Goal: Task Accomplishment & Management: Manage account settings

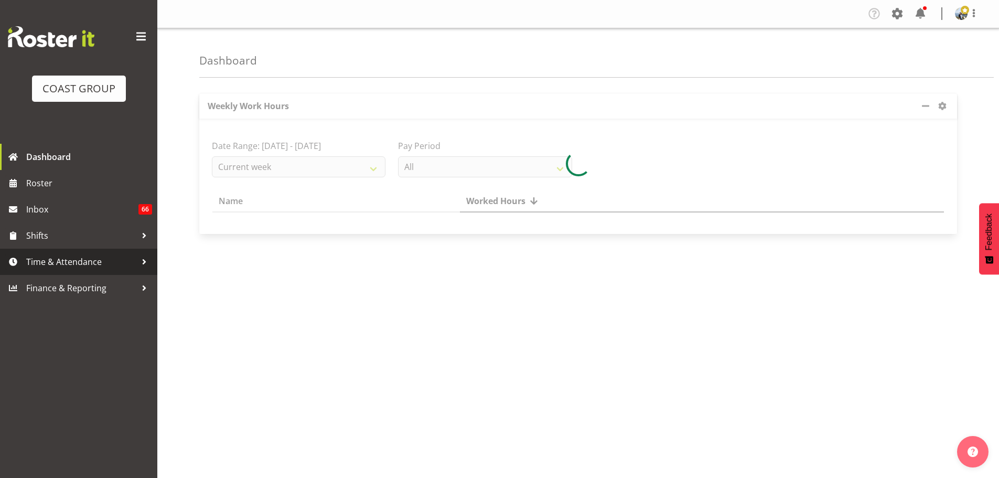
click at [76, 269] on span "Time & Attendance" at bounding box center [81, 262] width 110 height 16
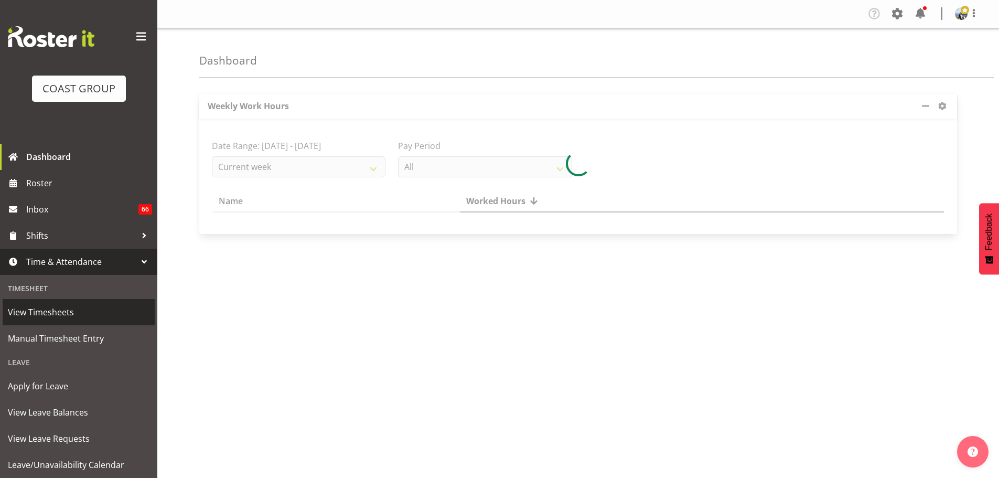
click at [44, 313] on span "View Timesheets" at bounding box center [79, 312] width 142 height 16
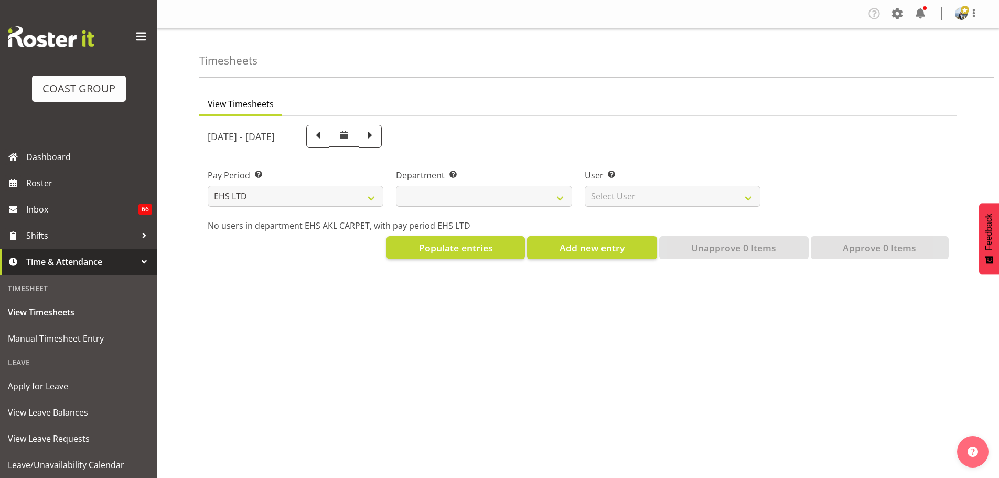
select select "7"
select select
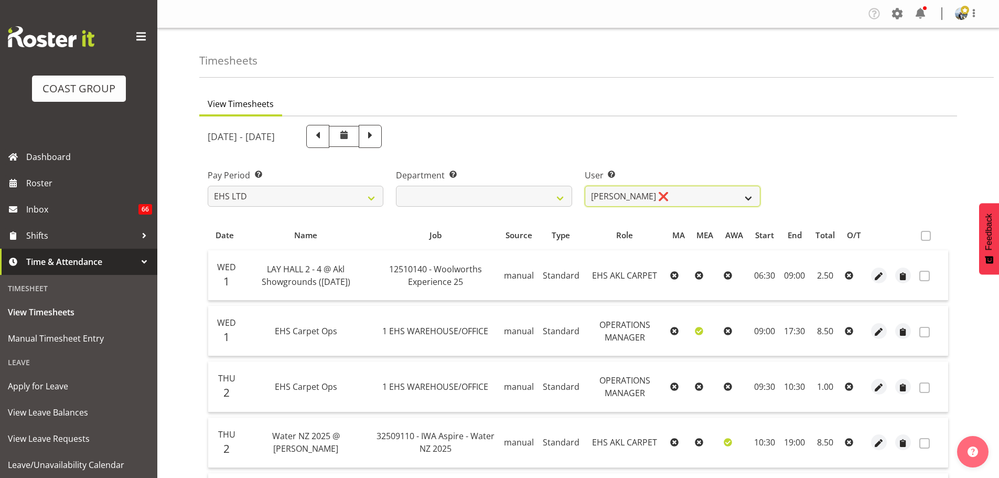
click at [698, 201] on select "[PERSON_NAME] ❌ [PERSON_NAME] ❌ [PERSON_NAME] ❌ [PERSON_NAME] ❌ [PERSON_NAME] […" at bounding box center [673, 196] width 176 height 21
select select "9907"
click at [585, 186] on select "[PERSON_NAME] ❌ [PERSON_NAME] ❌ [PERSON_NAME] ❌ [PERSON_NAME] ❌ [PERSON_NAME] […" at bounding box center [673, 196] width 176 height 21
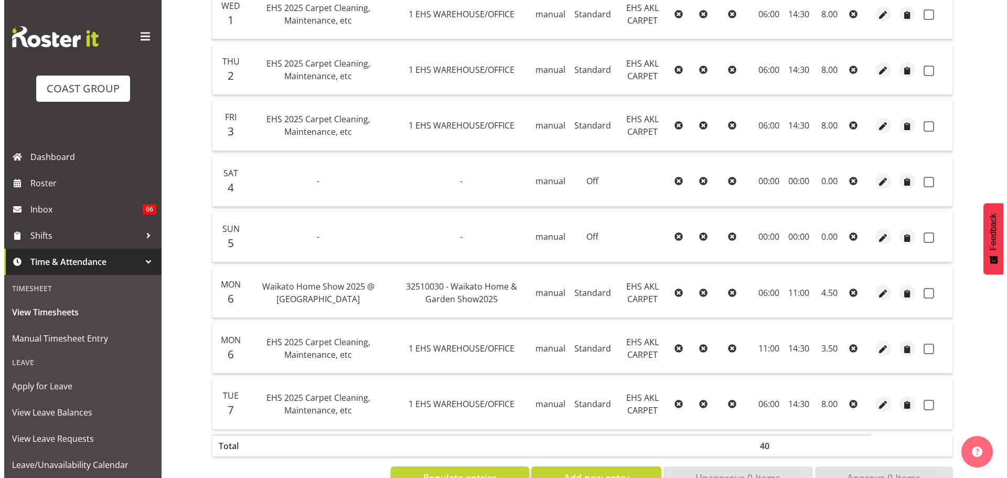
scroll to position [262, 0]
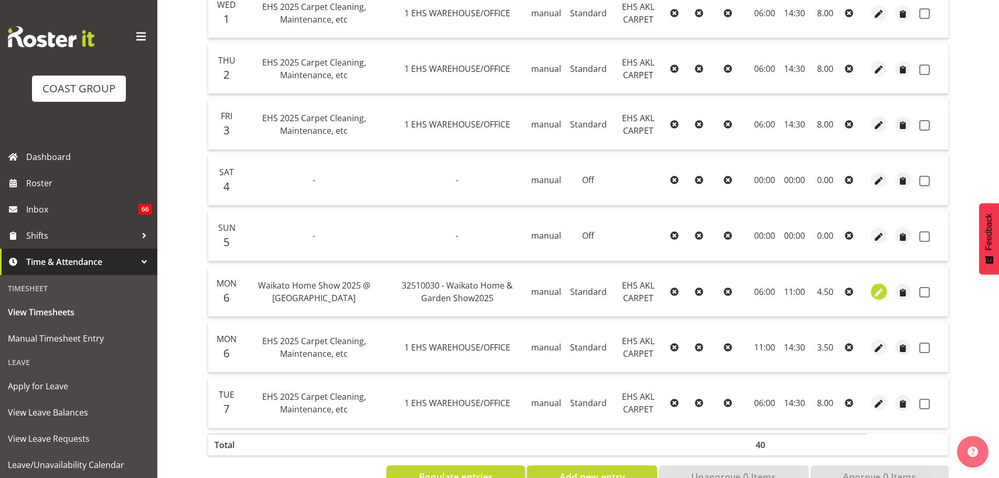
click at [879, 292] on span "button" at bounding box center [880, 292] width 12 height 12
select select "Standard"
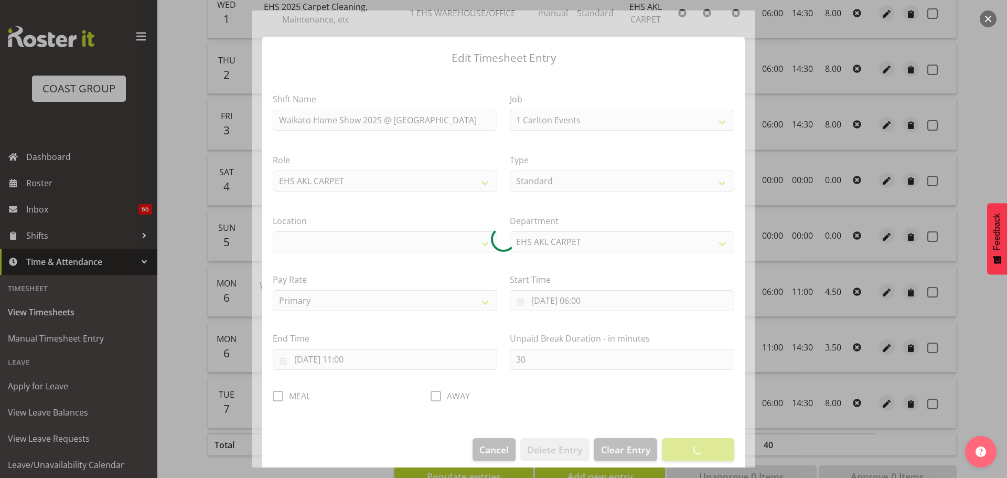
select select "9140"
select select "35"
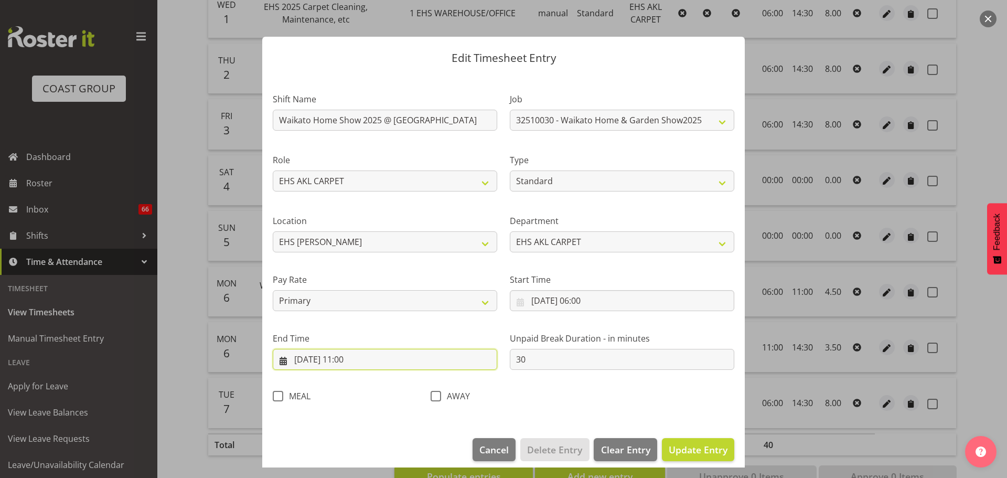
click at [344, 357] on input "[DATE] 11:00" at bounding box center [385, 359] width 225 height 21
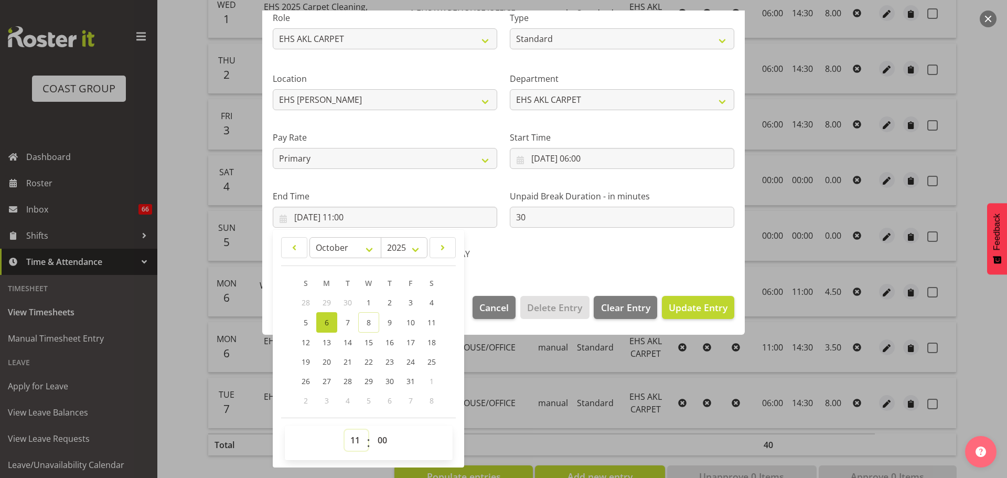
click at [356, 442] on select "00 01 02 03 04 05 06 07 08 09 10 11 12 13 14 15 16 17 18 19 20 21 22 23" at bounding box center [357, 440] width 24 height 21
select select "12"
click at [345, 430] on select "00 01 02 03 04 05 06 07 08 09 10 11 12 13 14 15 16 17 18 19 20 21 22 23" at bounding box center [357, 440] width 24 height 21
type input "[DATE] 12:00"
click at [390, 440] on select "00 01 02 03 04 05 06 07 08 09 10 11 12 13 14 15 16 17 18 19 20 21 22 23 24 25 2…" at bounding box center [384, 440] width 24 height 21
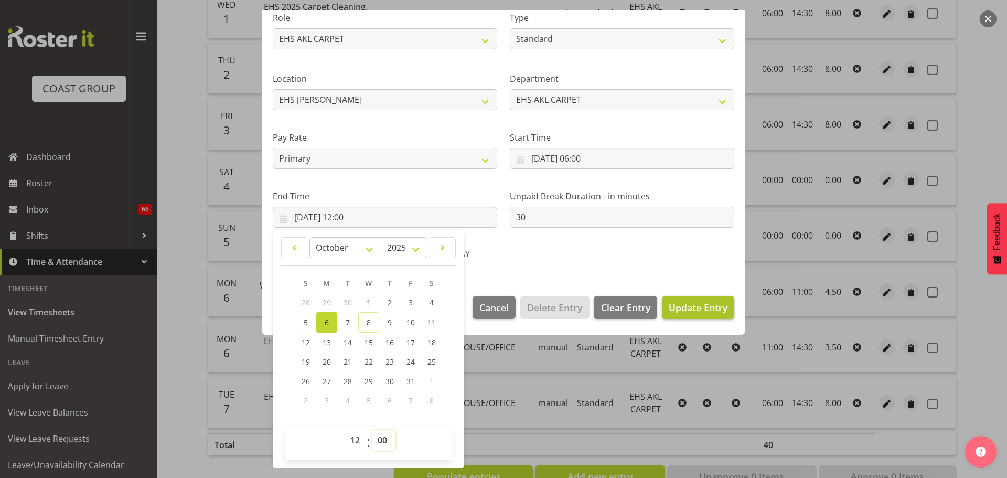
select select "30"
type input "[DATE] 12:30"
click at [686, 307] on span "Update Entry" at bounding box center [698, 307] width 59 height 13
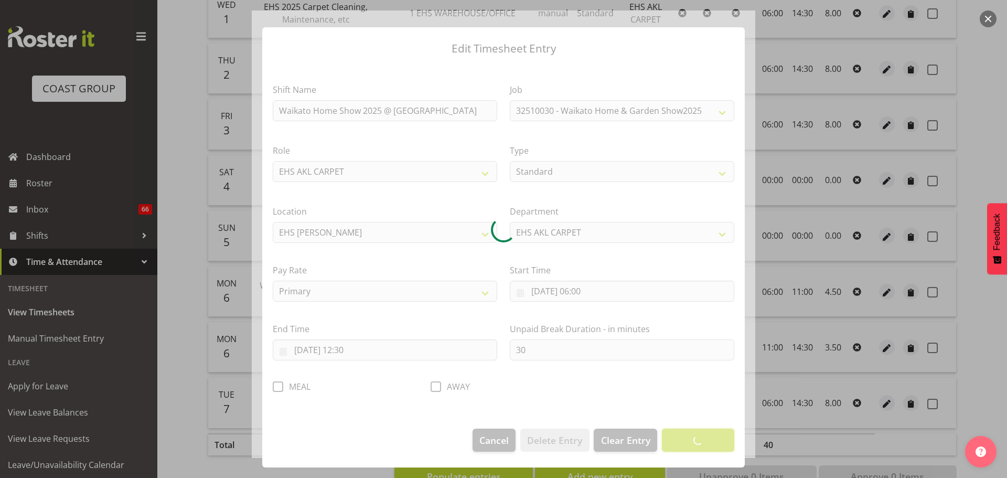
scroll to position [9, 0]
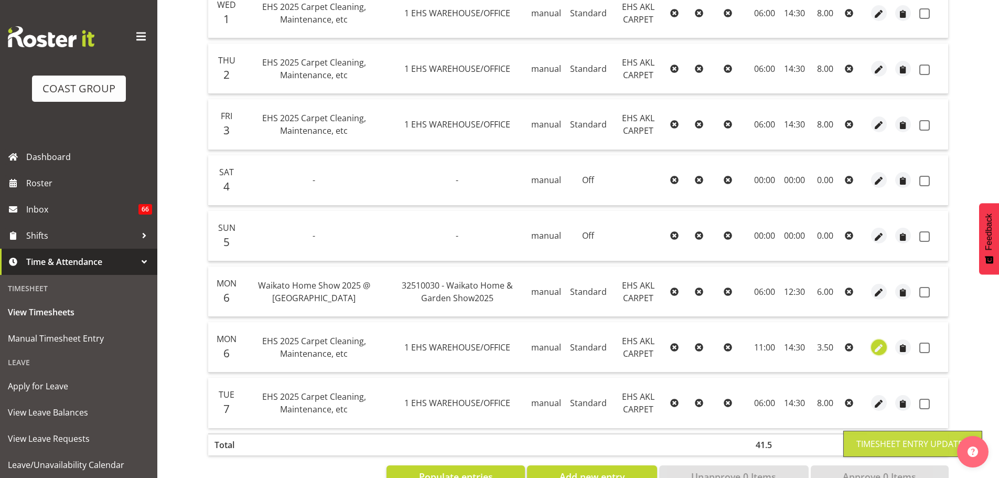
click at [878, 350] on span "button" at bounding box center [880, 348] width 12 height 12
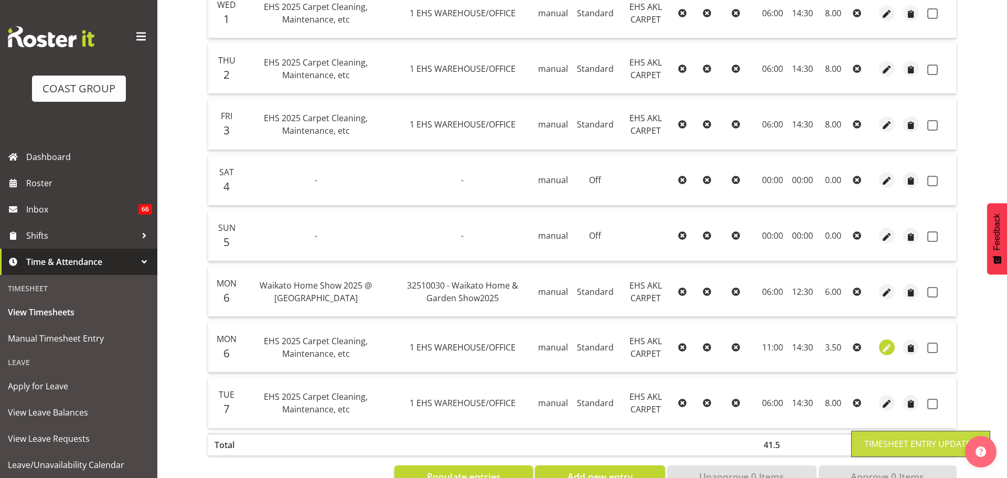
select select "Standard"
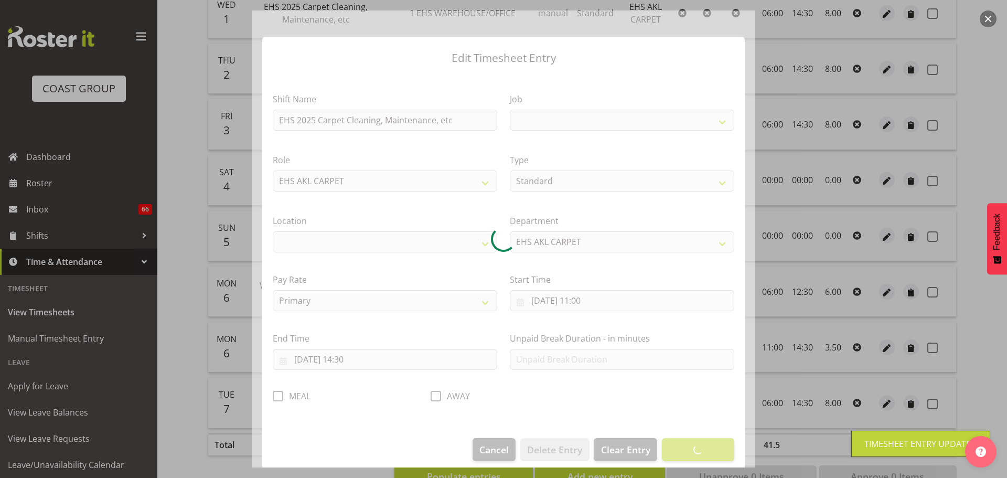
select select
select select "69"
select select "35"
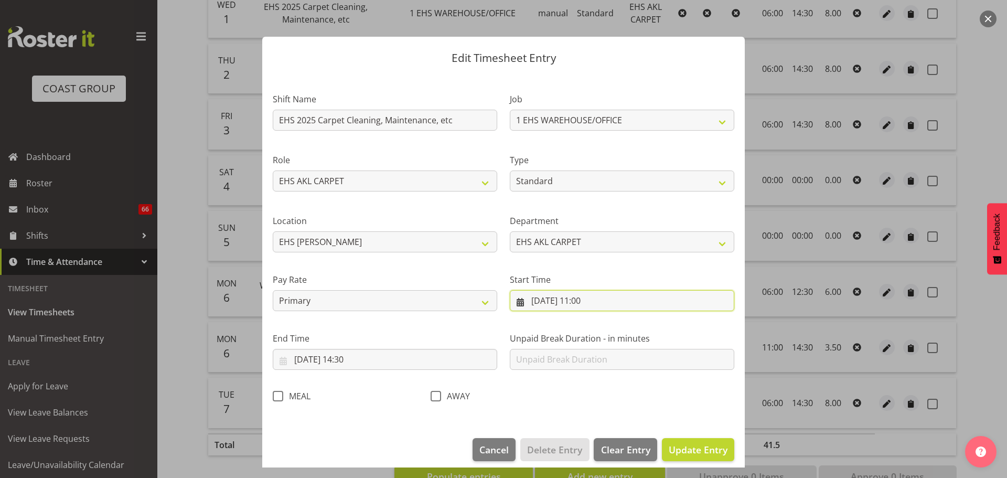
click at [591, 302] on input "[DATE] 11:00" at bounding box center [622, 300] width 225 height 21
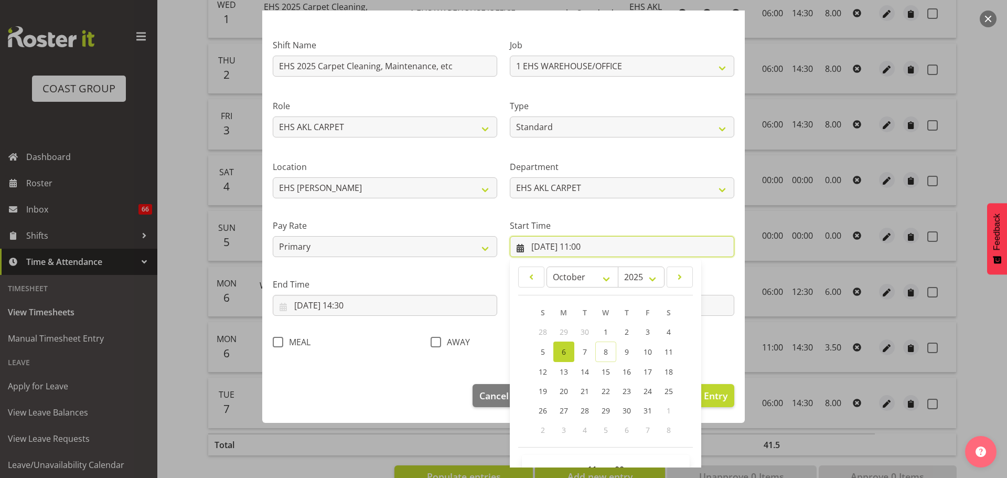
scroll to position [83, 0]
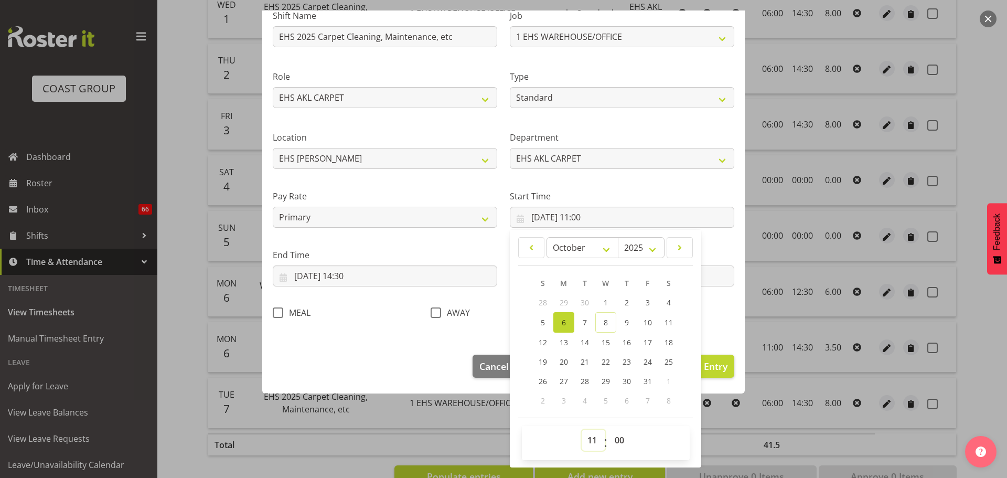
click at [588, 440] on select "00 01 02 03 04 05 06 07 08 09 10 11 12 13 14 15 16 17 18 19 20 21 22 23" at bounding box center [594, 440] width 24 height 21
click at [587, 439] on select "00 01 02 03 04 05 06 07 08 09 10 11 12 13 14 15 16 17 18 19 20 21 22 23" at bounding box center [594, 440] width 24 height 21
select select "12"
click at [582, 430] on select "00 01 02 03 04 05 06 07 08 09 10 11 12 13 14 15 16 17 18 19 20 21 22 23" at bounding box center [594, 440] width 24 height 21
type input "[DATE] 12:00"
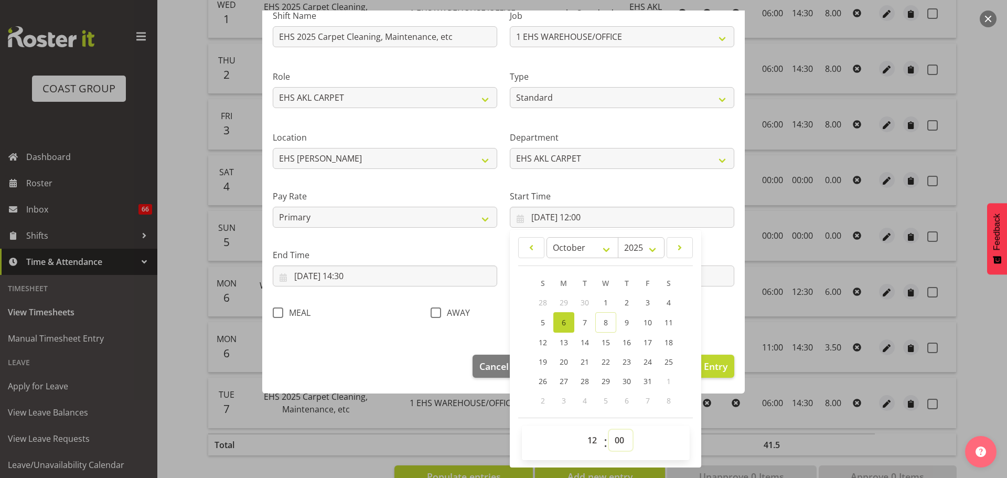
click at [618, 443] on select "00 01 02 03 04 05 06 07 08 09 10 11 12 13 14 15 16 17 18 19 20 21 22 23 24 25 2…" at bounding box center [621, 440] width 24 height 21
select select "30"
type input "[DATE] 12:30"
click at [706, 367] on span "Update Entry" at bounding box center [698, 366] width 59 height 13
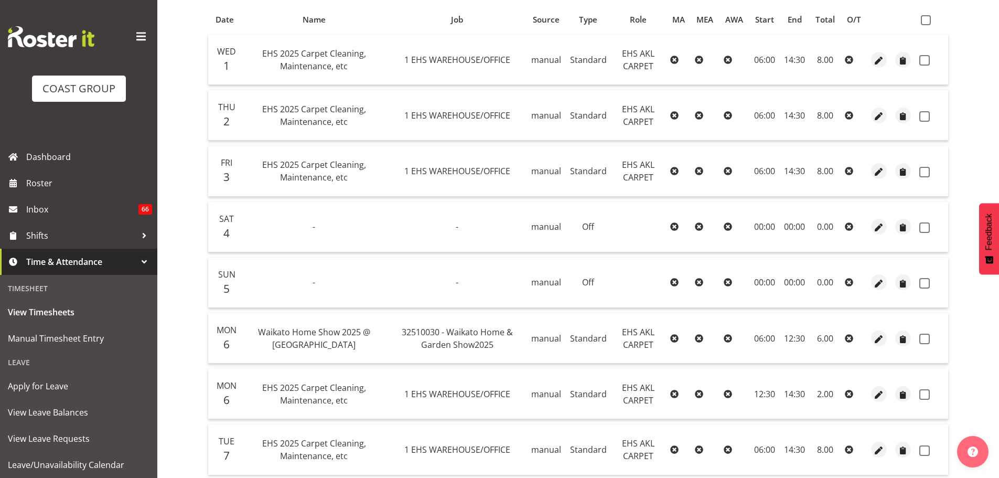
scroll to position [0, 0]
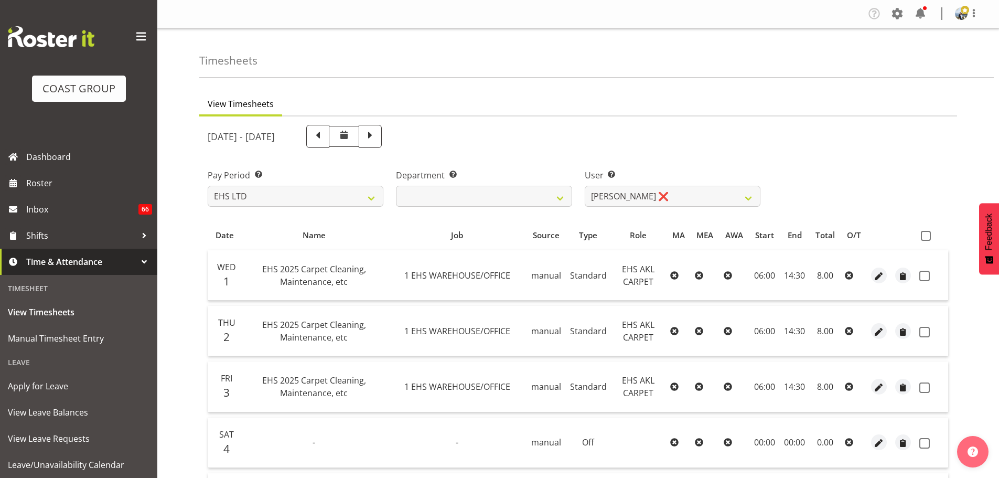
click at [924, 228] on th at bounding box center [932, 235] width 33 height 20
click at [925, 236] on span at bounding box center [926, 236] width 10 height 10
click at [925, 236] on input "checkbox" at bounding box center [924, 235] width 7 height 7
checkbox input "true"
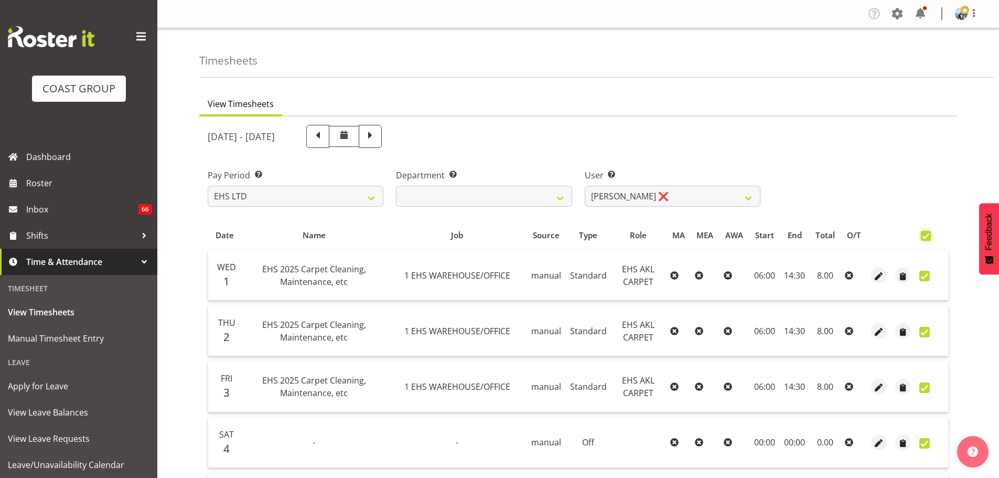
checkbox input "true"
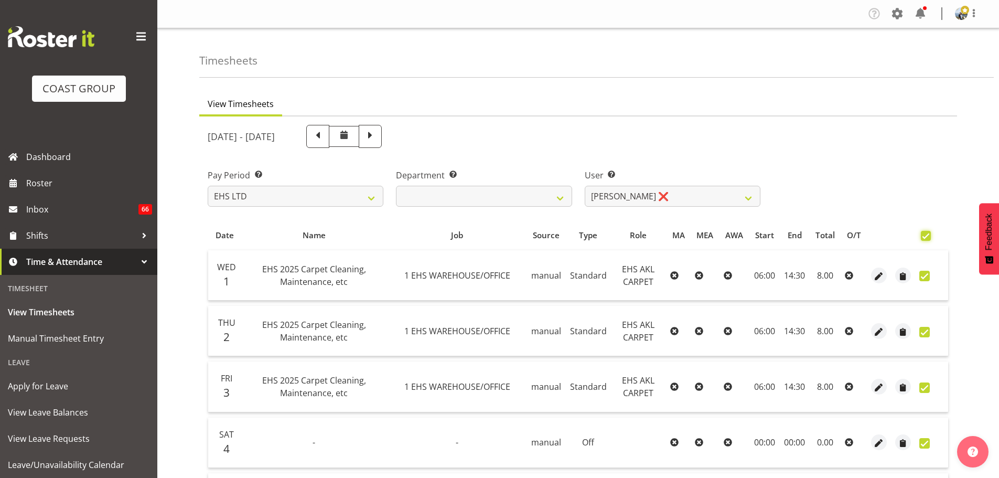
checkbox input "true"
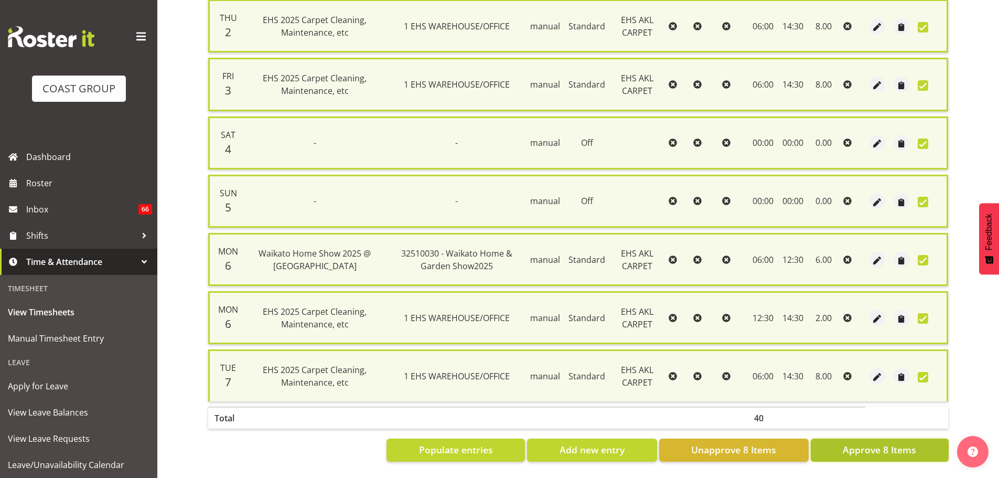
click at [906, 446] on span "Approve 8 Items" at bounding box center [879, 450] width 73 height 14
checkbox input "false"
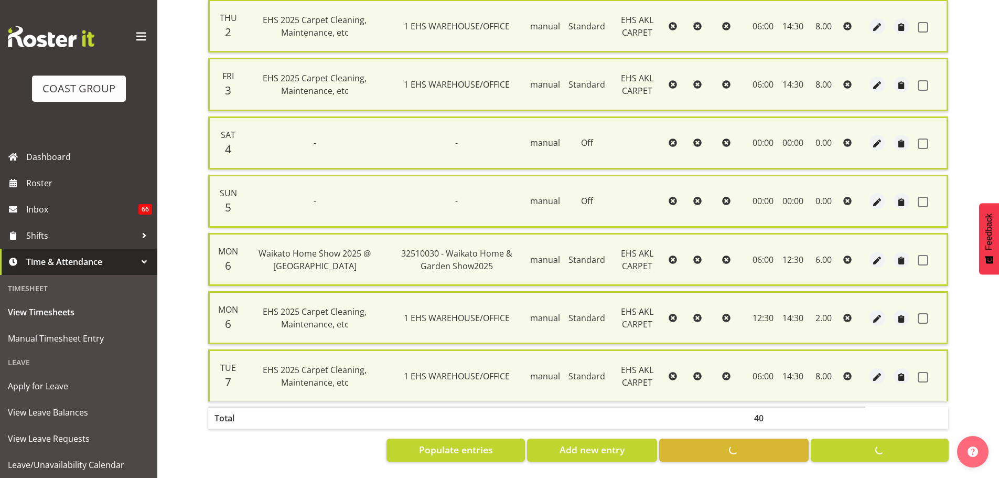
checkbox input "false"
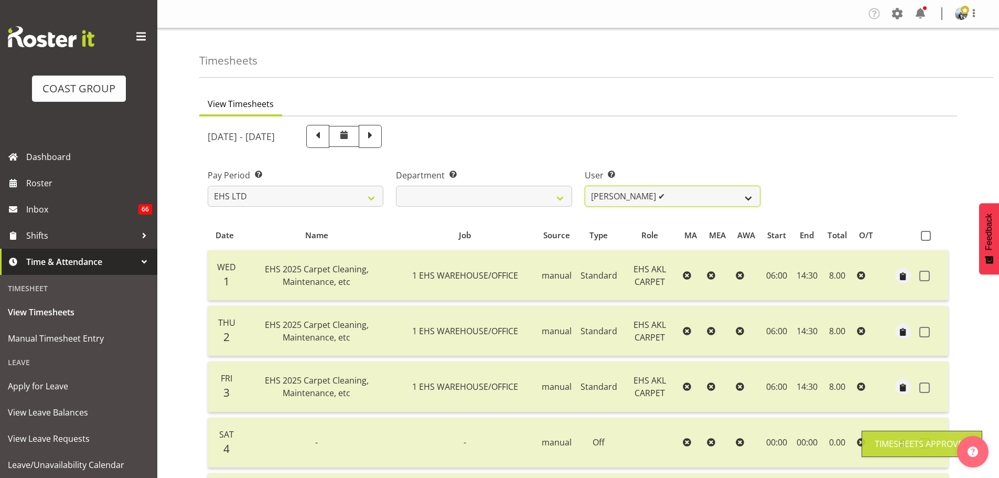
click at [691, 199] on select "[PERSON_NAME] ❌ [PERSON_NAME] ✔ [PERSON_NAME] ❌ [PERSON_NAME] ❌ [PERSON_NAME] […" at bounding box center [673, 196] width 176 height 21
select select "3114"
click at [585, 186] on select "[PERSON_NAME] ❌ [PERSON_NAME] ✔ [PERSON_NAME] ❌ [PERSON_NAME] ❌ [PERSON_NAME] […" at bounding box center [673, 196] width 176 height 21
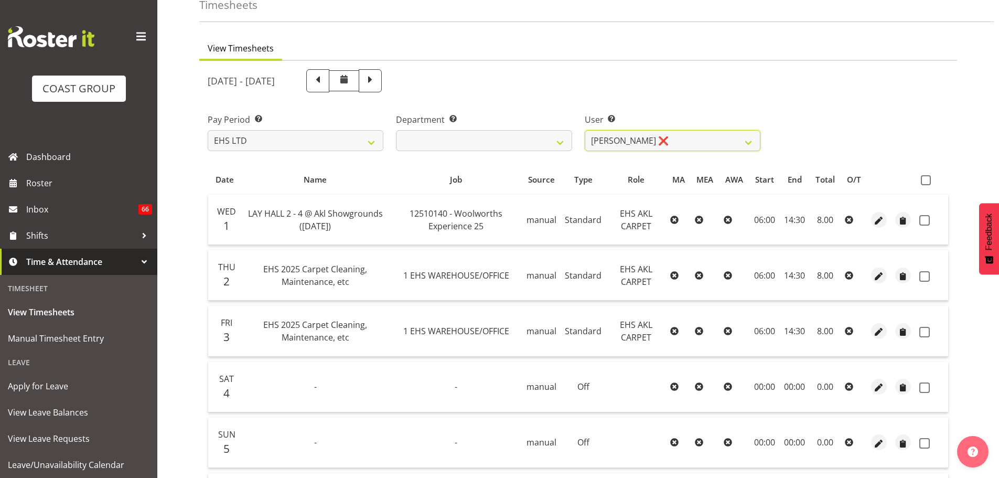
scroll to position [52, 0]
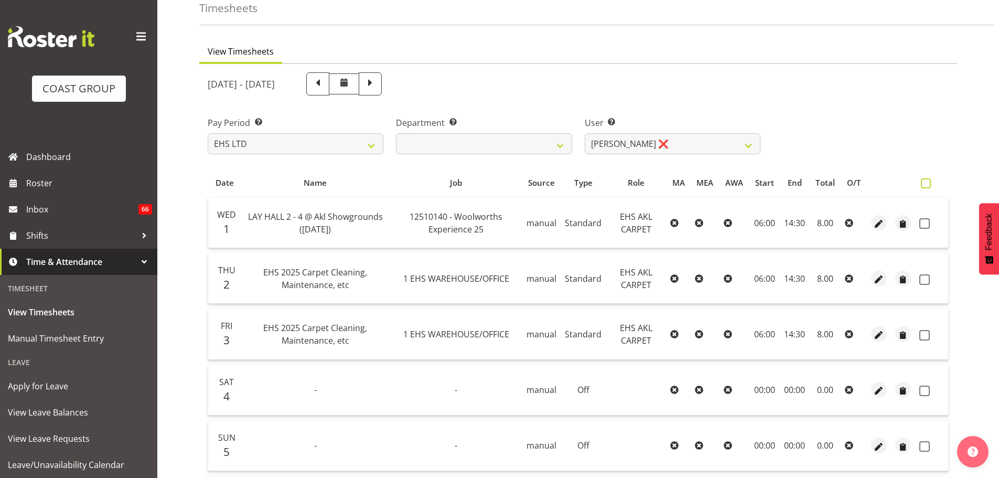
click at [927, 178] on span at bounding box center [926, 183] width 10 height 10
click at [927, 180] on input "checkbox" at bounding box center [924, 183] width 7 height 7
checkbox input "true"
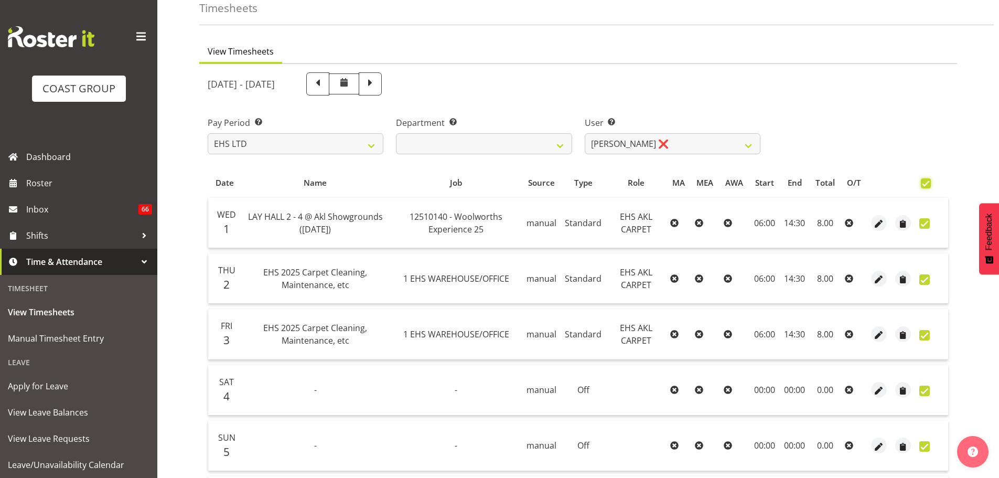
checkbox input "true"
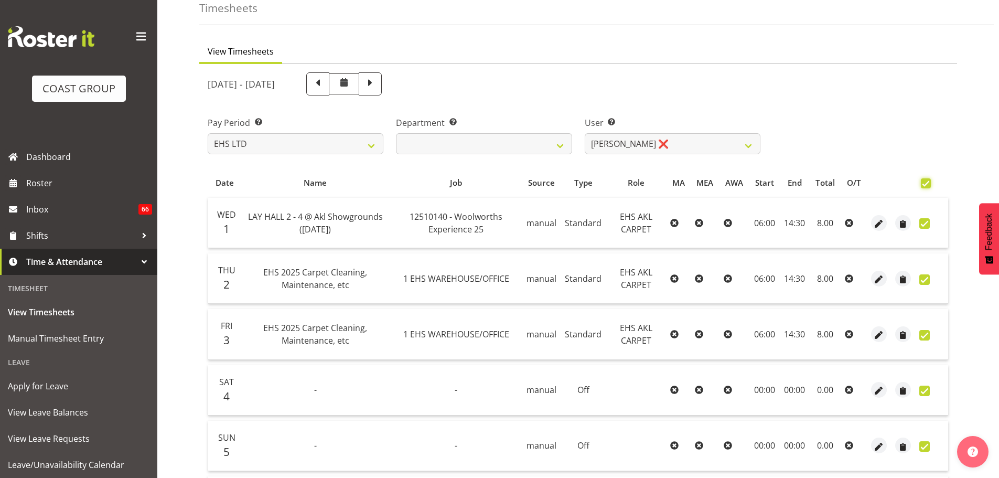
checkbox input "true"
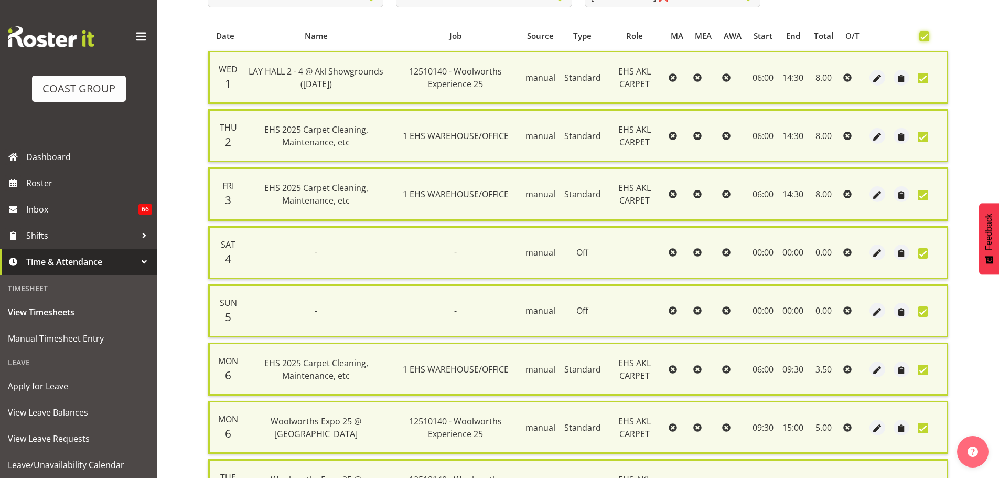
scroll to position [375, 0]
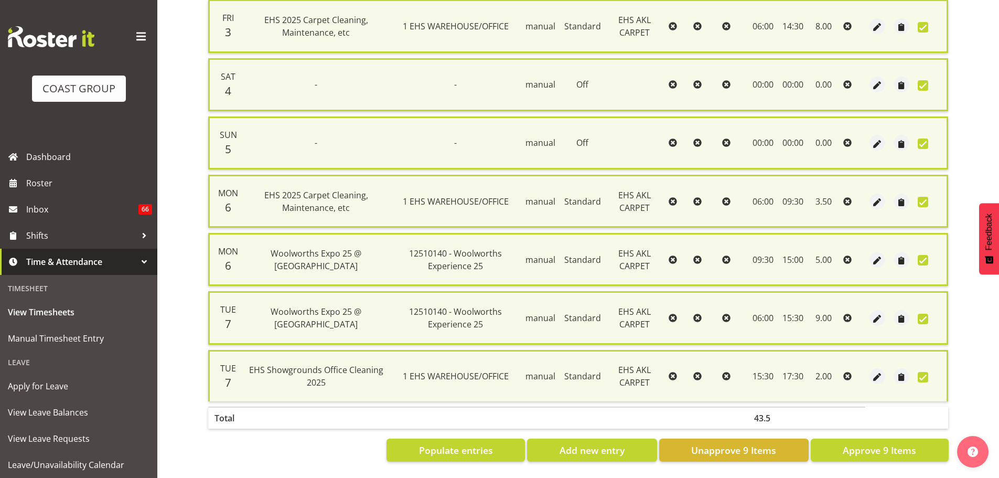
click at [899, 427] on div "Date Name Job Source Type Role MA MEA AWA Start End Total O/T Wed 1 LAY HALL 2 …" at bounding box center [578, 157] width 741 height 610
click at [898, 439] on button "Approve 9 Items" at bounding box center [880, 450] width 138 height 23
checkbox input "false"
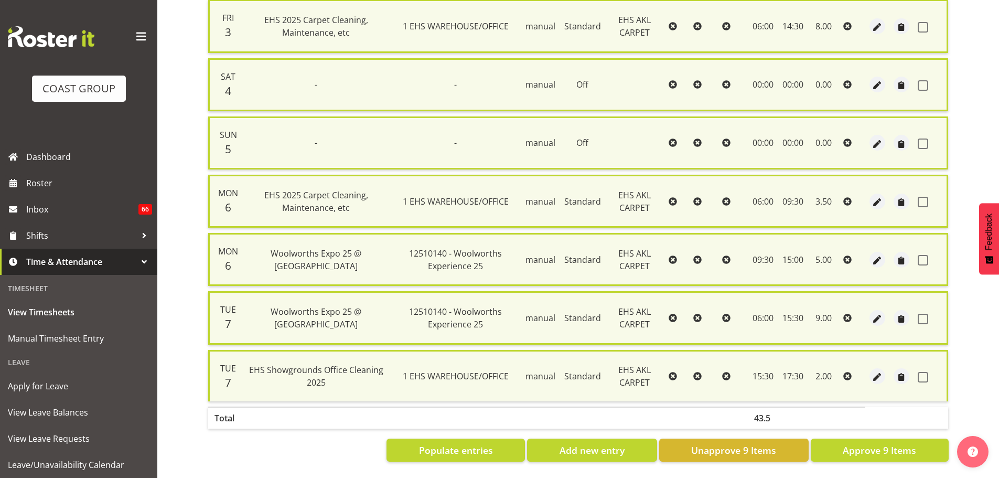
checkbox input "false"
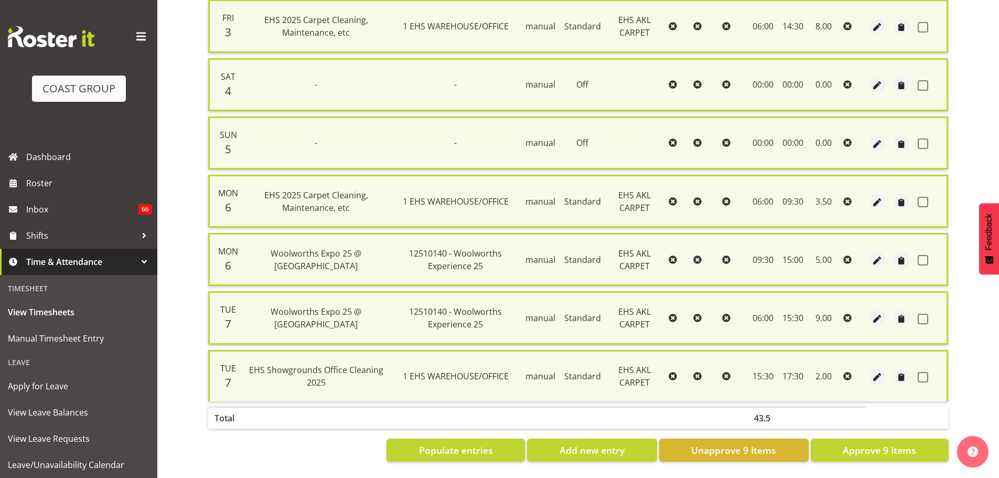
checkbox input "false"
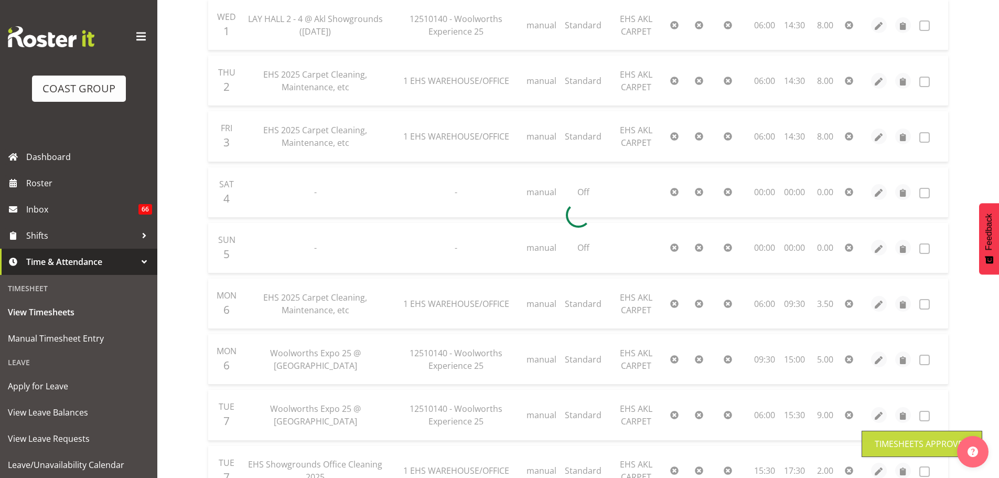
scroll to position [38, 0]
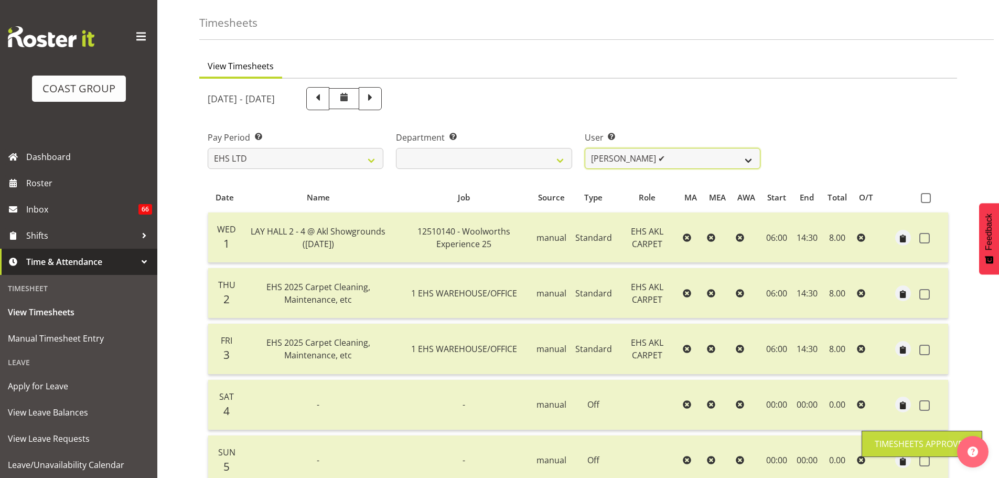
click at [714, 159] on select "[PERSON_NAME] ❌ [PERSON_NAME] ✔ [PERSON_NAME] ✔ [PERSON_NAME] ❌ [PERSON_NAME] […" at bounding box center [673, 158] width 176 height 21
select select "1120"
click at [585, 148] on select "[PERSON_NAME] ❌ [PERSON_NAME] ✔ [PERSON_NAME] ✔ [PERSON_NAME] ❌ [PERSON_NAME] […" at bounding box center [673, 158] width 176 height 21
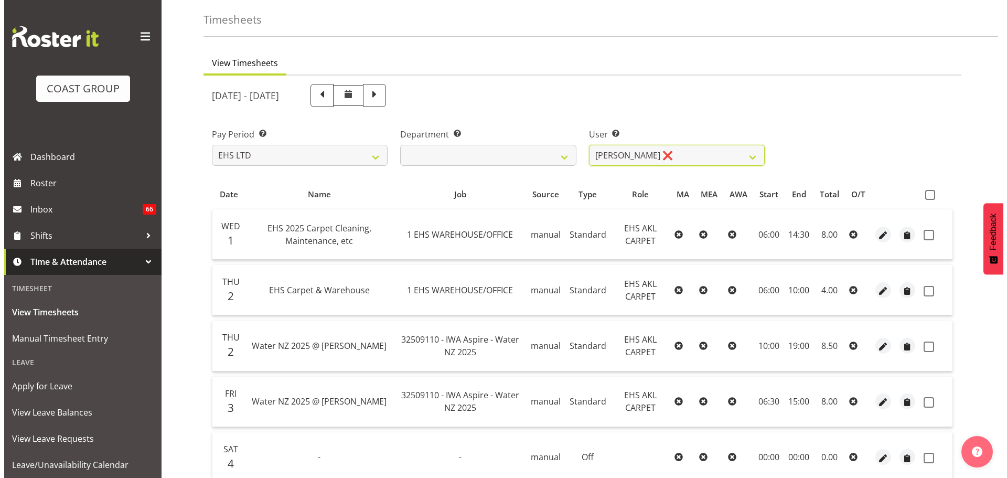
scroll to position [248, 0]
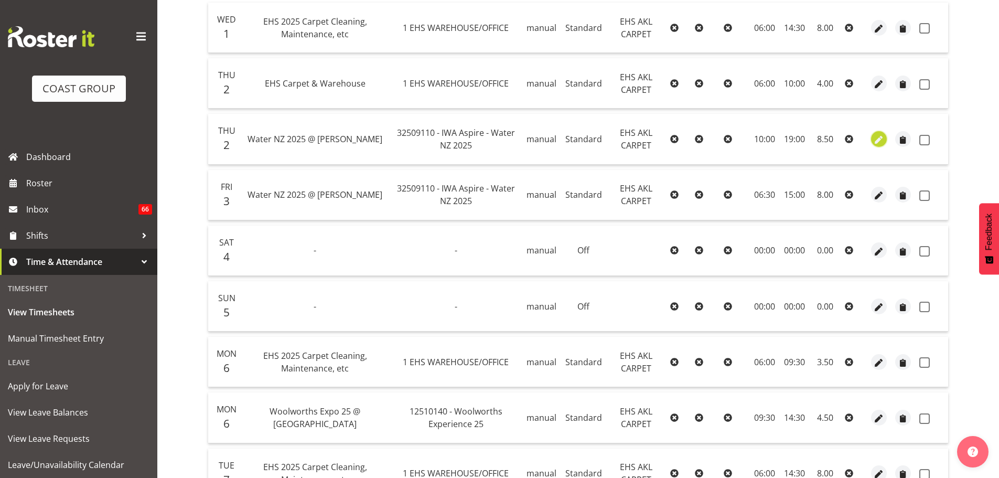
click at [877, 143] on span "button" at bounding box center [880, 140] width 12 height 12
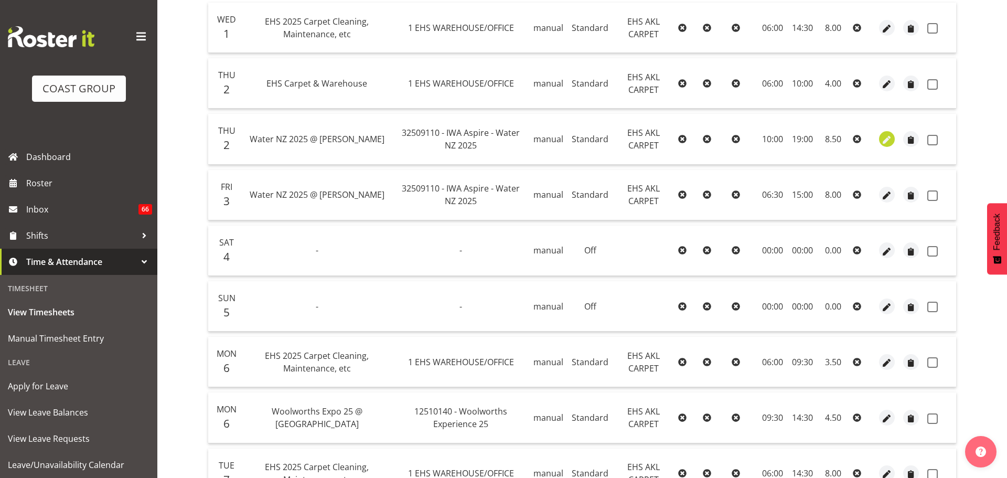
select select "Standard"
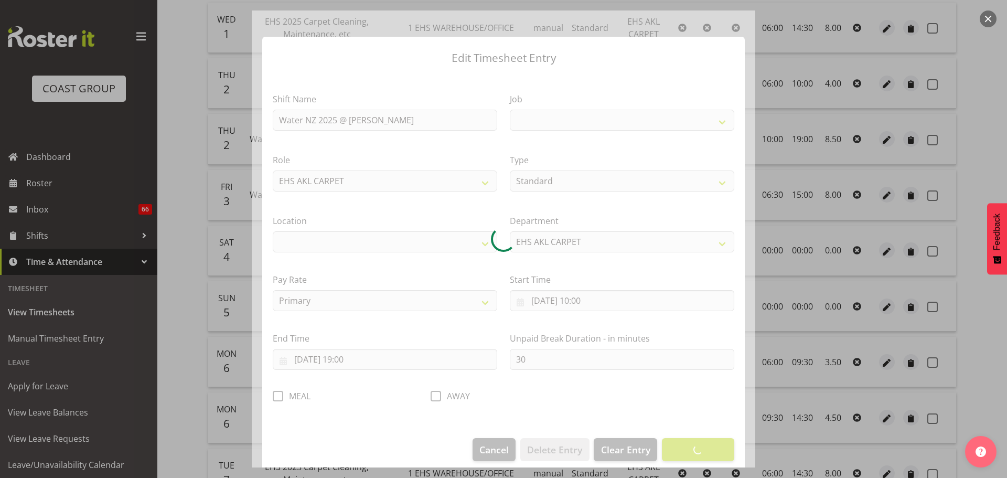
select select
select select "9028"
select select "35"
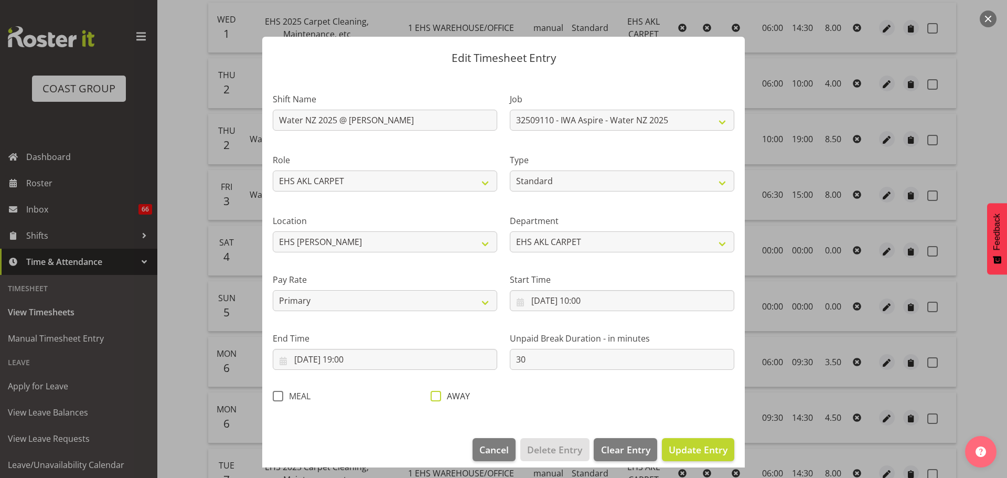
click at [434, 399] on span at bounding box center [436, 396] width 10 height 10
click at [434, 399] on input "AWAY" at bounding box center [434, 395] width 7 height 7
checkbox input "true"
click at [705, 449] on span "Update Entry" at bounding box center [698, 449] width 59 height 13
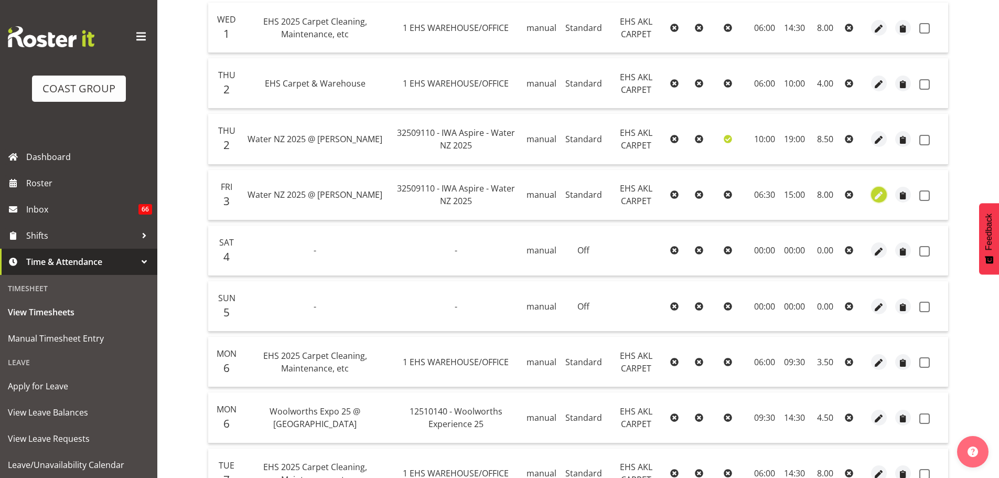
click at [877, 196] on span "button" at bounding box center [880, 196] width 12 height 12
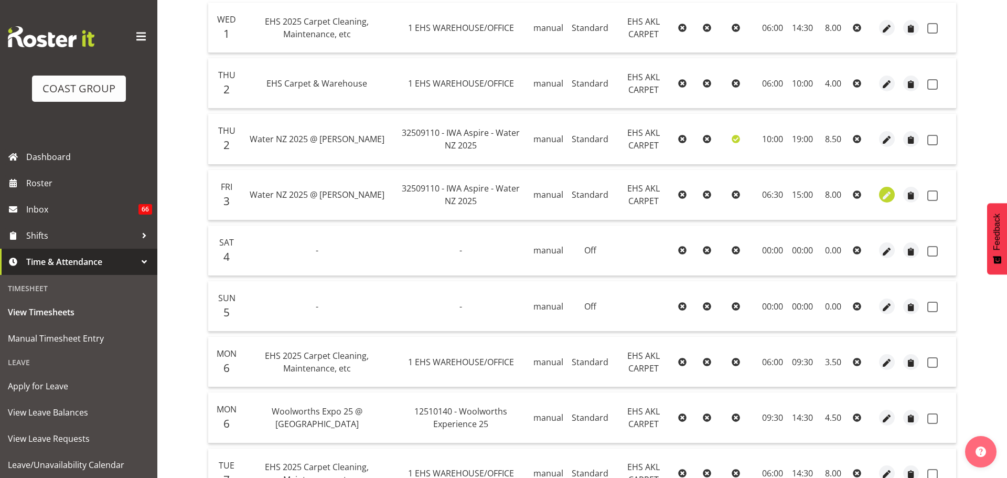
select select "Standard"
select select "9"
select select "2025"
select select "15"
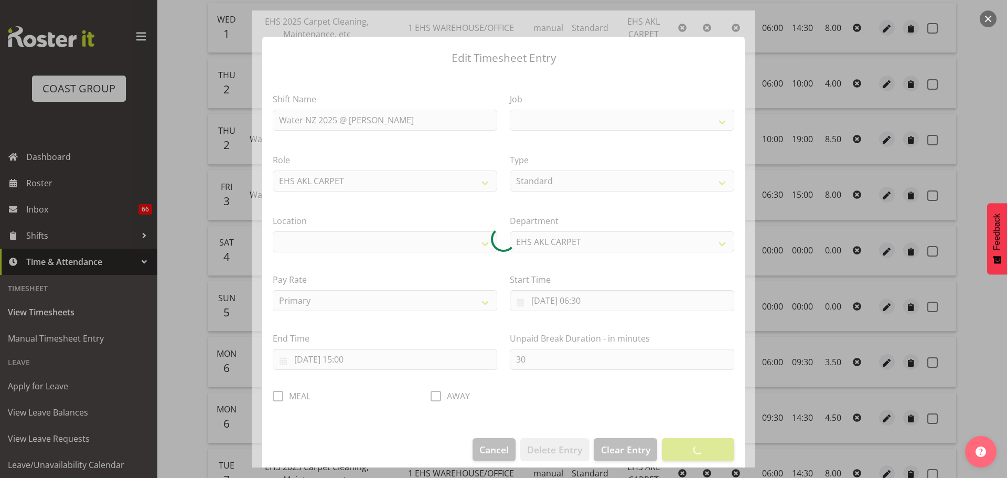
select select
select select "9028"
select select "35"
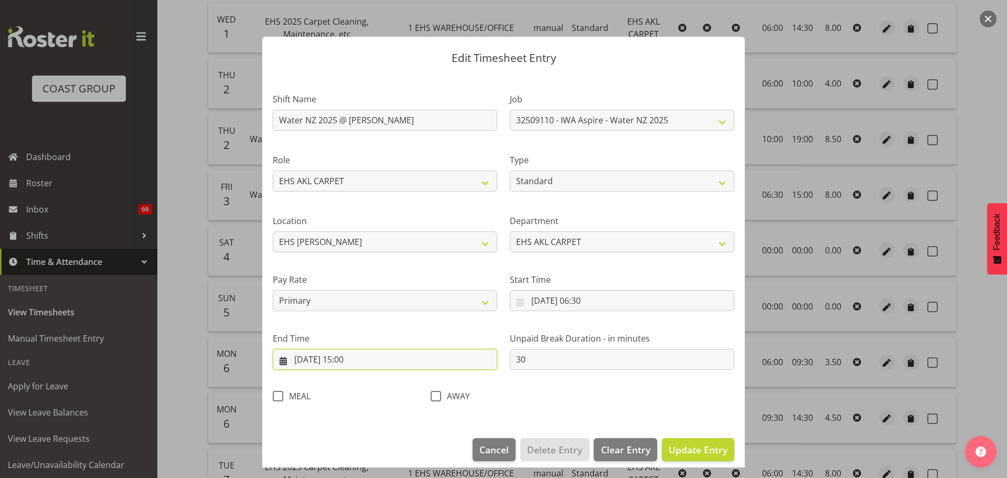
click at [353, 359] on input "[DATE] 15:00" at bounding box center [385, 359] width 225 height 21
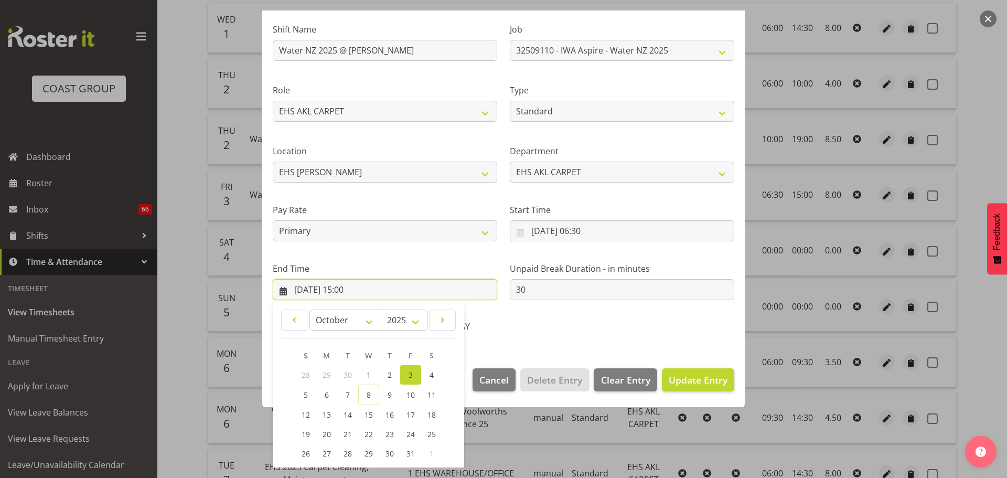
scroll to position [142, 0]
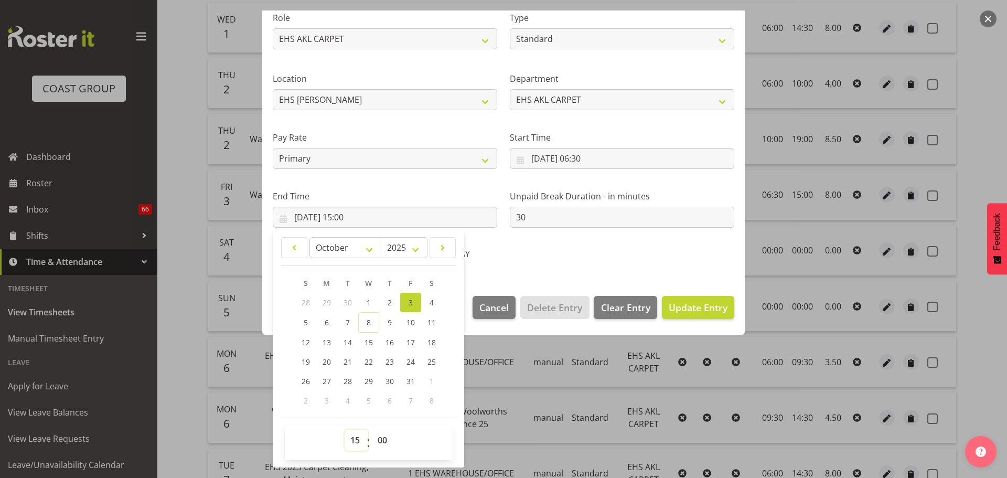
click at [360, 444] on select "00 01 02 03 04 05 06 07 08 09 10 11 12 13 14 15 16 17 18 19 20 21 22 23" at bounding box center [357, 440] width 24 height 21
select select "16"
click at [345, 430] on select "00 01 02 03 04 05 06 07 08 09 10 11 12 13 14 15 16 17 18 19 20 21 22 23" at bounding box center [357, 440] width 24 height 21
type input "[DATE] 16:00"
click at [709, 313] on span "Update Entry" at bounding box center [698, 307] width 59 height 13
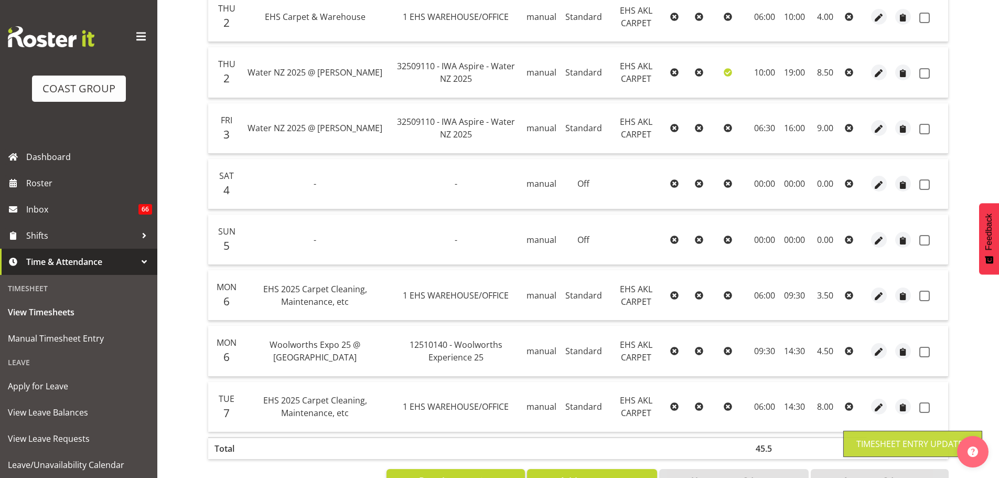
scroll to position [353, 0]
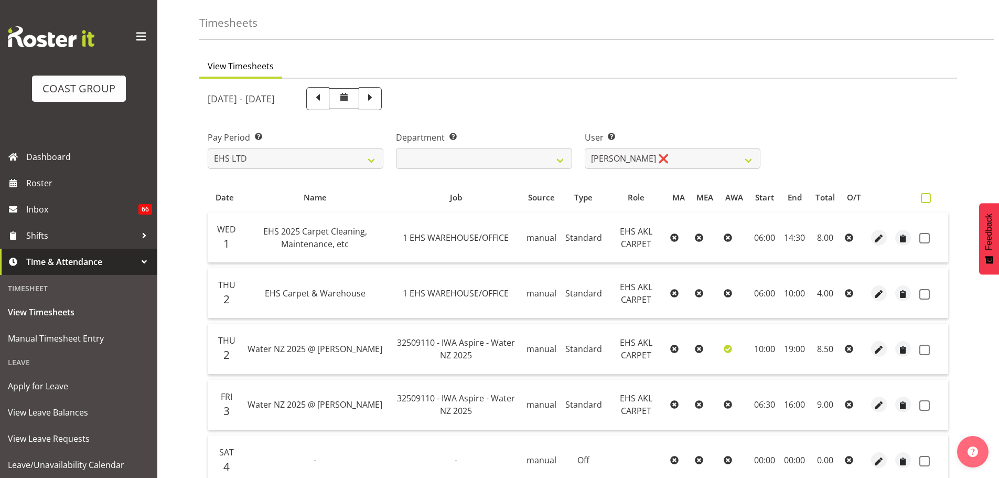
click at [930, 193] on span at bounding box center [926, 198] width 10 height 10
click at [928, 195] on input "checkbox" at bounding box center [924, 198] width 7 height 7
checkbox input "true"
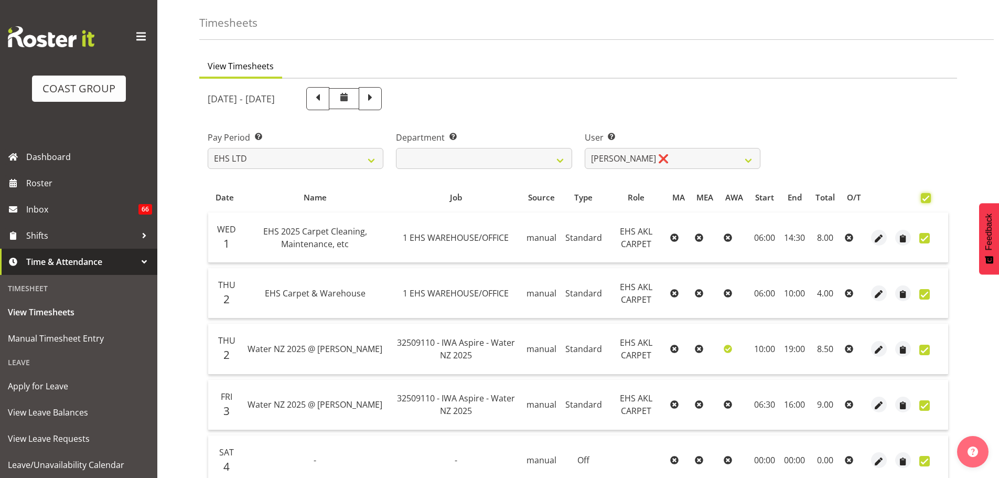
checkbox input "true"
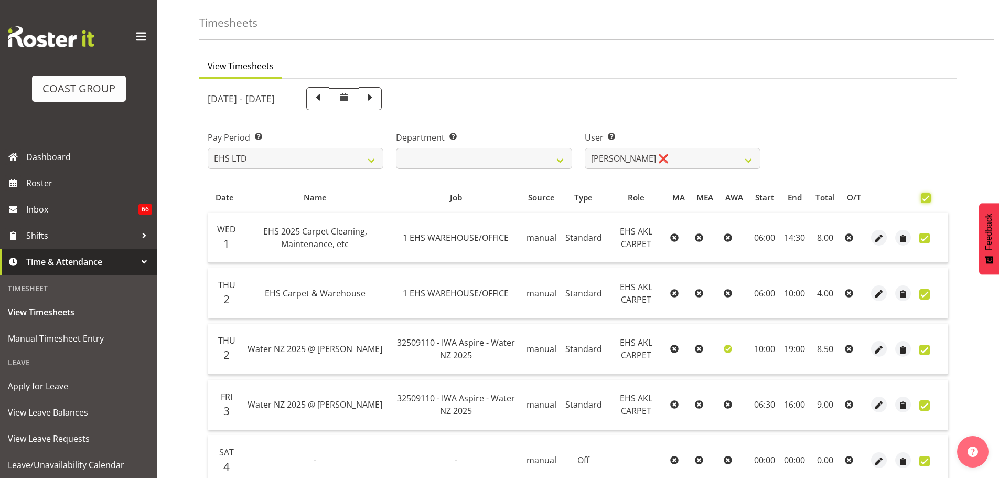
checkbox input "true"
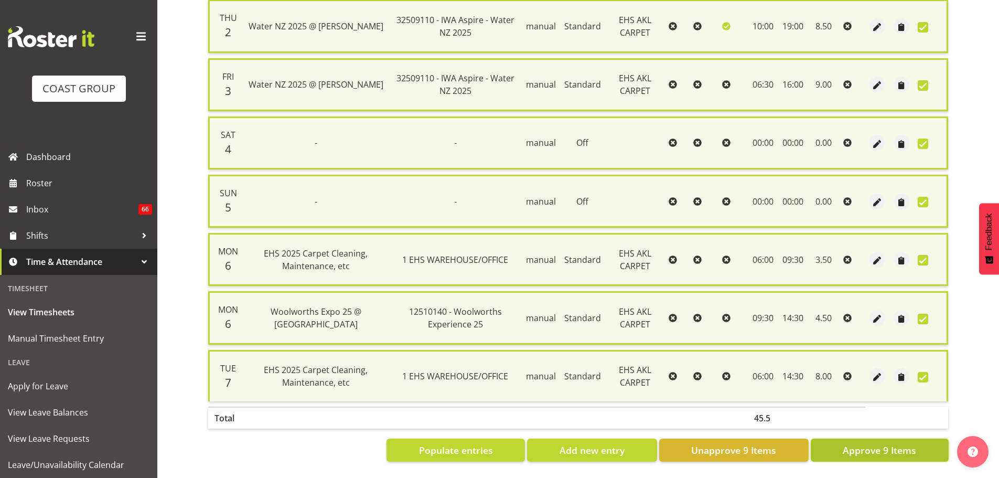
click at [881, 443] on span "Approve 9 Items" at bounding box center [879, 450] width 73 height 14
checkbox input "false"
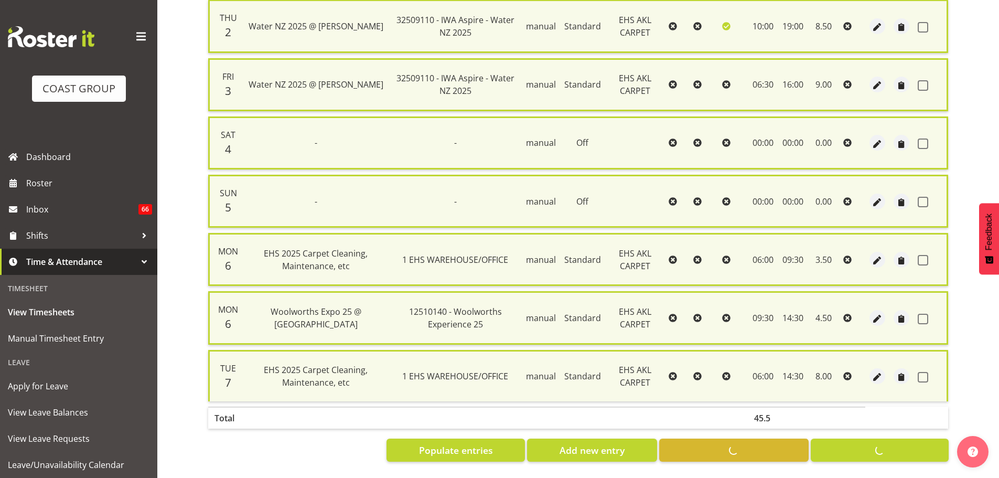
checkbox input "false"
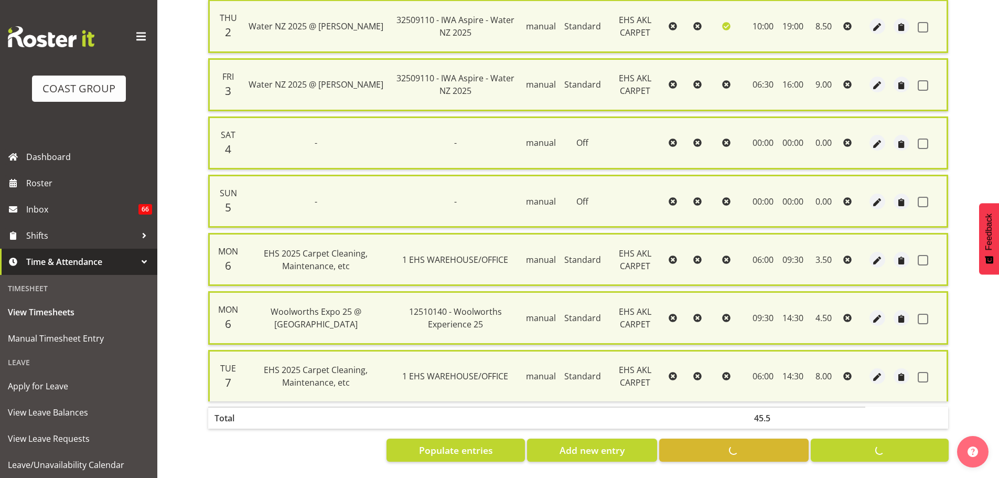
checkbox input "false"
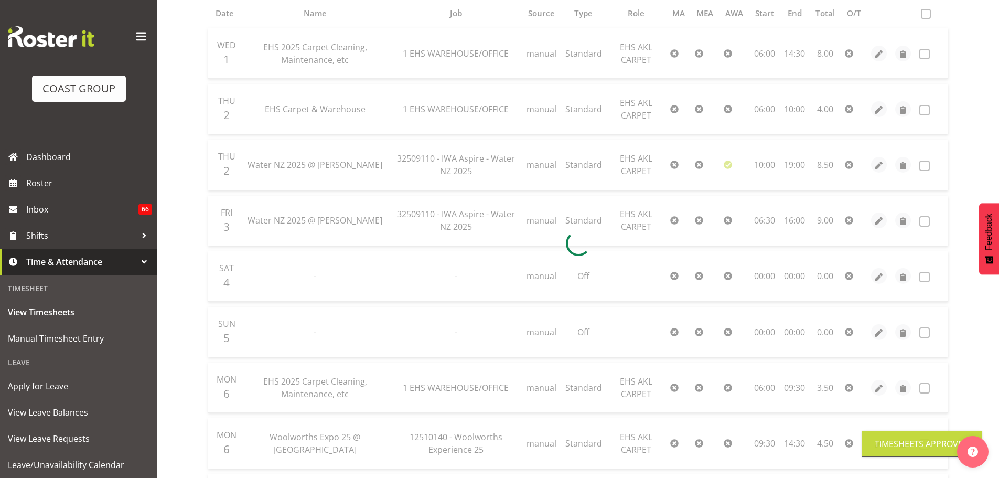
scroll to position [90, 0]
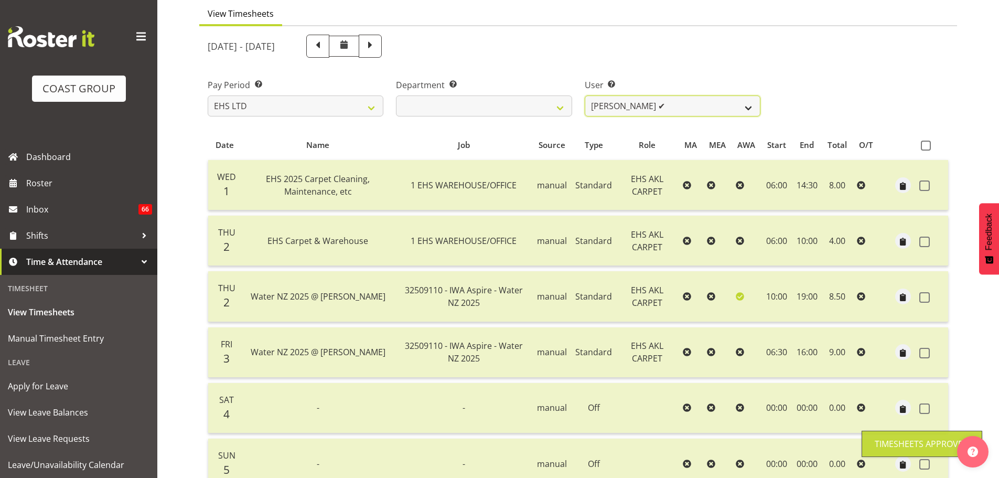
click at [736, 108] on select "[PERSON_NAME] ❌ [PERSON_NAME] ✔ [PERSON_NAME] ✔ [PERSON_NAME] ✔ [PERSON_NAME] […" at bounding box center [673, 105] width 176 height 21
click at [585, 95] on select "[PERSON_NAME] ❌ [PERSON_NAME] ✔ [PERSON_NAME] ✔ [PERSON_NAME] ✔ [PERSON_NAME] […" at bounding box center [673, 105] width 176 height 21
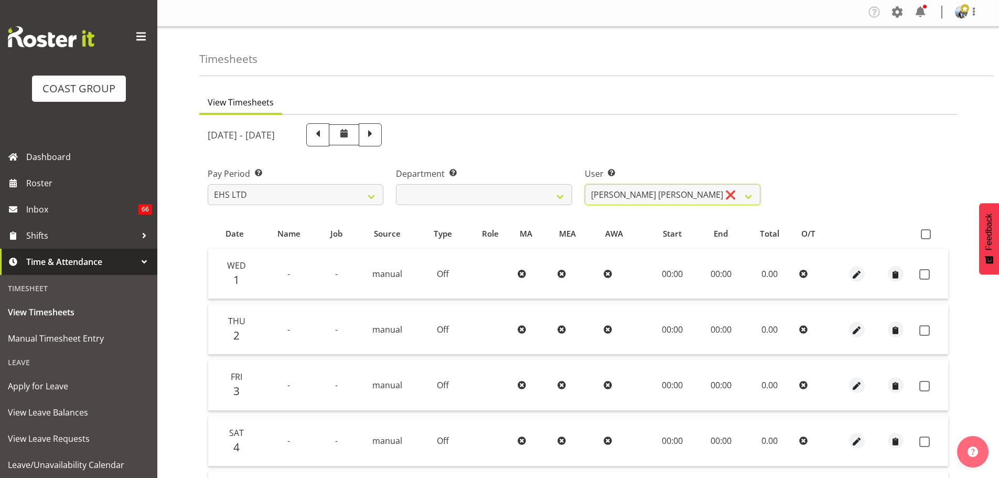
scroll to position [0, 0]
click at [686, 191] on select "[PERSON_NAME] ❌ [PERSON_NAME] ✔ [PERSON_NAME] ✔ [PERSON_NAME] ✔ [PERSON_NAME] […" at bounding box center [673, 196] width 176 height 21
select select "1121"
click at [585, 186] on select "[PERSON_NAME] ❌ [PERSON_NAME] ✔ [PERSON_NAME] ✔ [PERSON_NAME] ✔ [PERSON_NAME] […" at bounding box center [673, 196] width 176 height 21
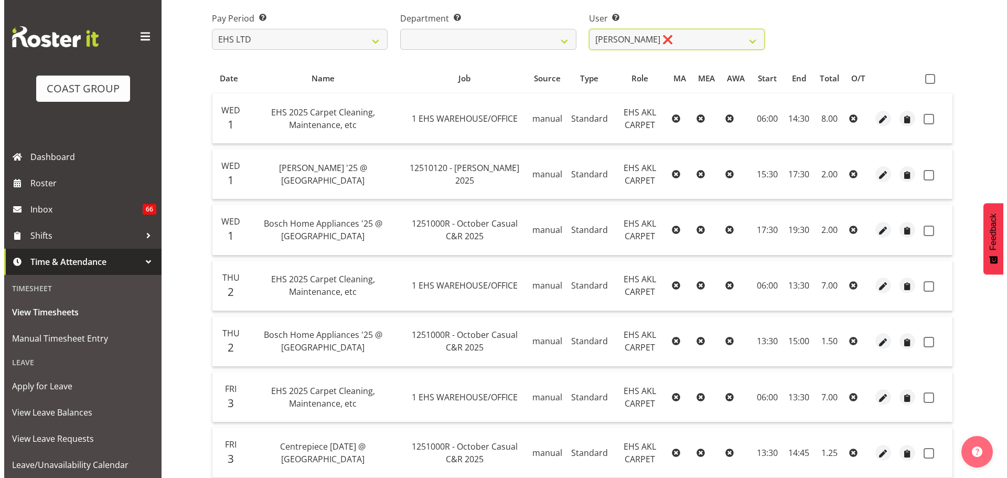
scroll to position [157, 0]
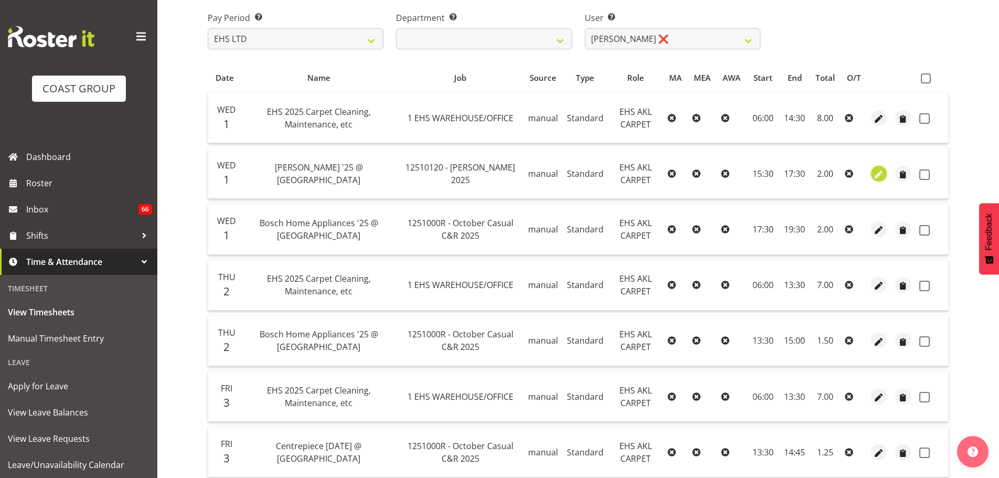
click at [881, 177] on span "button" at bounding box center [880, 174] width 12 height 12
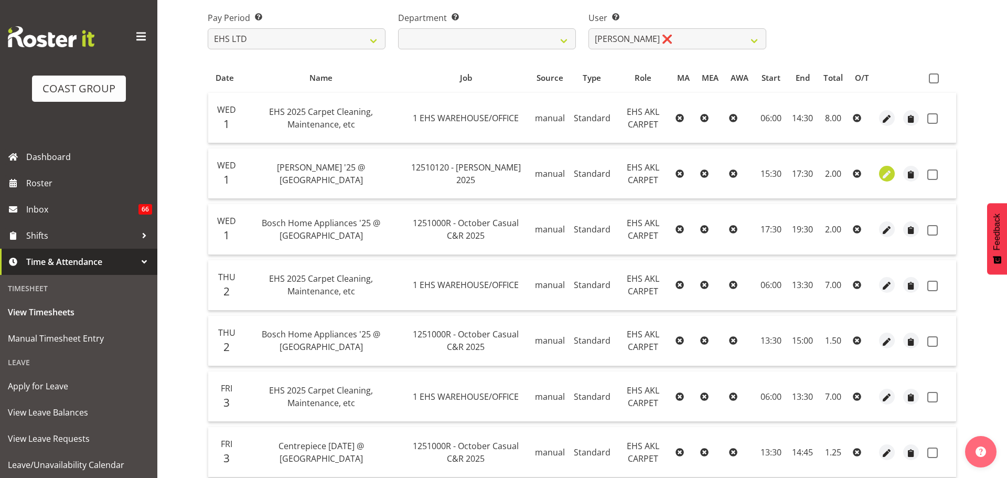
select select "Standard"
select select "9"
select select "2025"
select select "17"
select select "30"
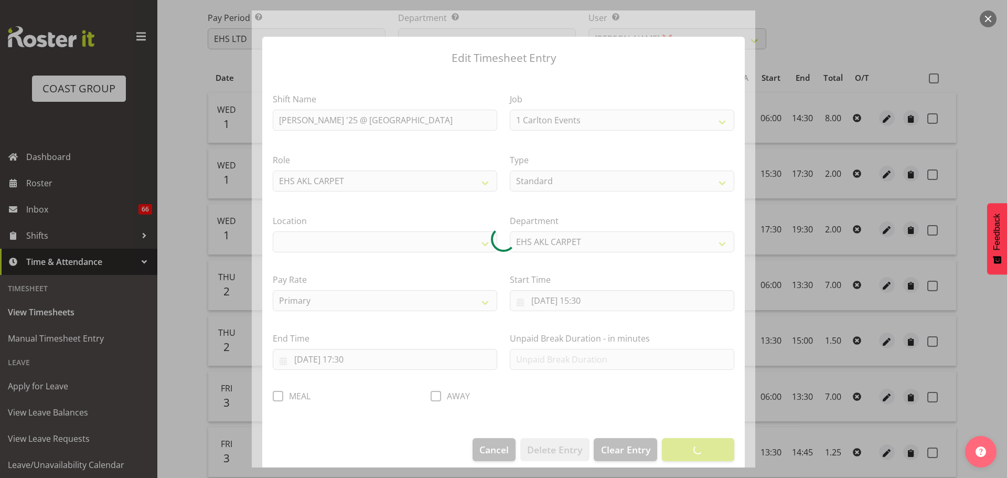
select select "9957"
select select "35"
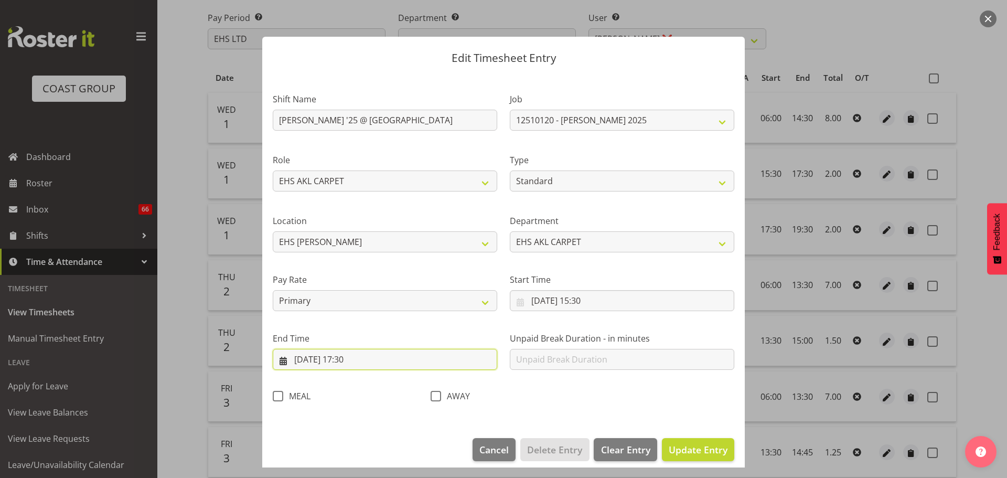
click at [363, 356] on input "[DATE] 17:30" at bounding box center [385, 359] width 225 height 21
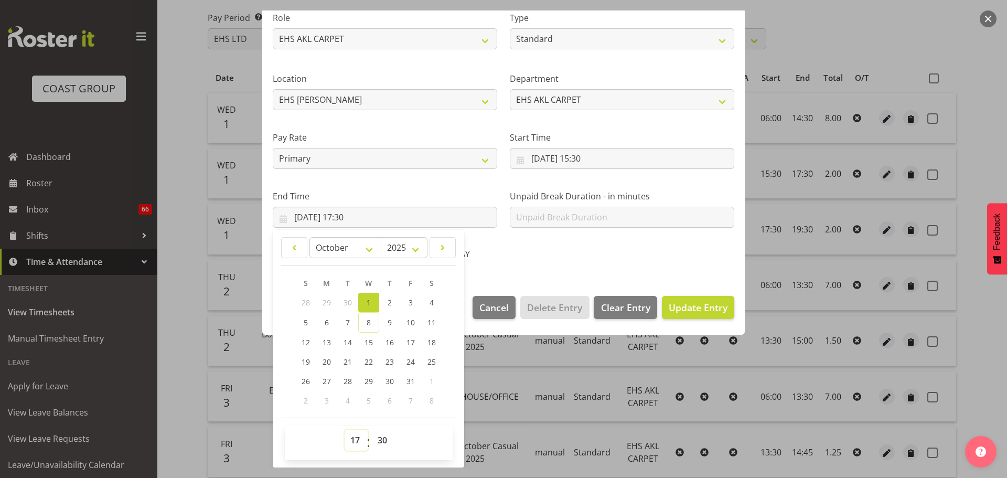
click at [357, 440] on select "00 01 02 03 04 05 06 07 08 09 10 11 12 13 14 15 16 17 18 19 20 21 22 23" at bounding box center [357, 440] width 24 height 21
select select "16"
click at [345, 430] on select "00 01 02 03 04 05 06 07 08 09 10 11 12 13 14 15 16 17 18 19 20 21 22 23" at bounding box center [357, 440] width 24 height 21
type input "[DATE] 16:30"
click at [385, 432] on select "00 01 02 03 04 05 06 07 08 09 10 11 12 13 14 15 16 17 18 19 20 21 22 23 24 25 2…" at bounding box center [384, 440] width 24 height 21
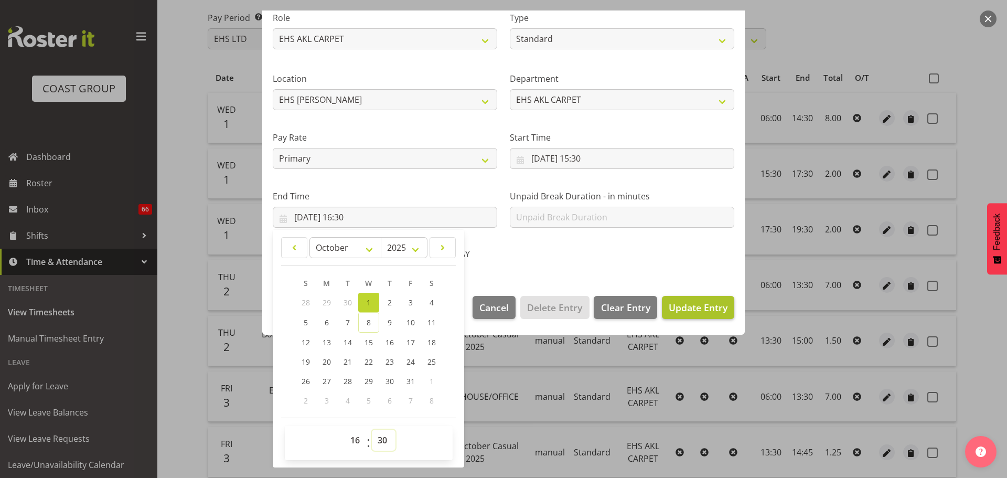
select select "0"
type input "[DATE] 16:00"
click at [700, 311] on span "Update Entry" at bounding box center [698, 307] width 59 height 13
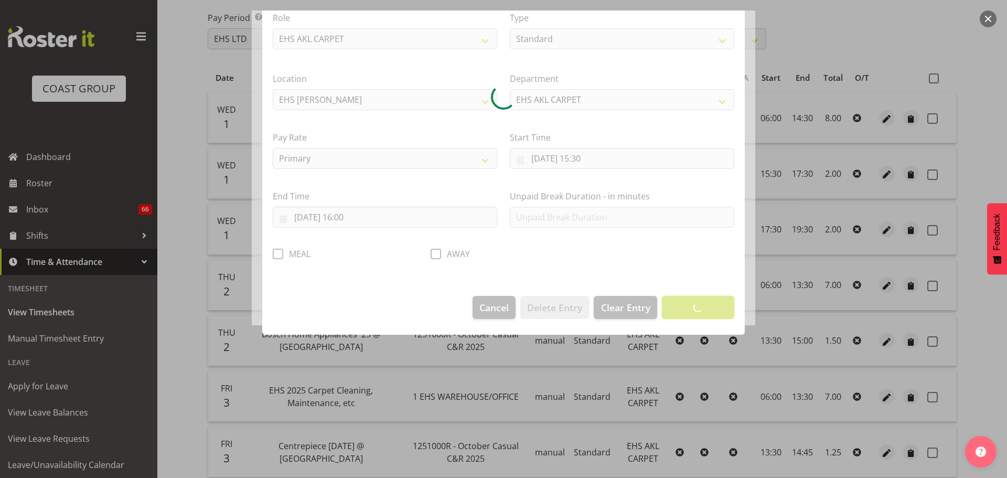
scroll to position [9, 0]
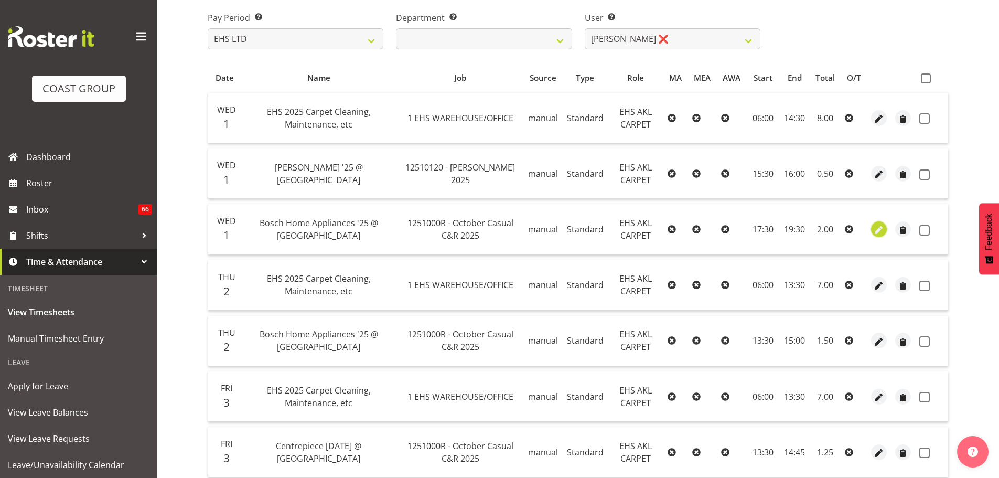
click at [886, 231] on button "button" at bounding box center [879, 229] width 16 height 16
select select "Standard"
select select "9"
select select "2025"
select select "19"
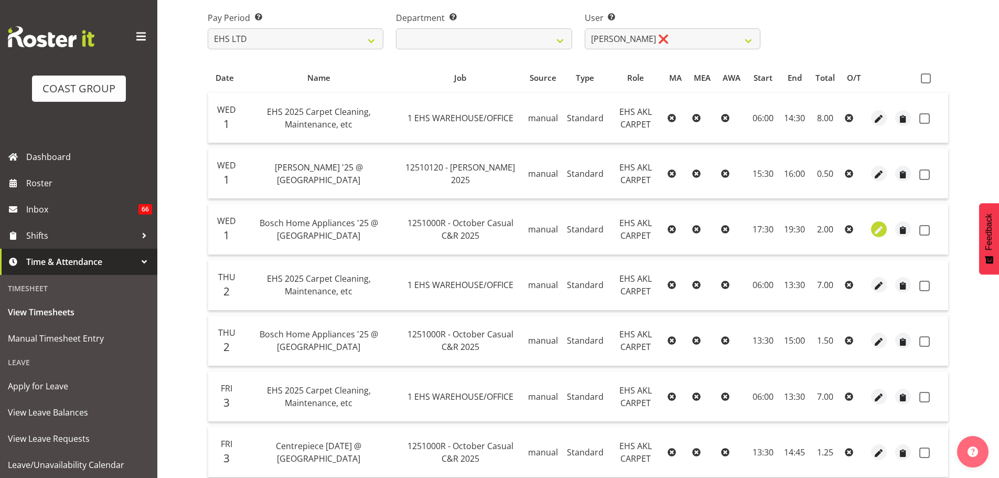
select select "30"
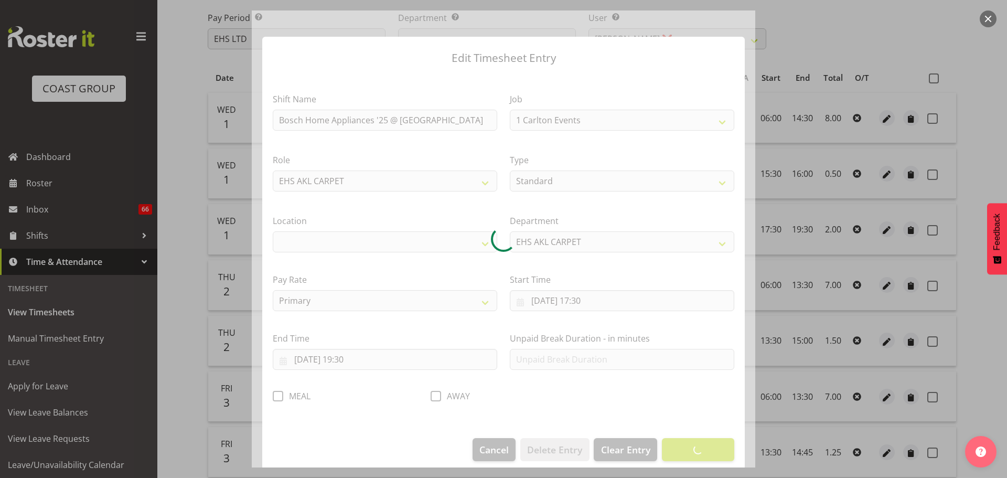
select select "8576"
select select "35"
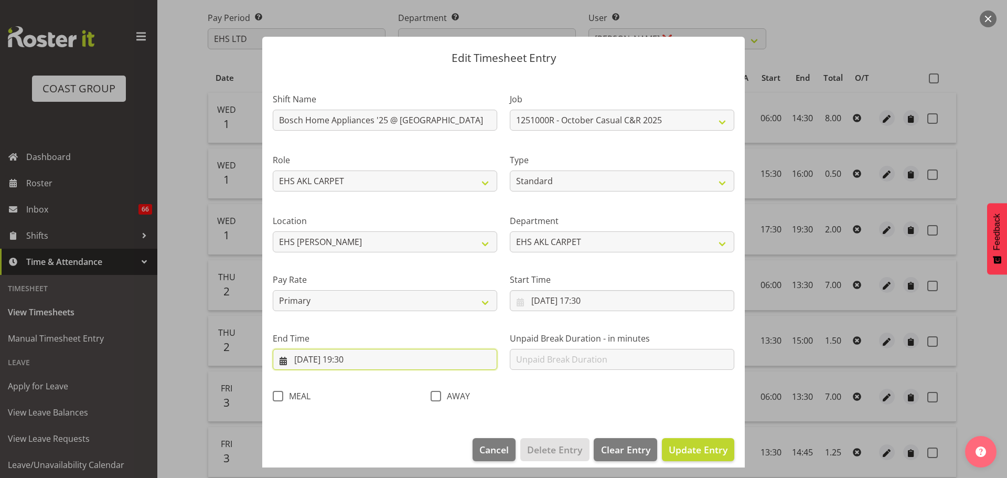
click at [353, 360] on input "[DATE] 19:30" at bounding box center [385, 359] width 225 height 21
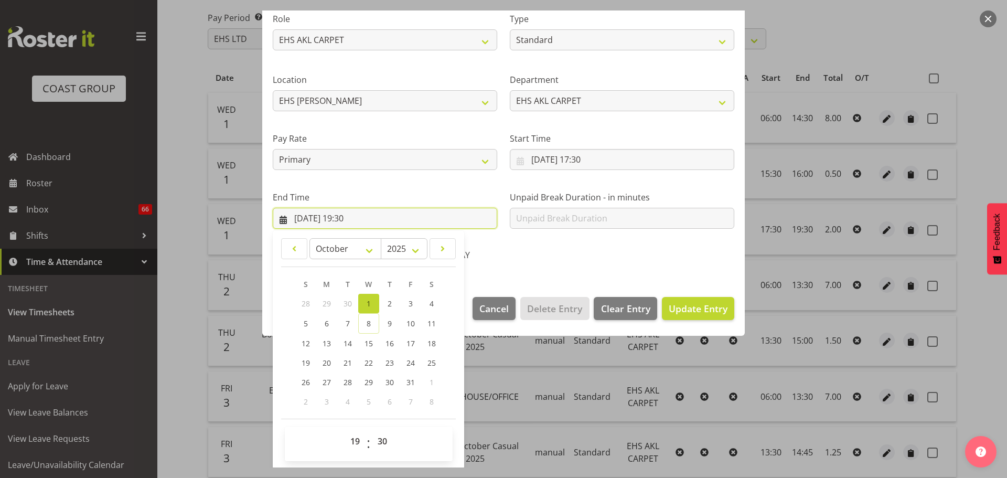
scroll to position [142, 0]
click at [355, 445] on select "00 01 02 03 04 05 06 07 08 09 10 11 12 13 14 15 16 17 18 19 20 21 22 23" at bounding box center [357, 440] width 24 height 21
select select "20"
click at [345, 430] on select "00 01 02 03 04 05 06 07 08 09 10 11 12 13 14 15 16 17 18 19 20 21 22 23" at bounding box center [357, 440] width 24 height 21
type input "[DATE] 20:30"
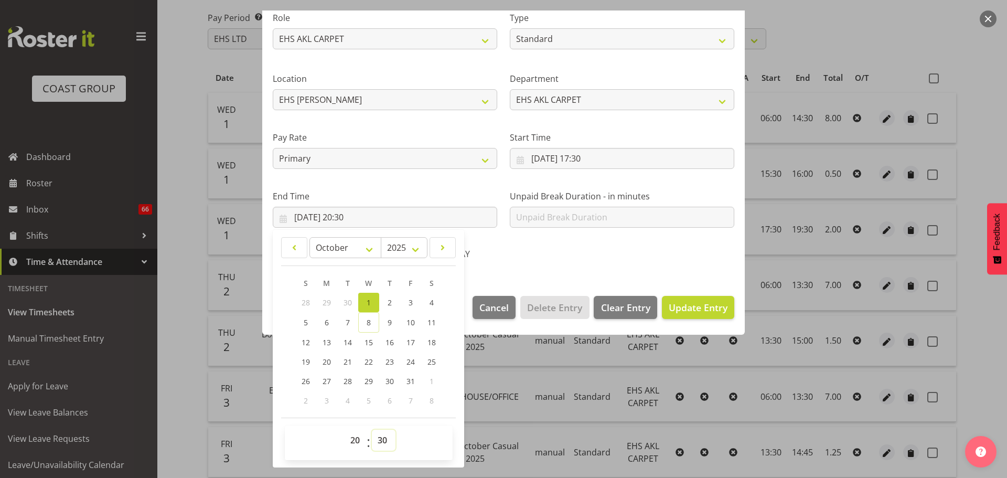
click at [384, 435] on select "00 01 02 03 04 05 06 07 08 09 10 11 12 13 14 15 16 17 18 19 20 21 22 23 24 25 2…" at bounding box center [384, 440] width 24 height 21
select select "0"
type input "[DATE] 20:00"
click at [701, 309] on span "Update Entry" at bounding box center [698, 307] width 59 height 13
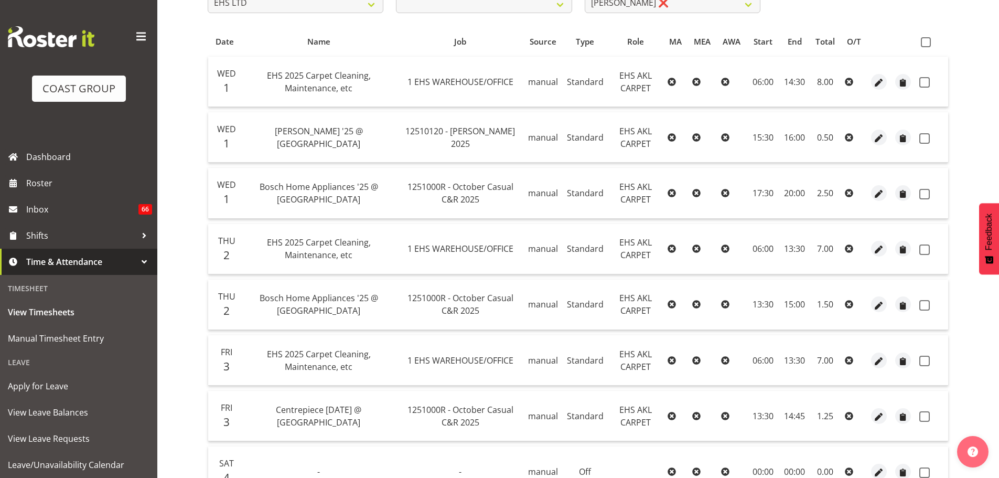
scroll to position [210, 0]
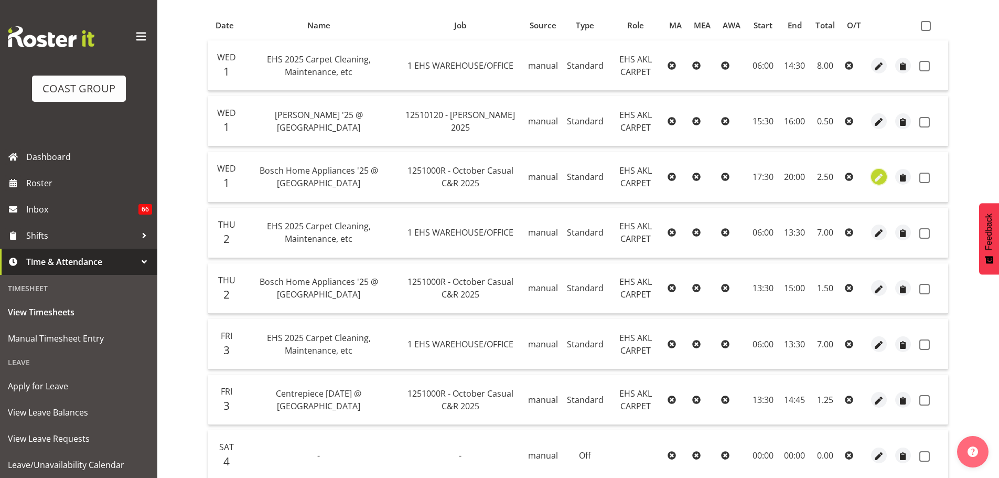
click at [882, 174] on span "button" at bounding box center [880, 178] width 12 height 12
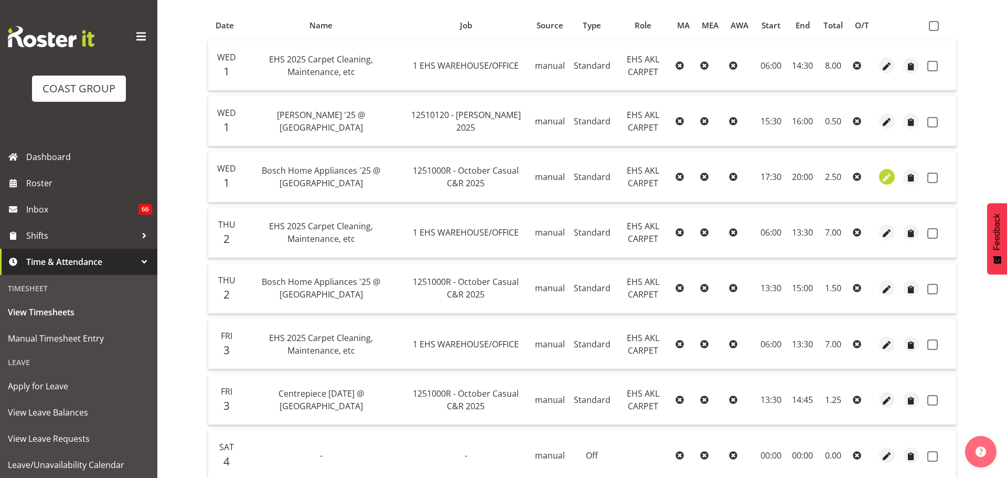
select select "Standard"
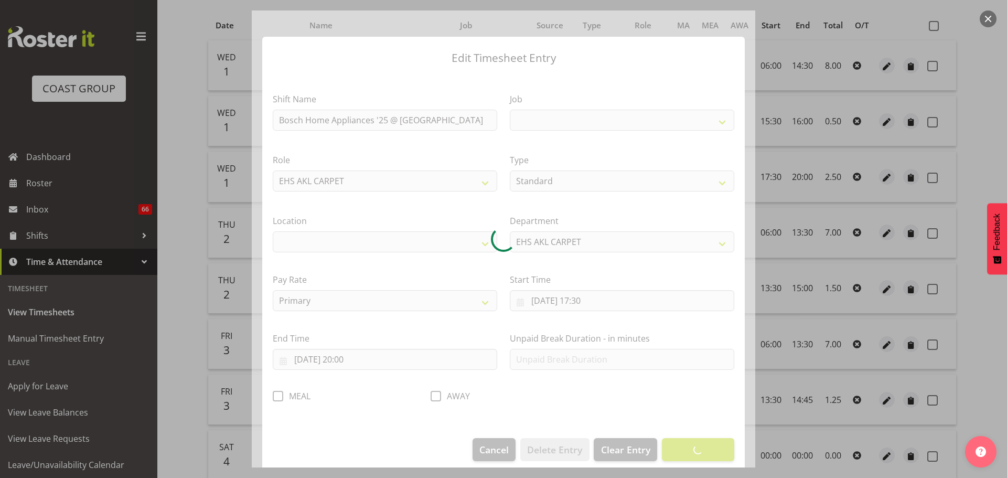
select select
select select "8576"
select select "35"
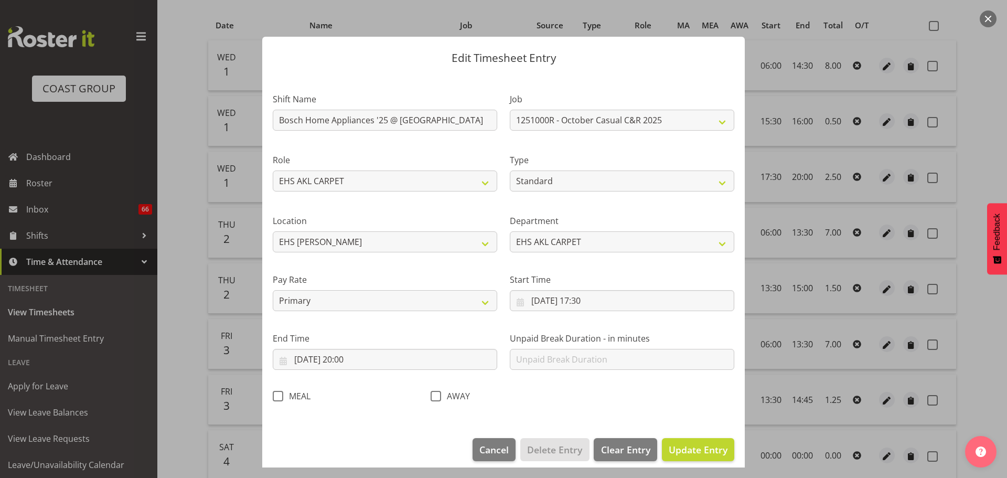
click at [278, 395] on span at bounding box center [278, 396] width 10 height 10
click at [278, 395] on input "MEAL" at bounding box center [276, 395] width 7 height 7
checkbox input "true"
click at [669, 445] on span "Update Entry" at bounding box center [698, 449] width 59 height 13
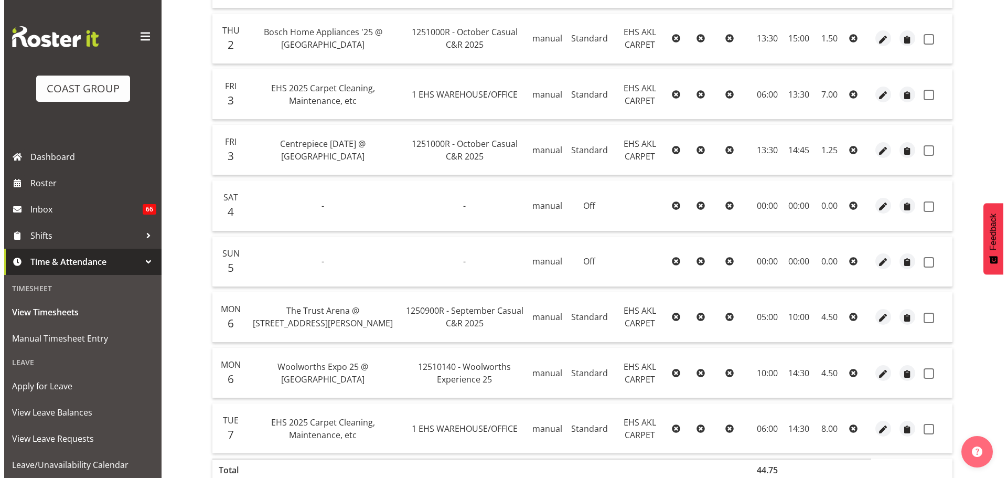
scroll to position [519, 0]
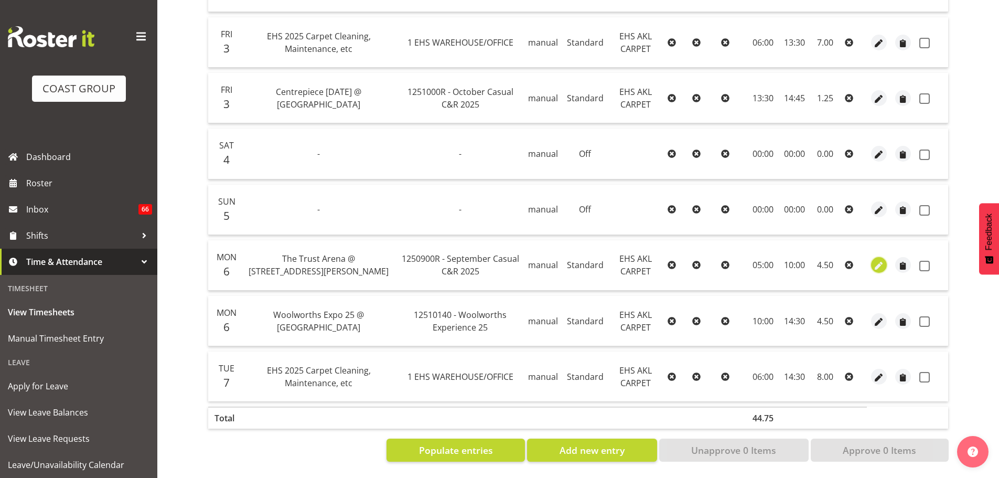
click at [881, 260] on span "button" at bounding box center [880, 266] width 12 height 12
select select "Standard"
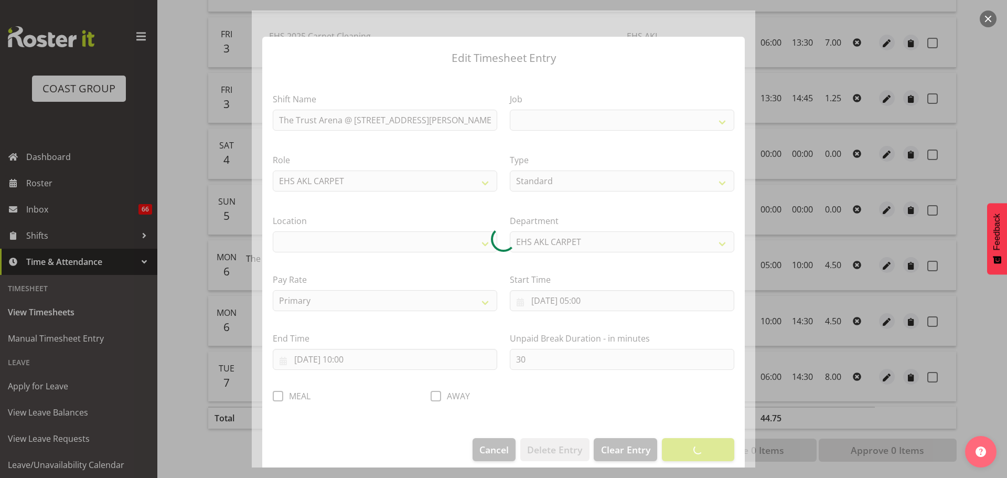
select select
select select "8575"
select select "35"
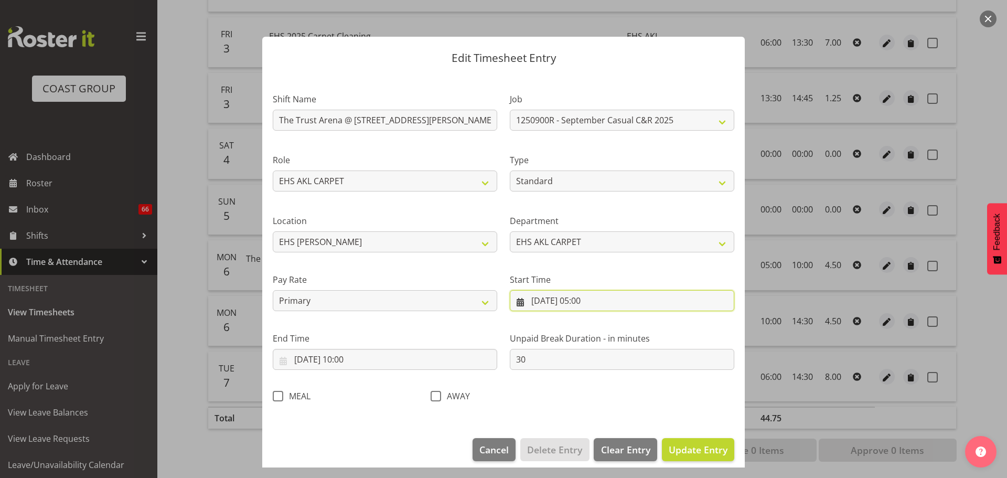
click at [587, 304] on input "[DATE] 05:00" at bounding box center [622, 300] width 225 height 21
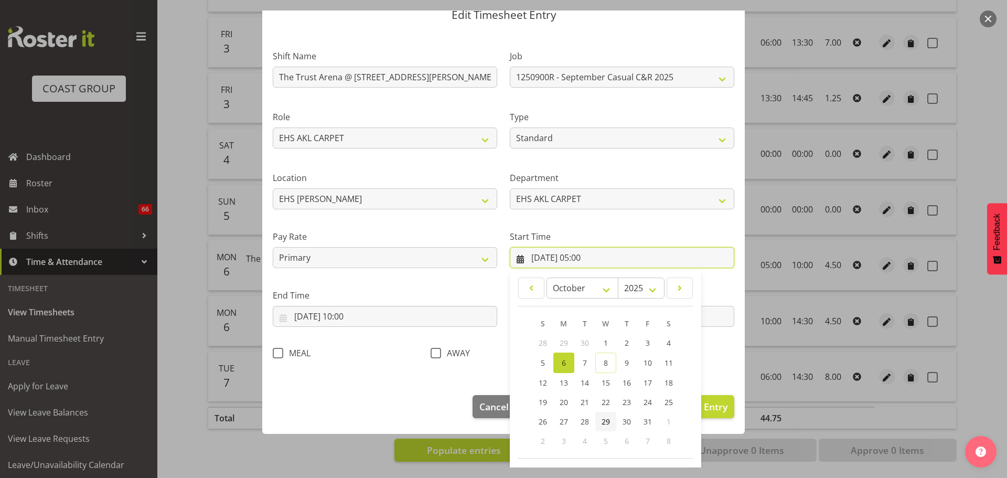
scroll to position [83, 0]
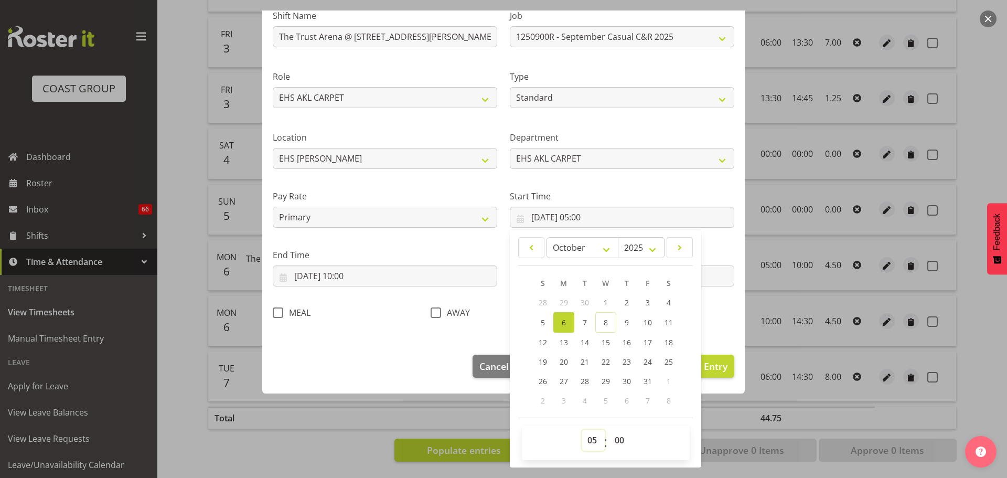
click at [588, 436] on select "00 01 02 03 04 05 06 07 08 09 10 11 12 13 14 15 16 17 18 19 20 21 22 23" at bounding box center [594, 440] width 24 height 21
select select "6"
click at [582, 430] on select "00 01 02 03 04 05 06 07 08 09 10 11 12 13 14 15 16 17 18 19 20 21 22 23" at bounding box center [594, 440] width 24 height 21
type input "[DATE] 06:00"
click at [710, 367] on span "Update Entry" at bounding box center [698, 366] width 59 height 13
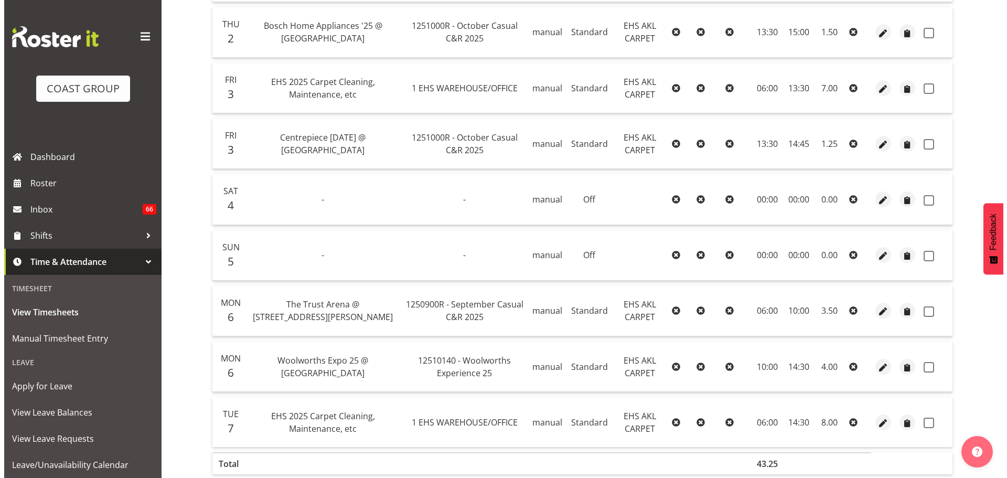
scroll to position [519, 0]
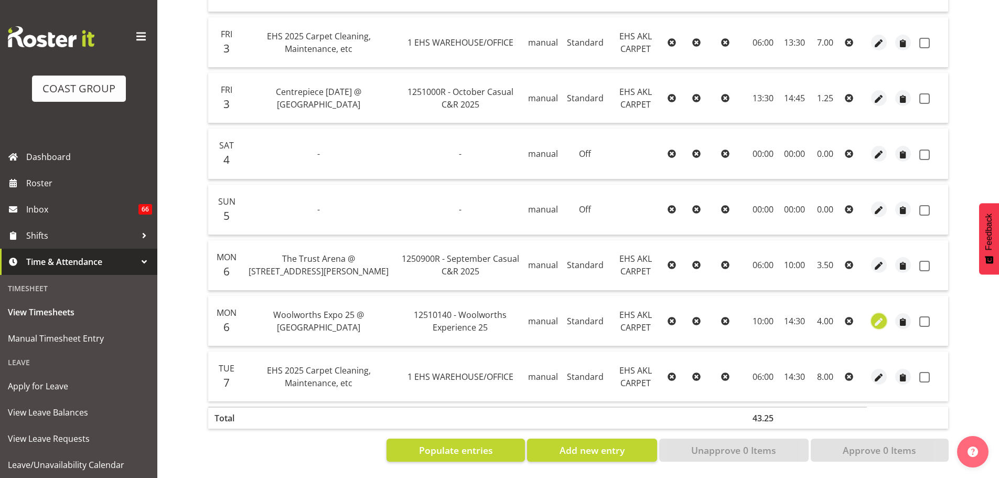
click at [876, 318] on span "button" at bounding box center [880, 322] width 12 height 12
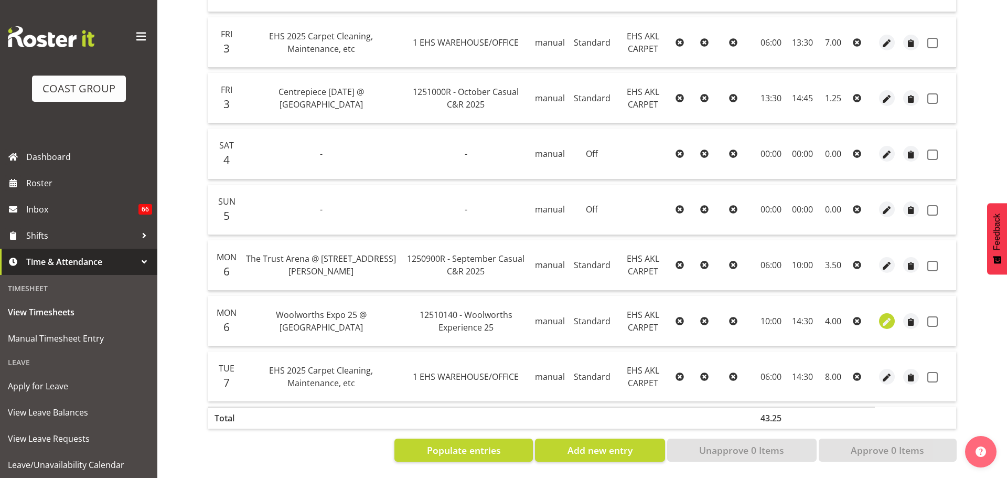
select select "Standard"
select select "9"
select select "2025"
select select "14"
select select "30"
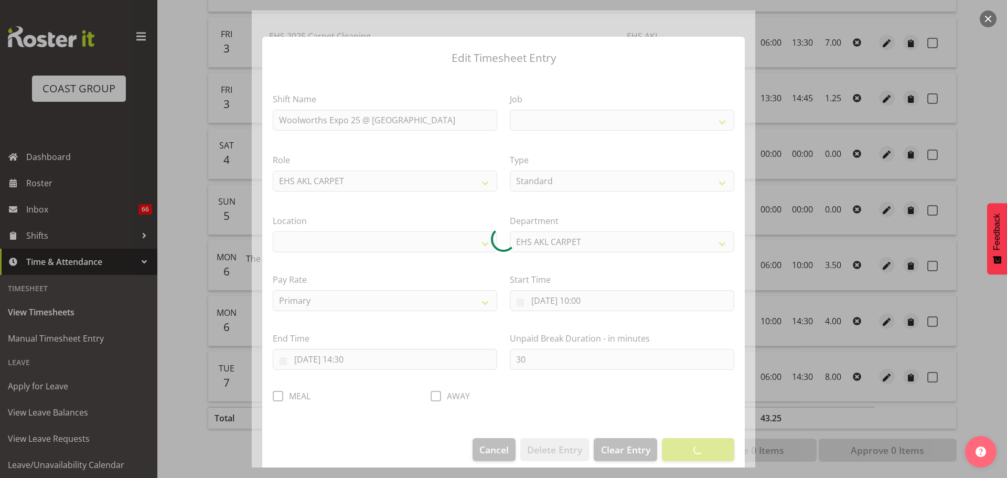
select select
select select "10237"
select select "35"
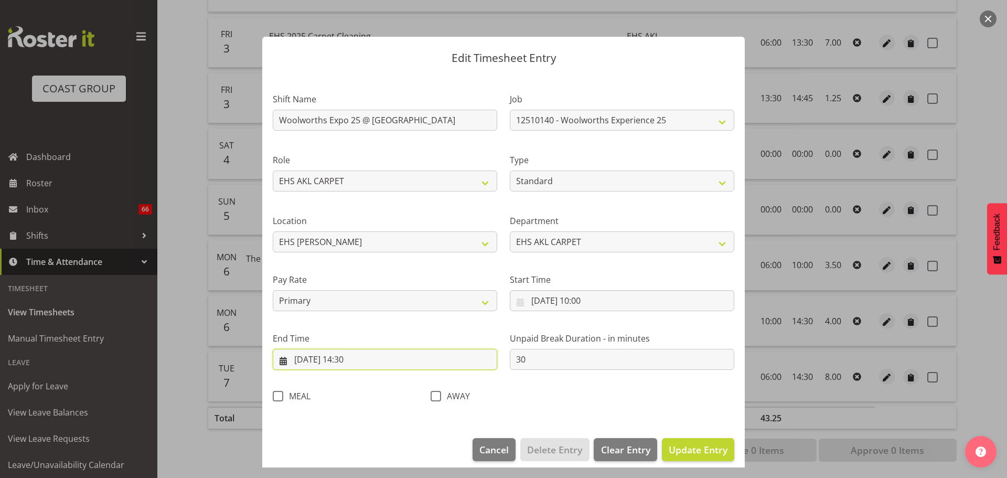
click at [361, 361] on input "[DATE] 14:30" at bounding box center [385, 359] width 225 height 21
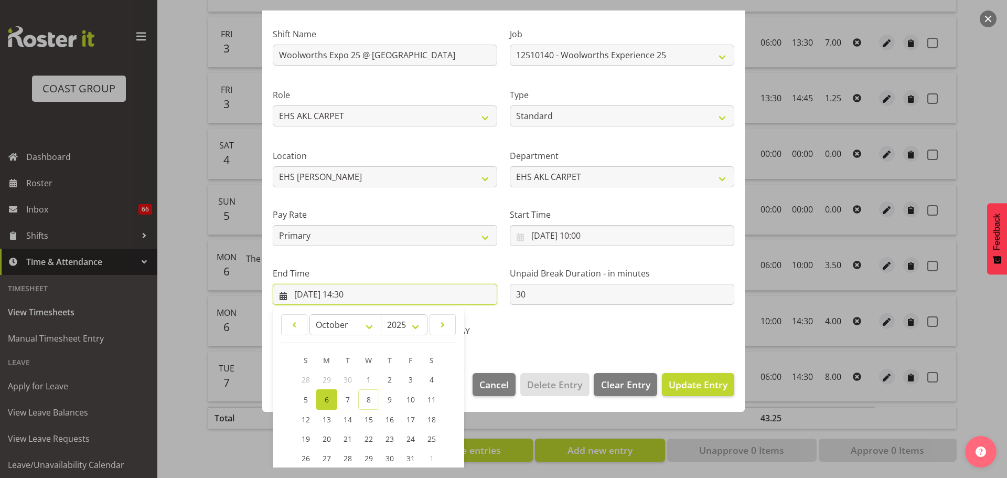
scroll to position [142, 0]
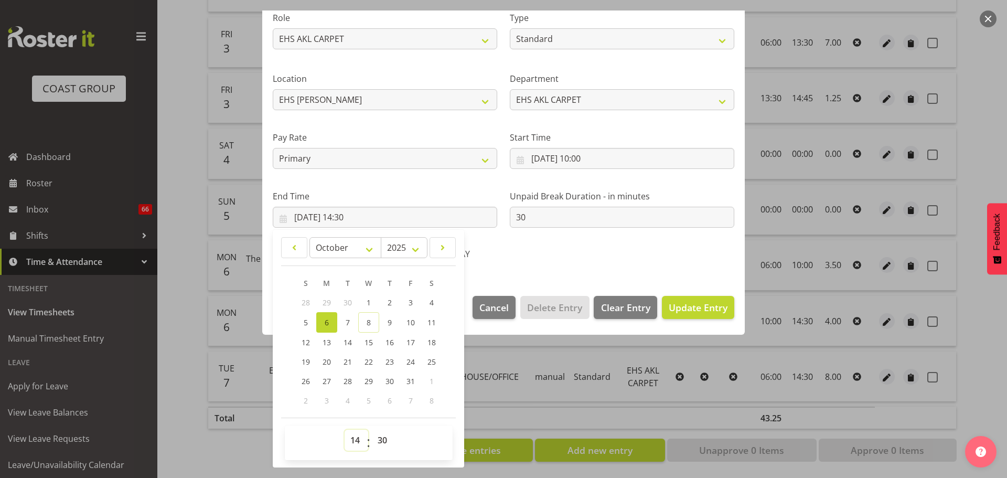
click at [357, 441] on select "00 01 02 03 04 05 06 07 08 09 10 11 12 13 14 15 16 17 18 19 20 21 22 23" at bounding box center [357, 440] width 24 height 21
select select "15"
click at [345, 430] on select "00 01 02 03 04 05 06 07 08 09 10 11 12 13 14 15 16 17 18 19 20 21 22 23" at bounding box center [357, 440] width 24 height 21
type input "[DATE] 15:30"
click at [714, 310] on span "Update Entry" at bounding box center [698, 307] width 59 height 13
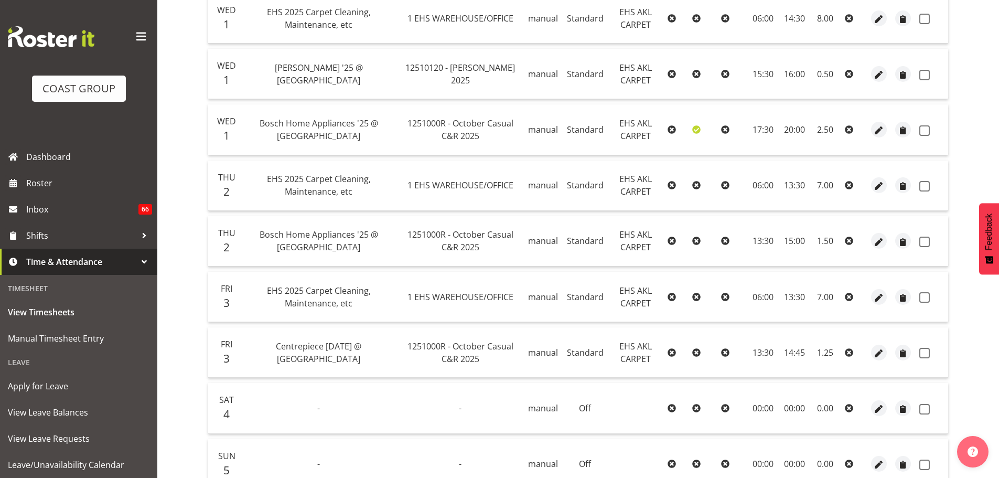
scroll to position [0, 0]
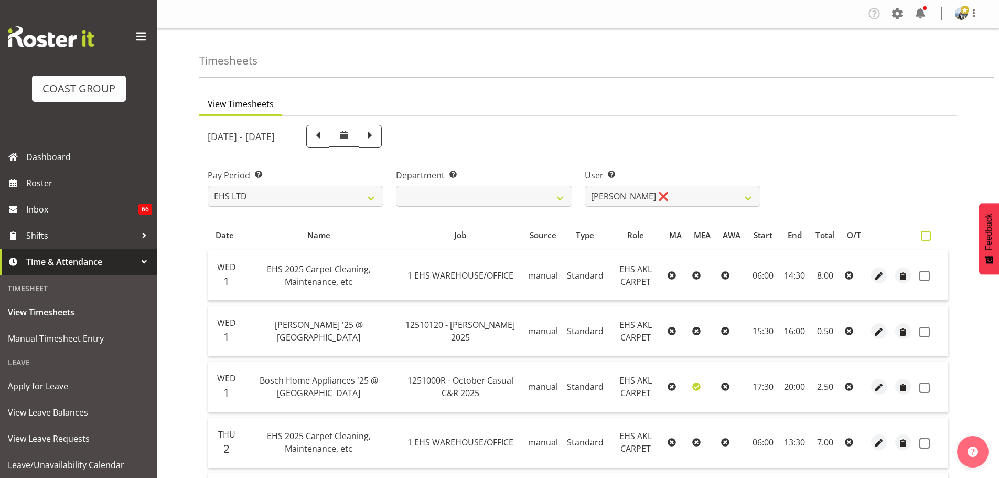
click at [925, 238] on span at bounding box center [926, 236] width 10 height 10
click at [925, 238] on input "checkbox" at bounding box center [924, 235] width 7 height 7
checkbox input "true"
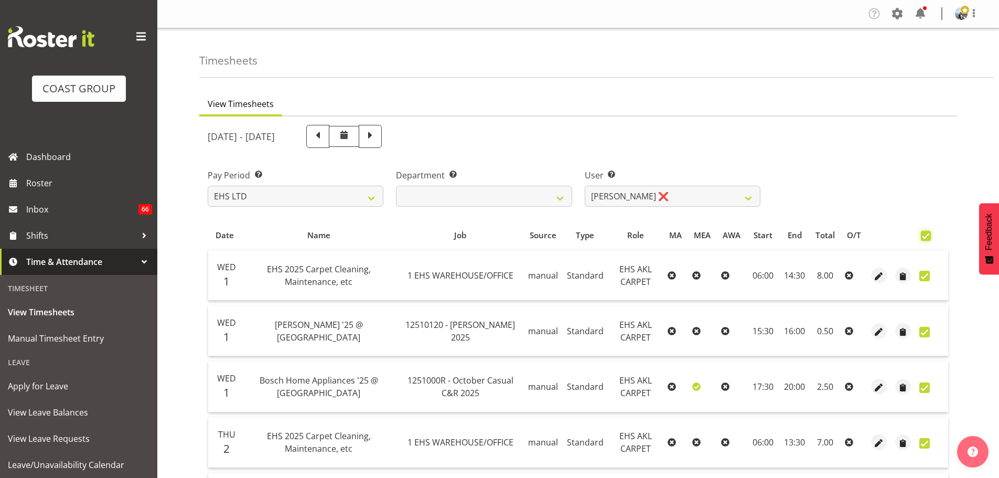
checkbox input "true"
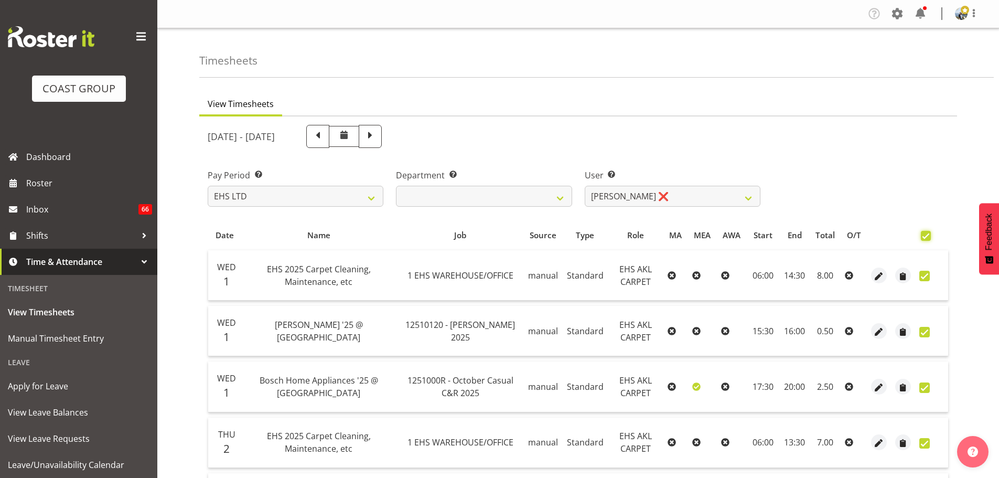
checkbox input "true"
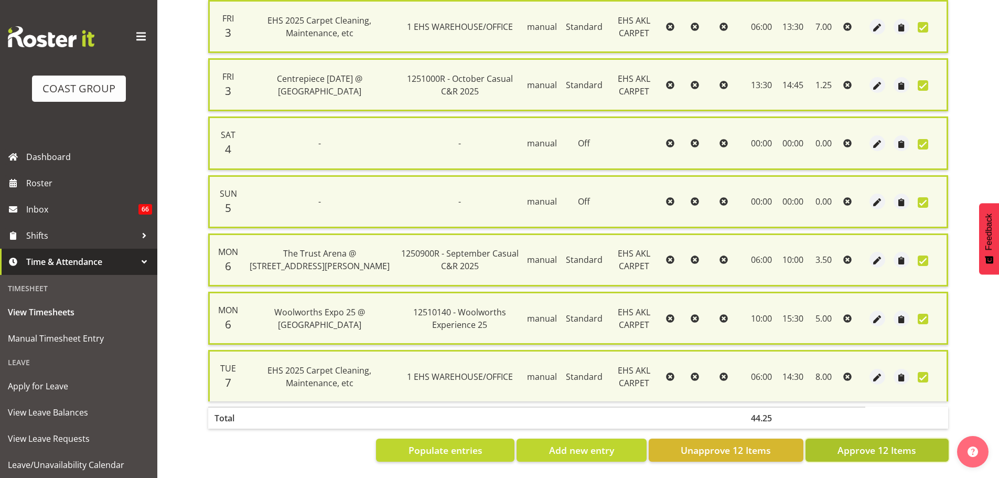
click at [876, 445] on span "Approve 12 Items" at bounding box center [877, 450] width 79 height 14
checkbox input "false"
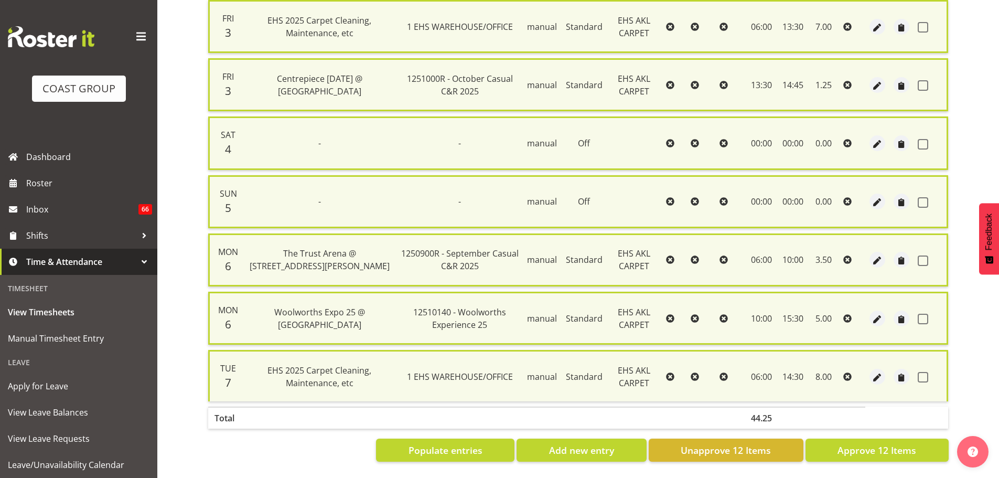
checkbox input "false"
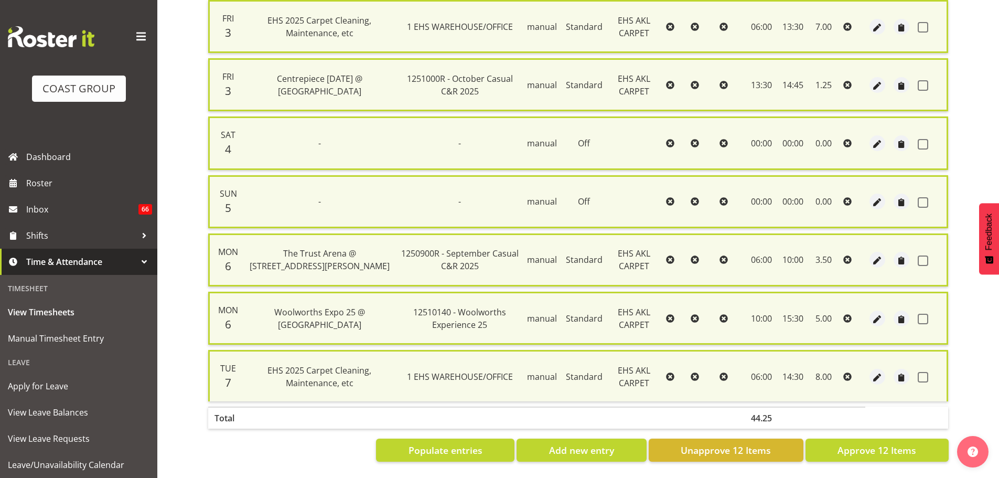
checkbox input "false"
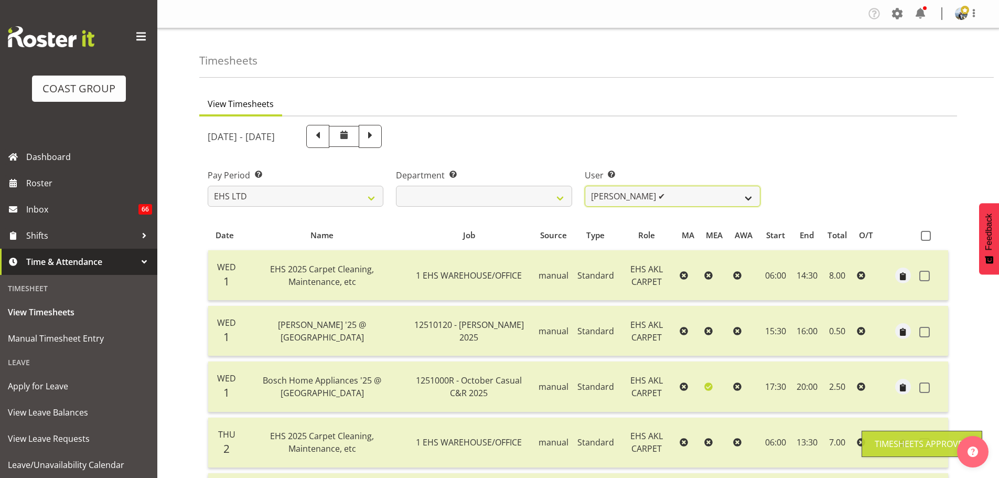
click at [687, 196] on select "[PERSON_NAME] ❌ [PERSON_NAME] ✔ [PERSON_NAME] ✔ [PERSON_NAME] ✔ [PERSON_NAME] […" at bounding box center [673, 196] width 176 height 21
click at [585, 186] on select "[PERSON_NAME] ❌ [PERSON_NAME] ✔ [PERSON_NAME] ✔ [PERSON_NAME] ✔ [PERSON_NAME] […" at bounding box center [673, 196] width 176 height 21
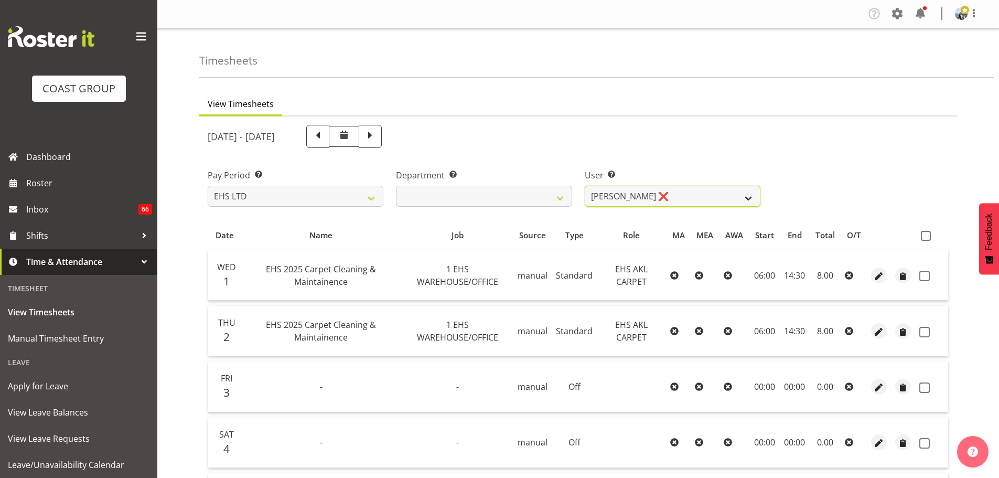
click at [719, 192] on select "[PERSON_NAME] ❌ [PERSON_NAME] ✔ [PERSON_NAME] ✔ [PERSON_NAME] ✔ [PERSON_NAME] […" at bounding box center [673, 196] width 176 height 21
select select "11366"
click at [585, 186] on select "[PERSON_NAME] ❌ [PERSON_NAME] ✔ [PERSON_NAME] ✔ [PERSON_NAME] ✔ [PERSON_NAME] […" at bounding box center [673, 196] width 176 height 21
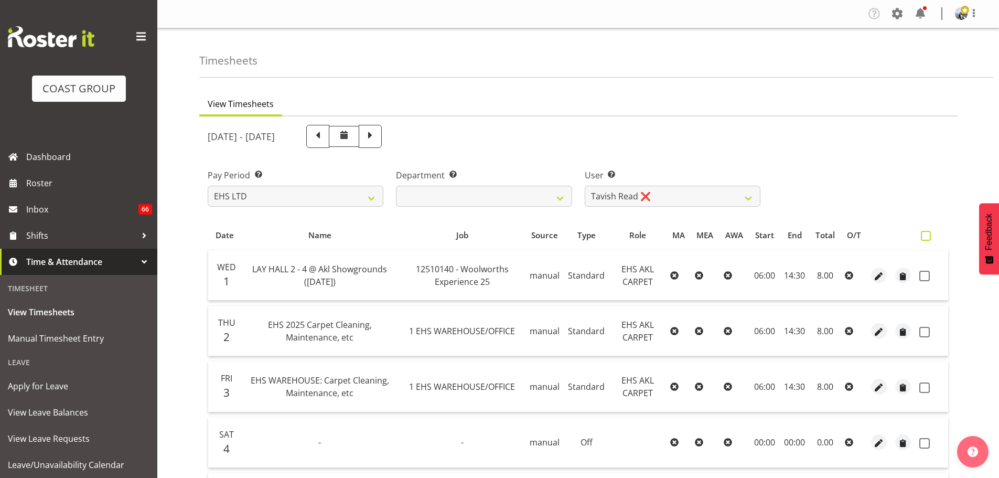
click at [931, 238] on span at bounding box center [926, 236] width 10 height 10
click at [928, 238] on input "checkbox" at bounding box center [924, 235] width 7 height 7
checkbox input "true"
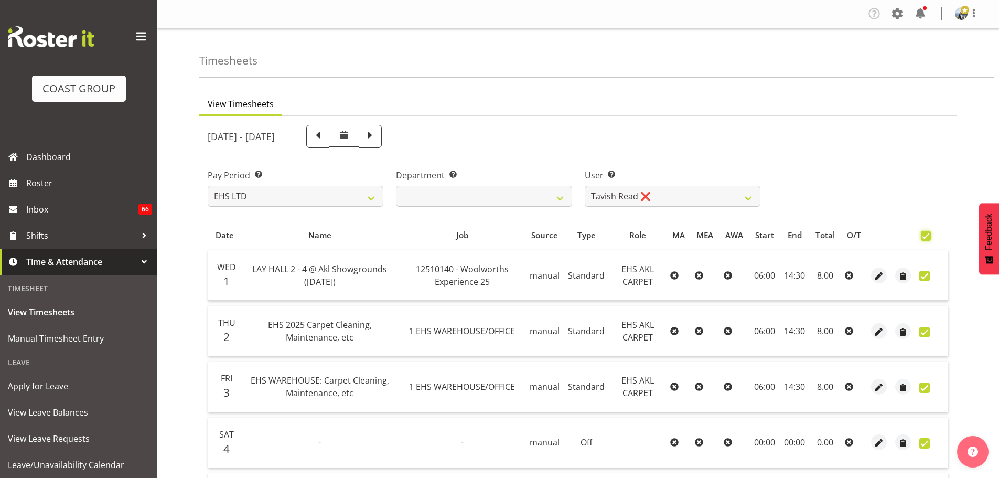
checkbox input "true"
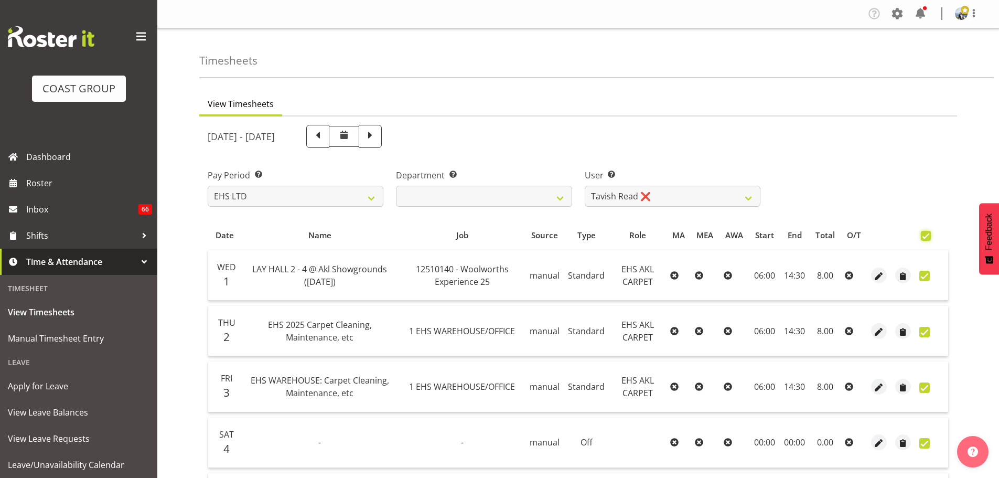
checkbox input "true"
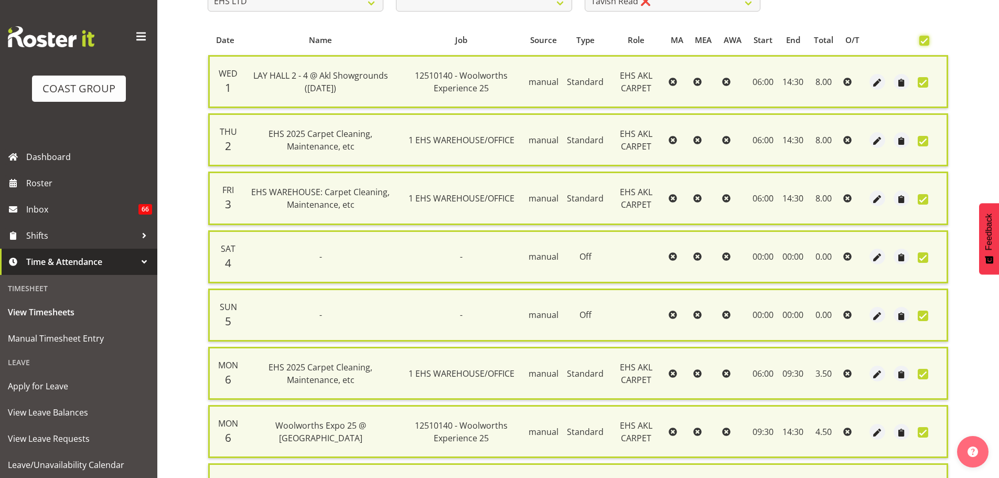
scroll to position [315, 0]
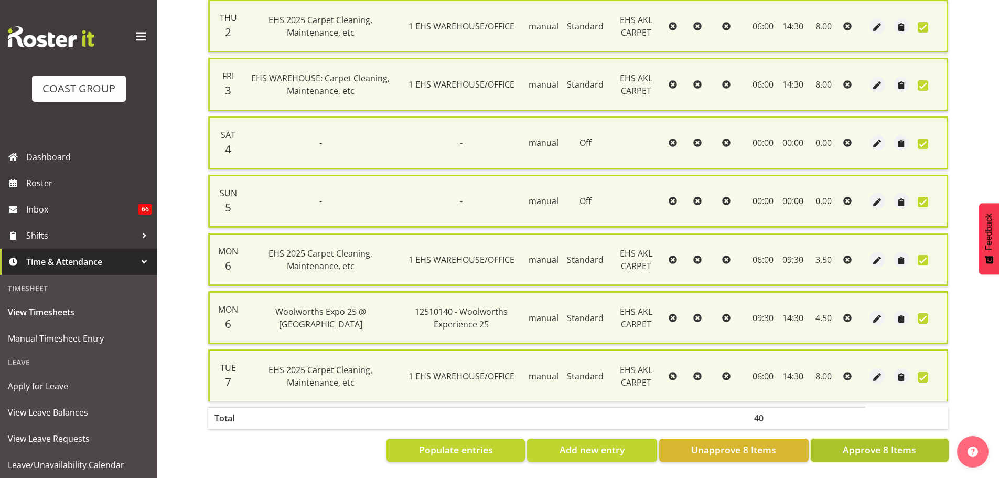
click at [885, 443] on span "Approve 8 Items" at bounding box center [879, 450] width 73 height 14
checkbox input "false"
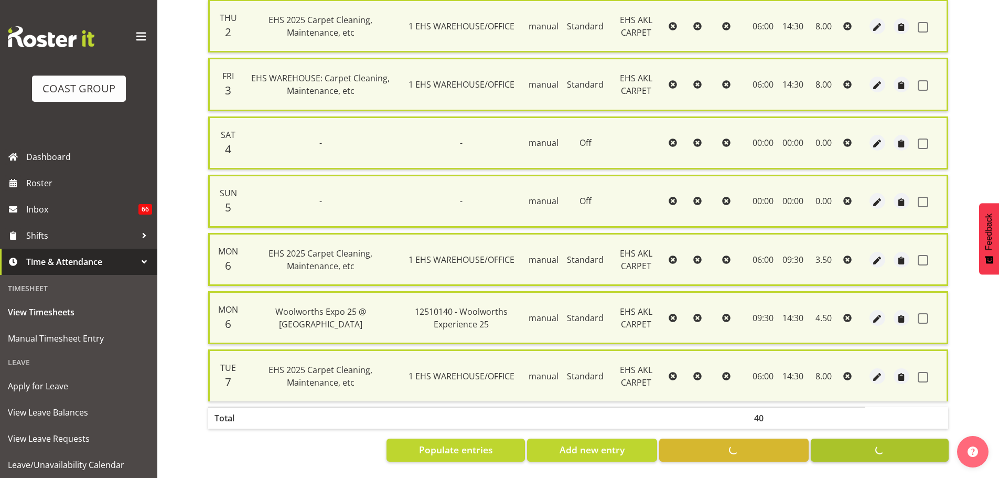
checkbox input "false"
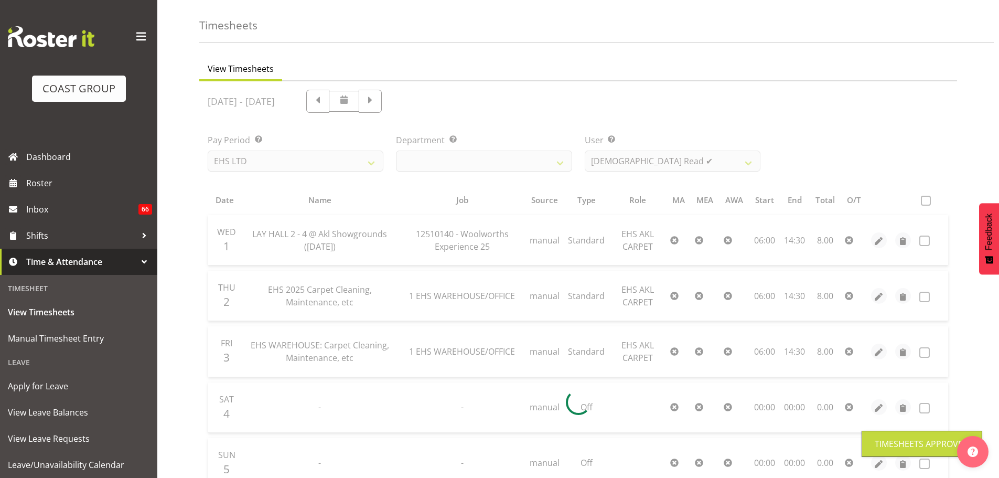
scroll to position [35, 0]
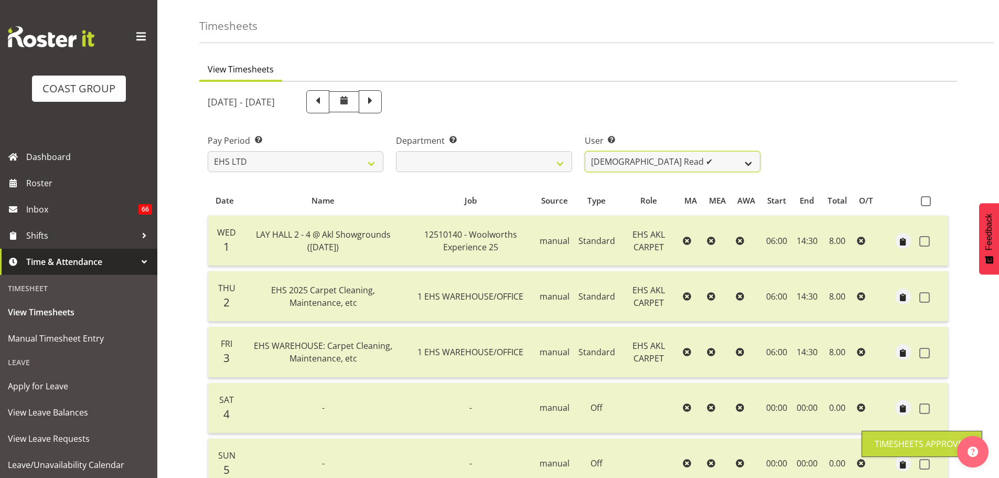
drag, startPoint x: 650, startPoint y: 159, endPoint x: 652, endPoint y: 171, distance: 11.3
click at [650, 159] on select "[PERSON_NAME] ❌ [PERSON_NAME] ✔ [PERSON_NAME] ✔ [PERSON_NAME] ✔ [PERSON_NAME] […" at bounding box center [673, 161] width 176 height 21
select select "5142"
click at [585, 151] on select "[PERSON_NAME] ❌ [PERSON_NAME] ✔ [PERSON_NAME] ✔ [PERSON_NAME] ✔ [PERSON_NAME] […" at bounding box center [673, 161] width 176 height 21
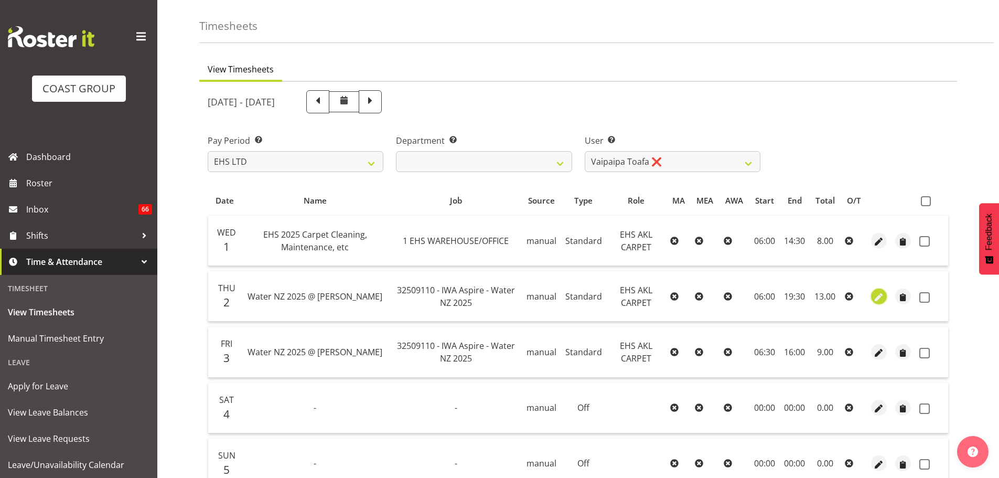
click at [881, 299] on span "button" at bounding box center [880, 297] width 12 height 12
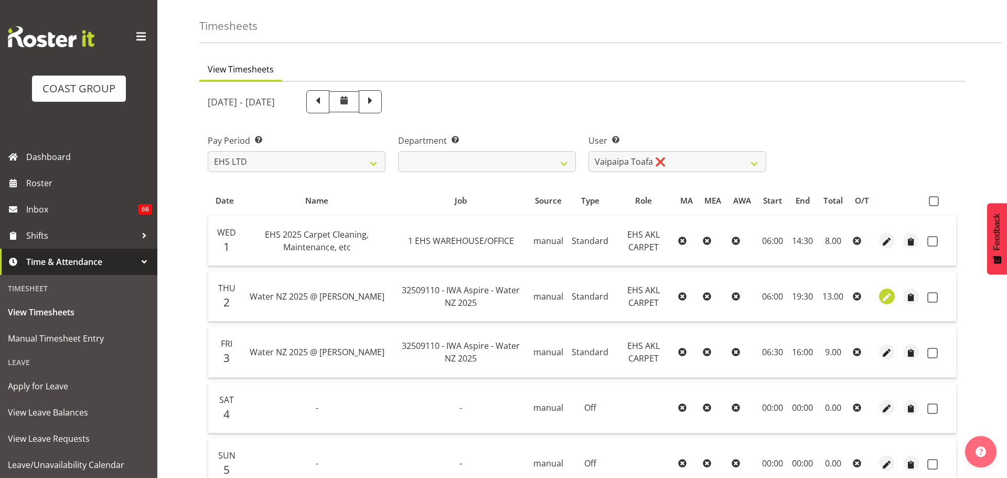
select select "Standard"
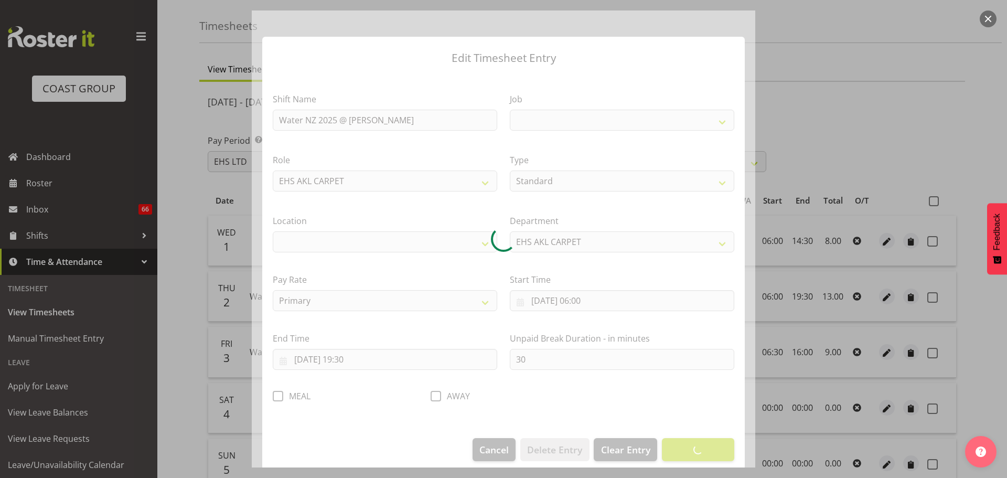
select select
select select "9028"
select select "35"
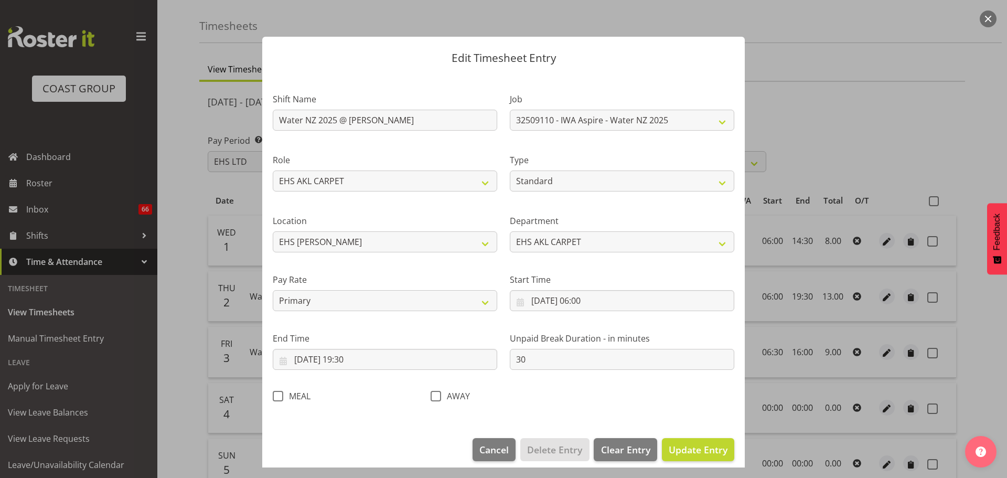
click at [865, 93] on div at bounding box center [503, 239] width 1007 height 478
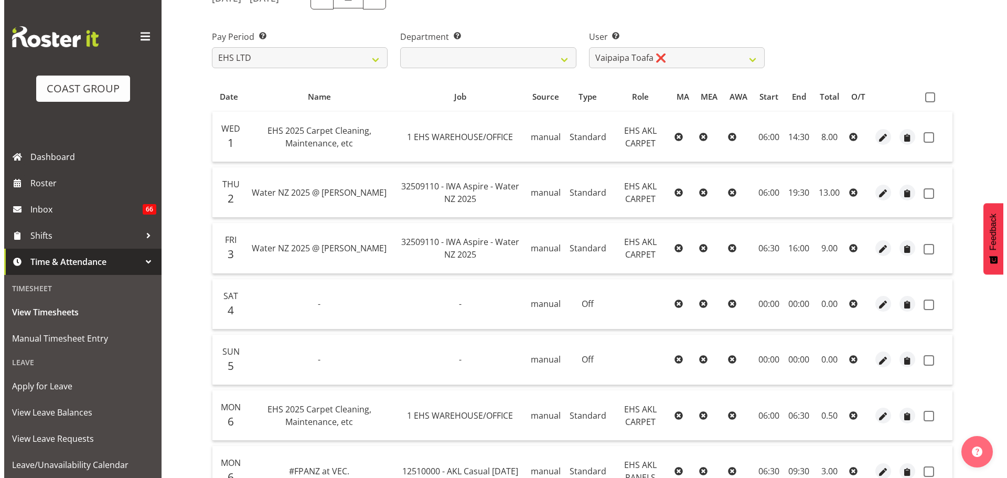
scroll to position [140, 0]
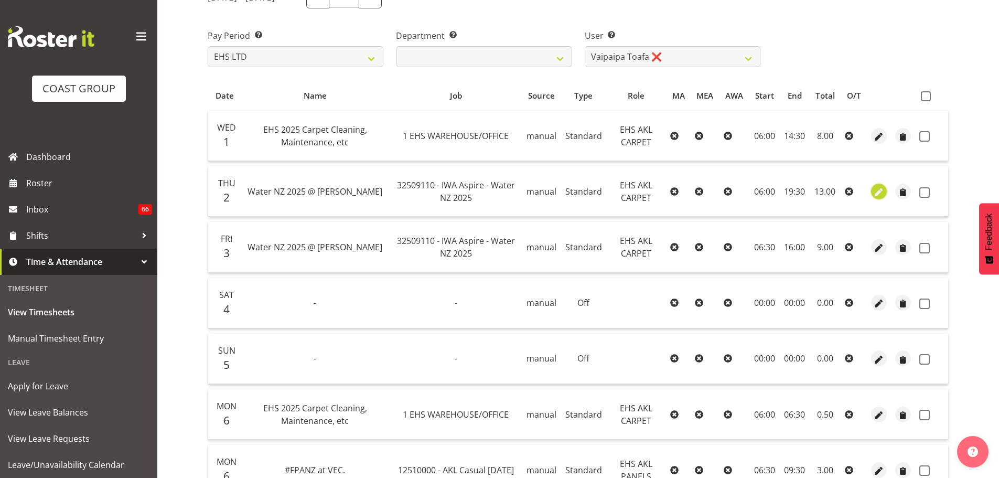
click at [875, 194] on span "button" at bounding box center [880, 192] width 12 height 12
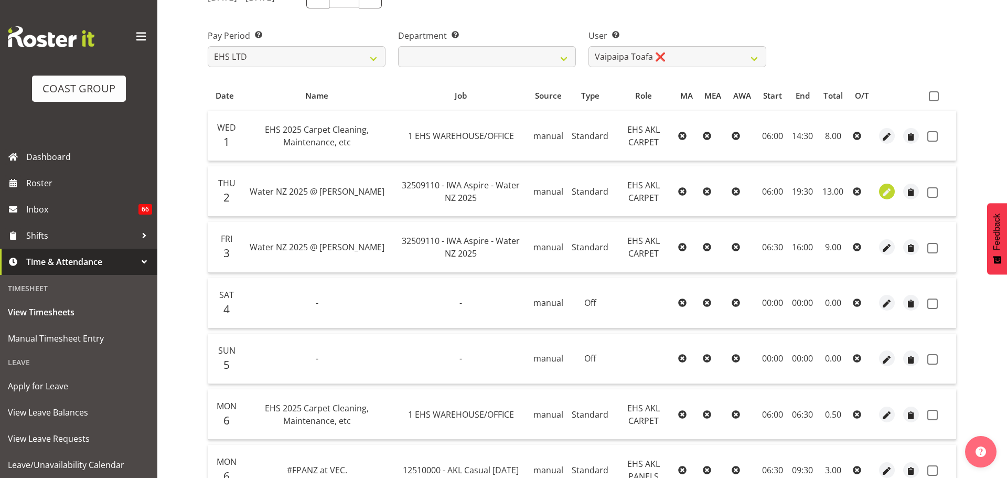
select select "Standard"
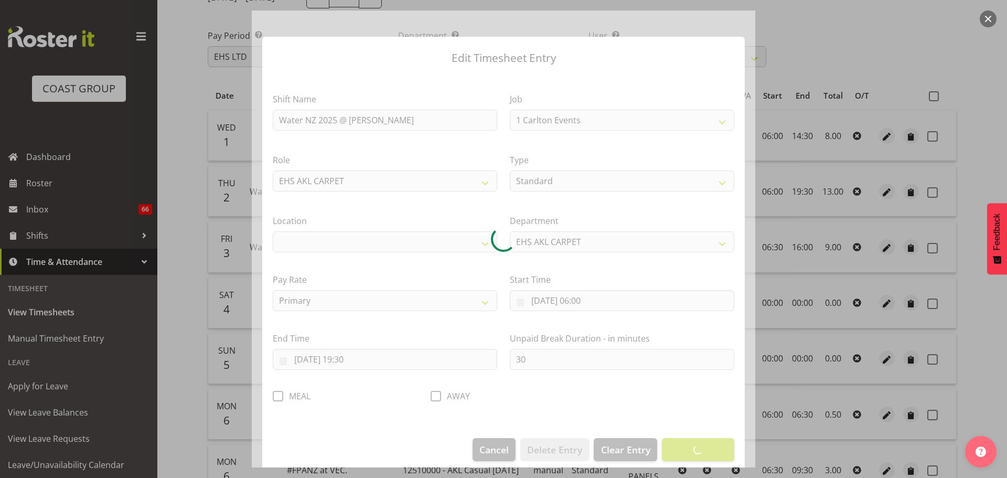
select select "9028"
select select "35"
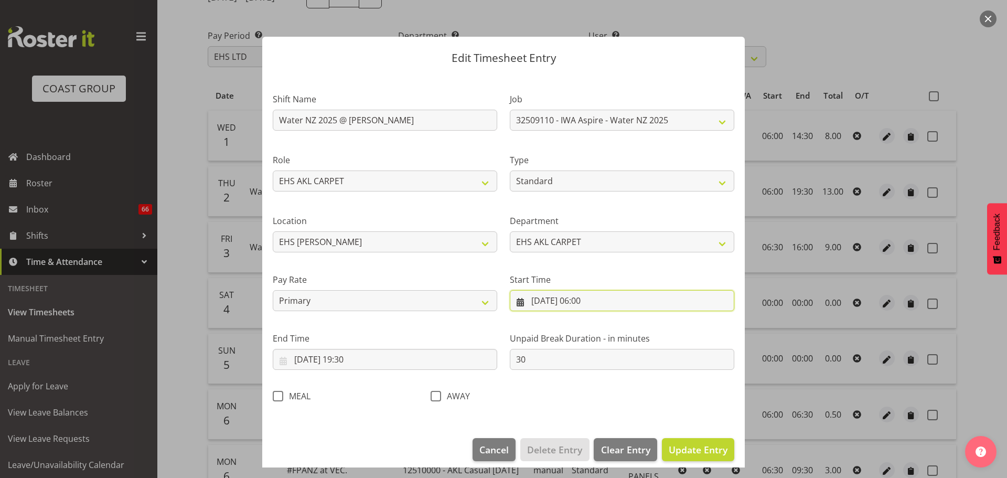
click at [589, 303] on input "[DATE] 06:00" at bounding box center [622, 300] width 225 height 21
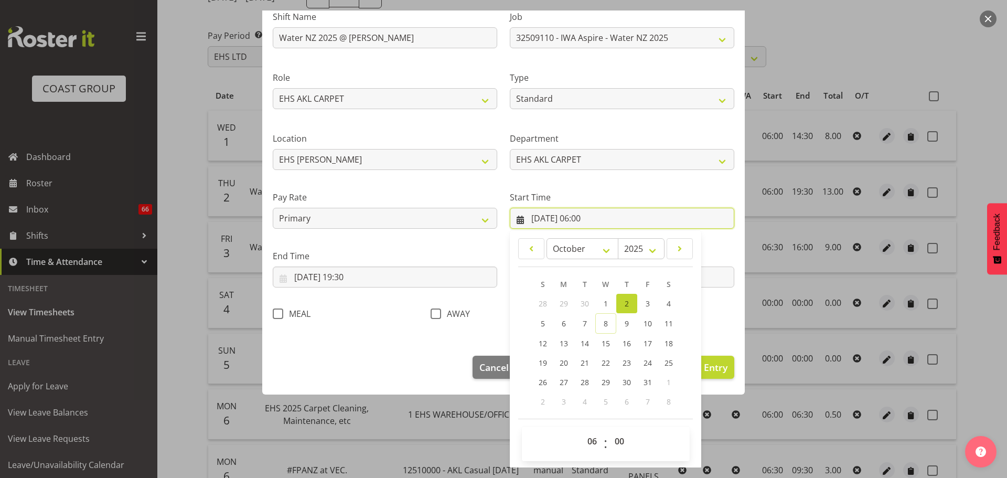
scroll to position [83, 0]
click at [588, 439] on select "00 01 02 03 04 05 06 07 08 09 10 11 12 13 14 15 16 17 18 19 20 21 22 23" at bounding box center [594, 440] width 24 height 21
select select "10"
click at [582, 430] on select "00 01 02 03 04 05 06 07 08 09 10 11 12 13 14 15 16 17 18 19 20 21 22 23" at bounding box center [594, 440] width 24 height 21
type input "[DATE] 10:00"
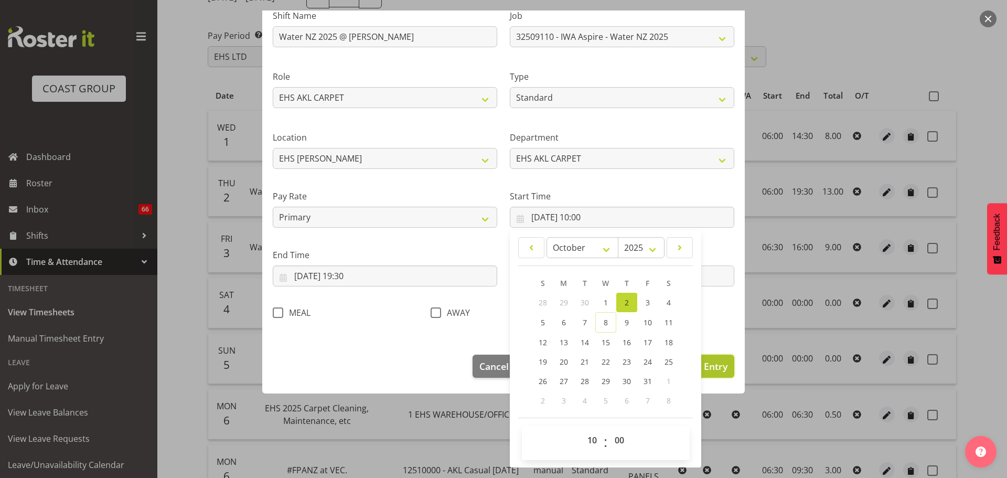
click at [716, 373] on button "Update Entry" at bounding box center [698, 366] width 72 height 23
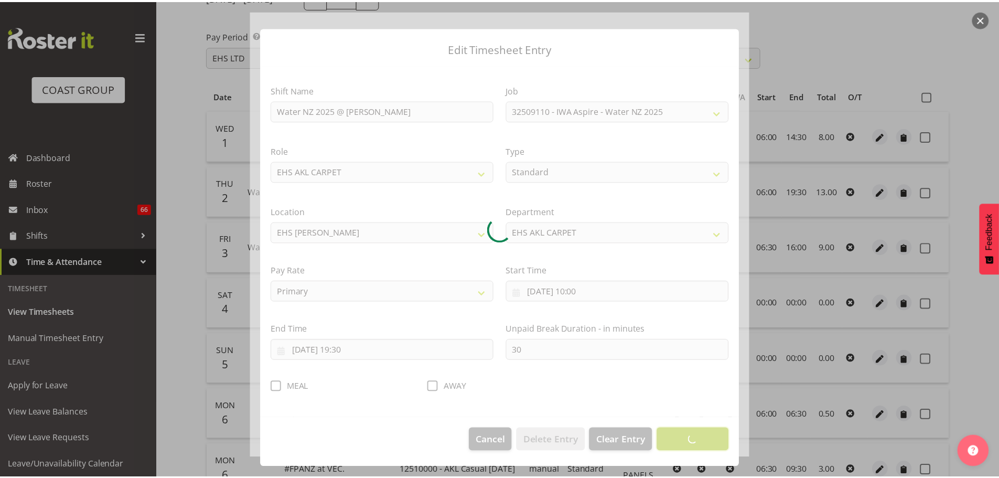
scroll to position [9, 0]
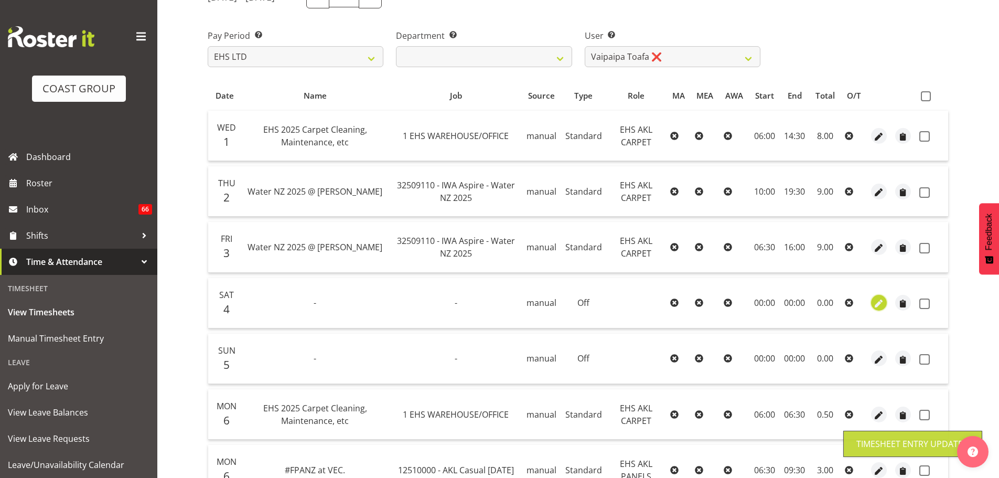
click at [882, 305] on span "button" at bounding box center [880, 304] width 12 height 12
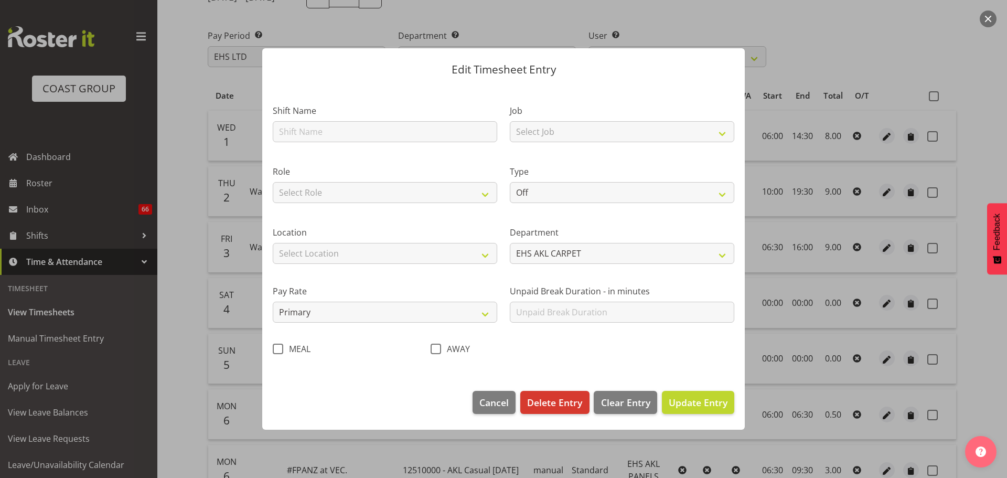
click at [985, 345] on div at bounding box center [503, 239] width 1007 height 478
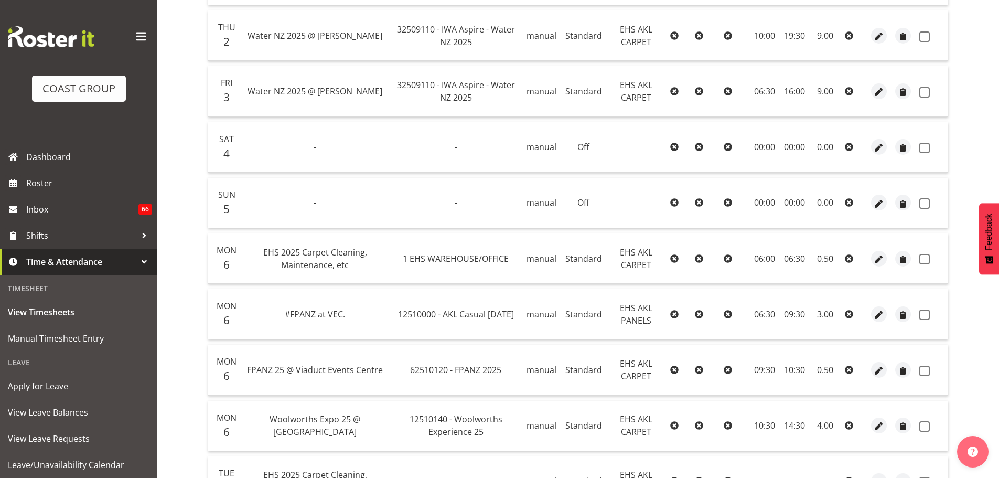
scroll to position [402, 0]
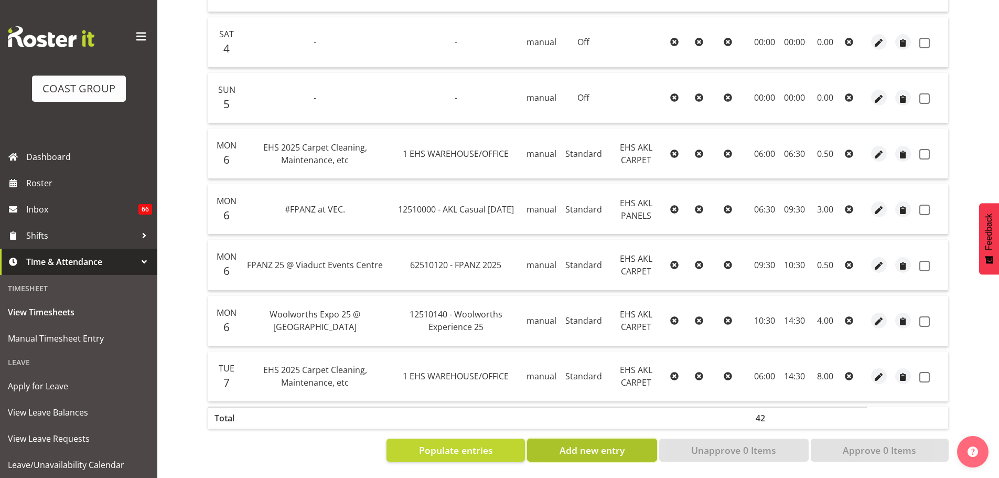
click at [573, 448] on span "Add new entry" at bounding box center [592, 450] width 65 height 14
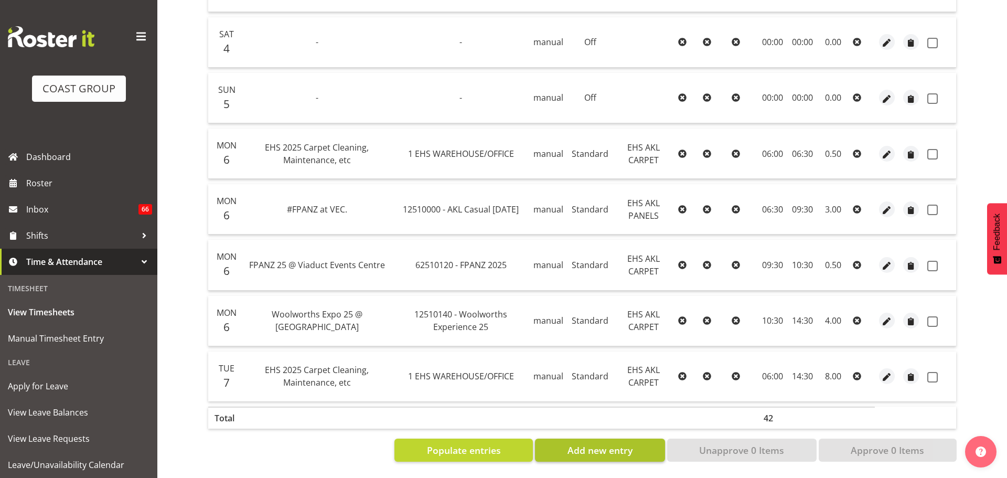
select select
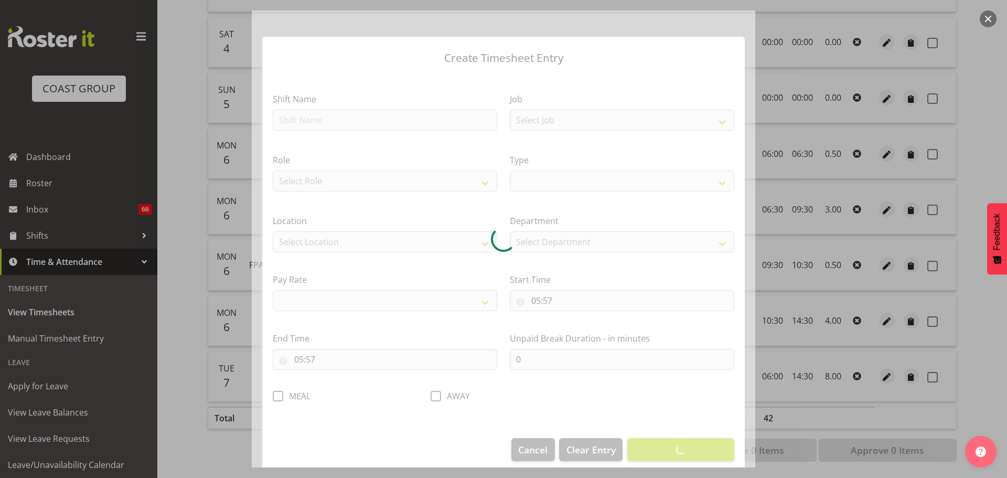
select select
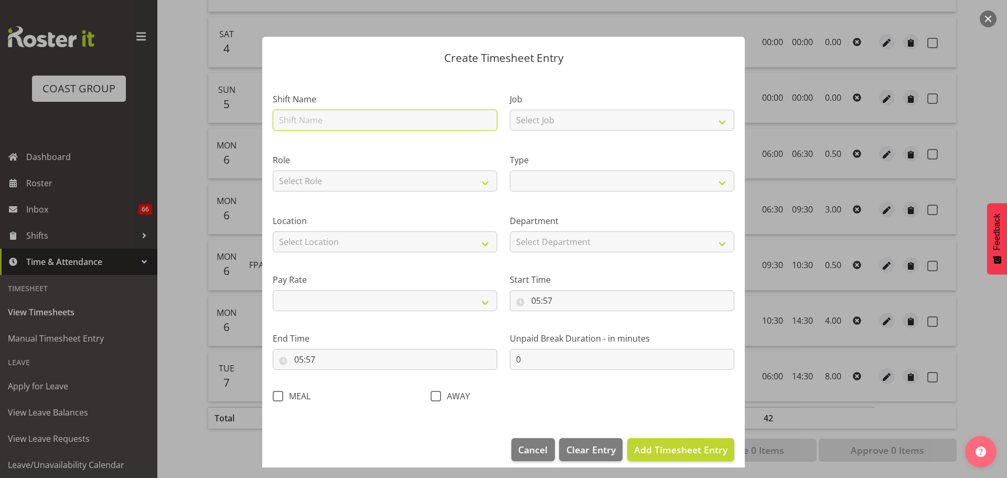
click at [340, 118] on input "text" at bounding box center [385, 120] width 225 height 21
type input "E"
select select
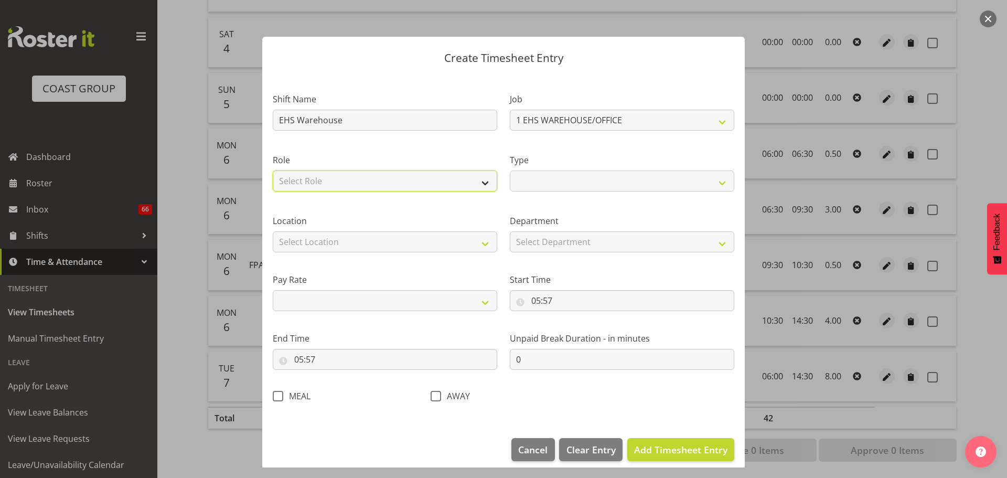
click at [323, 181] on select "Select Role EHS AKL CARPET EHS AKL PANELS EHS AKL D+B" at bounding box center [385, 181] width 225 height 21
click at [273, 171] on select "Select Role EHS AKL CARPET EHS AKL PANELS EHS AKL D+B" at bounding box center [385, 181] width 225 height 21
click at [541, 194] on div "Type Off Standard Public Holiday Public Holiday (Worked) Day In Lieu Annual Lea…" at bounding box center [622, 169] width 237 height 61
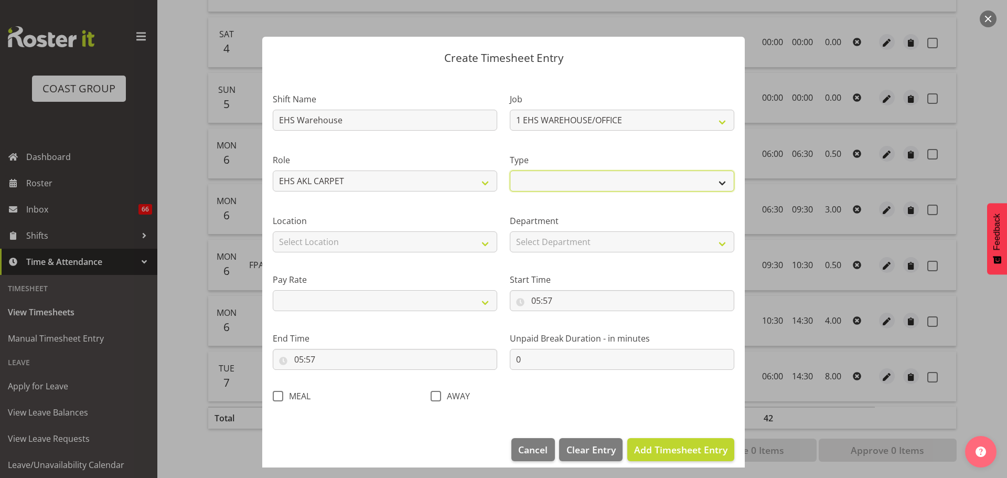
click at [542, 186] on select "Off Standard Public Holiday Public Holiday (Worked) Day In Lieu Annual Leave Si…" at bounding box center [622, 181] width 225 height 21
click at [510, 171] on select "Off Standard Public Holiday Public Holiday (Worked) Day In Lieu Annual Leave Si…" at bounding box center [622, 181] width 225 height 21
click at [403, 253] on div "Location Select Location [GEOGRAPHIC_DATA] EVENTS [GEOGRAPHIC_DATA][PERSON_NAME…" at bounding box center [385, 229] width 237 height 59
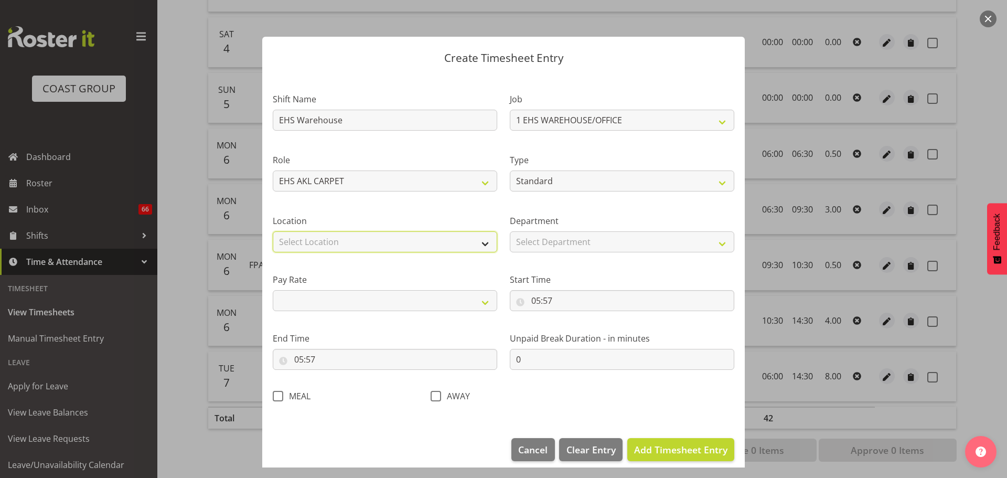
click at [402, 240] on select "Select Location [GEOGRAPHIC_DATA] EVENTS [PERSON_NAME][GEOGRAPHIC_DATA] [GEOGRA…" at bounding box center [385, 241] width 225 height 21
click at [273, 231] on select "Select Location [GEOGRAPHIC_DATA] EVENTS [PERSON_NAME][GEOGRAPHIC_DATA] [GEOGRA…" at bounding box center [385, 241] width 225 height 21
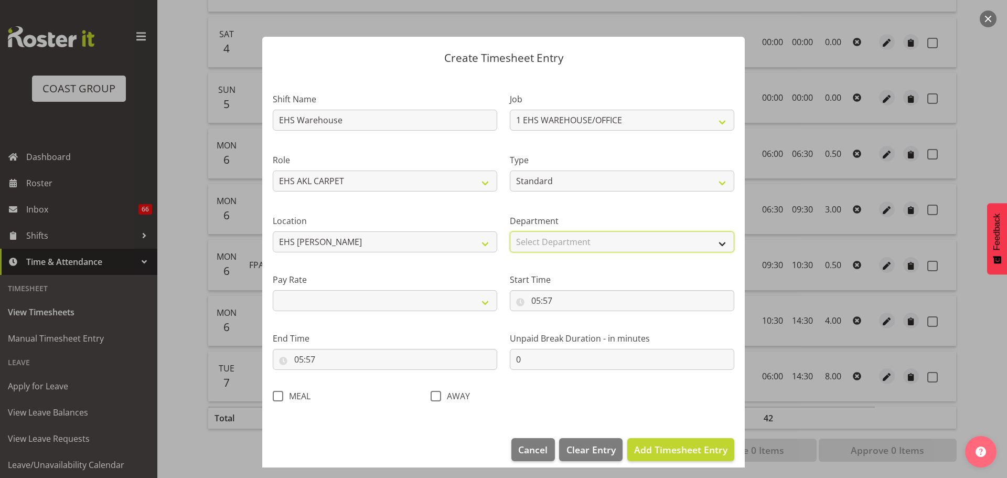
click at [588, 240] on select "Select Department EHS AKL CARPET EHS AKL PANEL EHS AKL FURNITURE EHS AKL D&B" at bounding box center [622, 241] width 225 height 21
click at [510, 231] on select "Select Department EHS AKL CARPET EHS AKL PANEL EHS AKL FURNITURE EHS AKL D&B" at bounding box center [622, 241] width 225 height 21
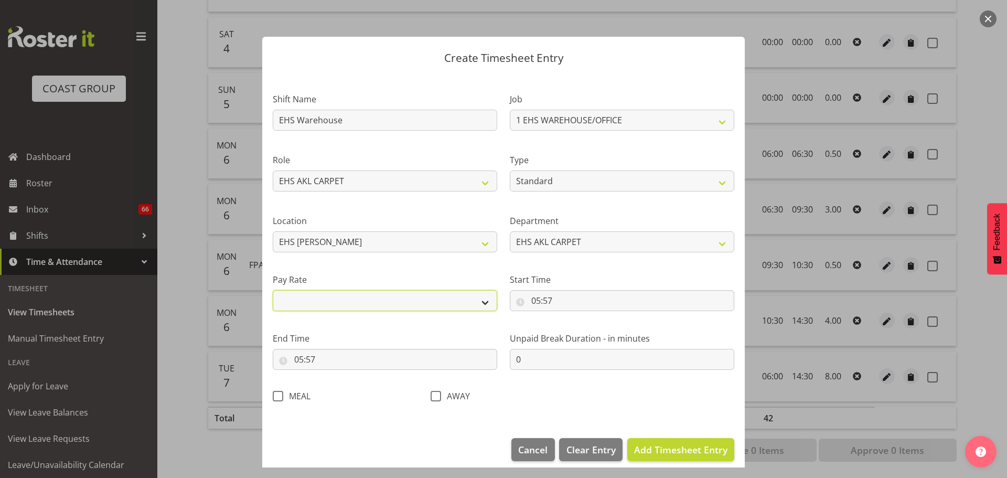
click at [431, 299] on select "Primary Secondary Tertiary Fourth Fifth" at bounding box center [385, 300] width 225 height 21
click at [273, 290] on select "Primary Secondary Tertiary Fourth Fifth" at bounding box center [385, 300] width 225 height 21
click at [541, 300] on input "05:57" at bounding box center [622, 300] width 225 height 21
click at [584, 326] on select "00 01 02 03 04 05 06 07 08 09 10 11 12 13 14 15 16 17 18 19 20 21 22 23" at bounding box center [582, 327] width 24 height 21
click at [570, 317] on select "00 01 02 03 04 05 06 07 08 09 10 11 12 13 14 15 16 17 18 19 20 21 22 23" at bounding box center [582, 327] width 24 height 21
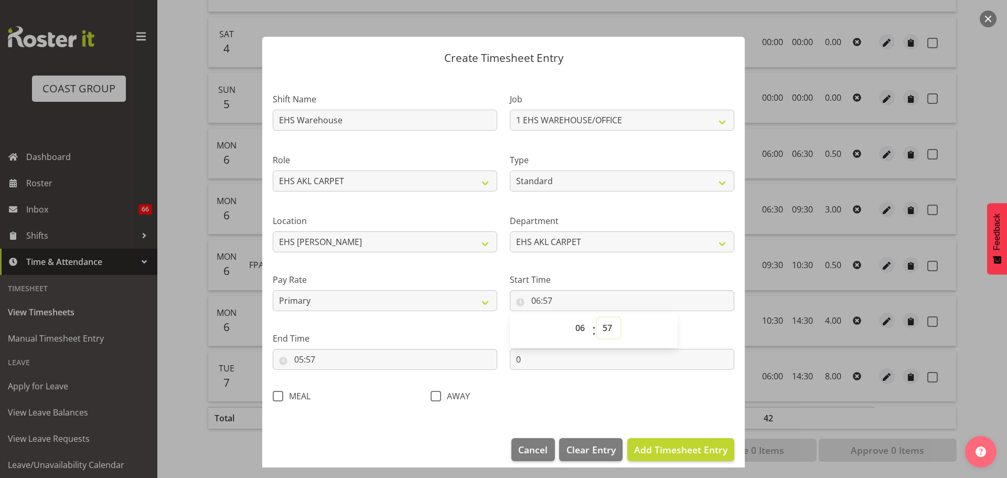
click at [599, 325] on select "00 01 02 03 04 05 06 07 08 09 10 11 12 13 14 15 16 17 18 19 20 21 22 23 24 25 2…" at bounding box center [609, 327] width 24 height 21
click at [302, 361] on input "05:57" at bounding box center [385, 359] width 225 height 21
click at [351, 388] on select "00 01 02 03 04 05 06 07 08 09 10 11 12 13 14 15 16 17 18 19 20 21 22 23" at bounding box center [345, 386] width 24 height 21
click at [333, 376] on select "00 01 02 03 04 05 06 07 08 09 10 11 12 13 14 15 16 17 18 19 20 21 22 23" at bounding box center [345, 386] width 24 height 21
click at [378, 388] on select "00 01 02 03 04 05 06 07 08 09 10 11 12 13 14 15 16 17 18 19 20 21 22 23 24 25 2…" at bounding box center [372, 386] width 24 height 21
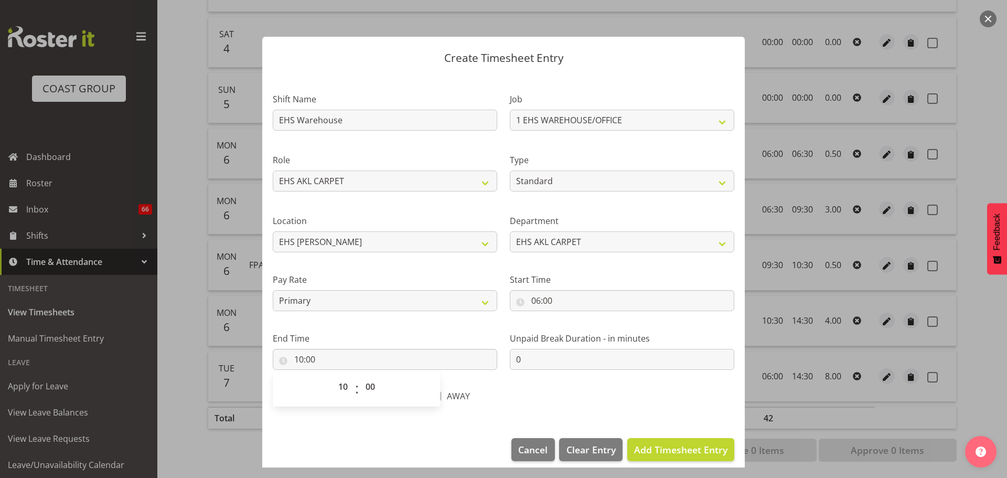
click at [679, 405] on div "Shift Name EHS Warehouse Job 1 Carlton Events 1 [PERSON_NAME][GEOGRAPHIC_DATA] …" at bounding box center [504, 244] width 474 height 333
click at [687, 451] on span "Add Timesheet Entry" at bounding box center [680, 449] width 93 height 13
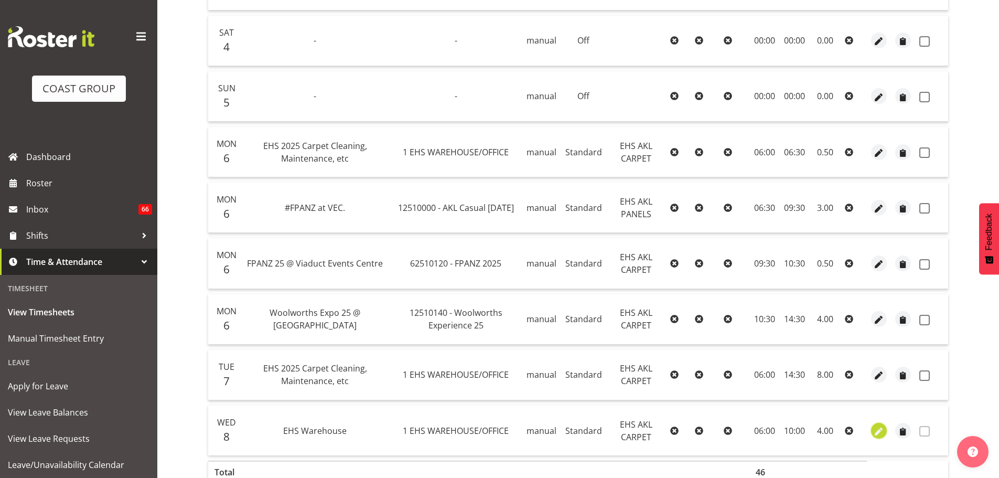
click at [879, 426] on span "button" at bounding box center [880, 431] width 12 height 12
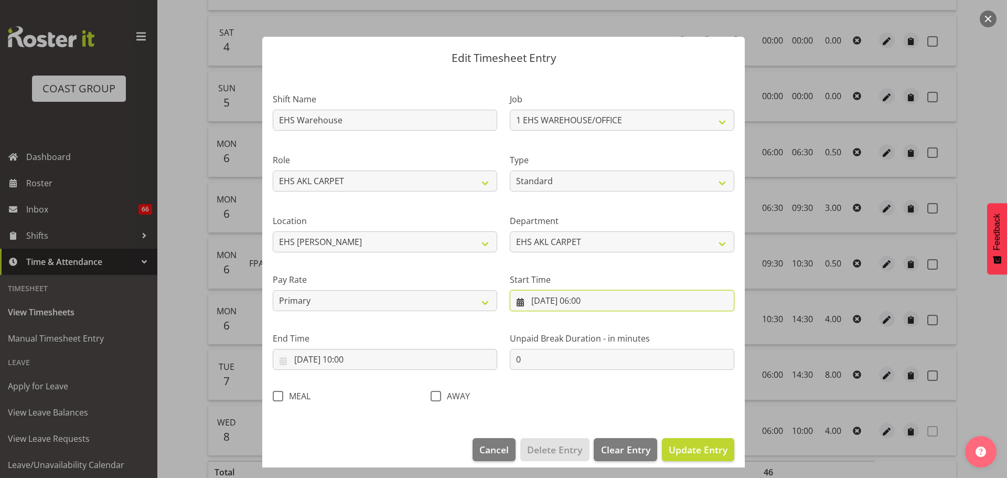
click at [551, 302] on input "[DATE] 06:00" at bounding box center [622, 300] width 225 height 21
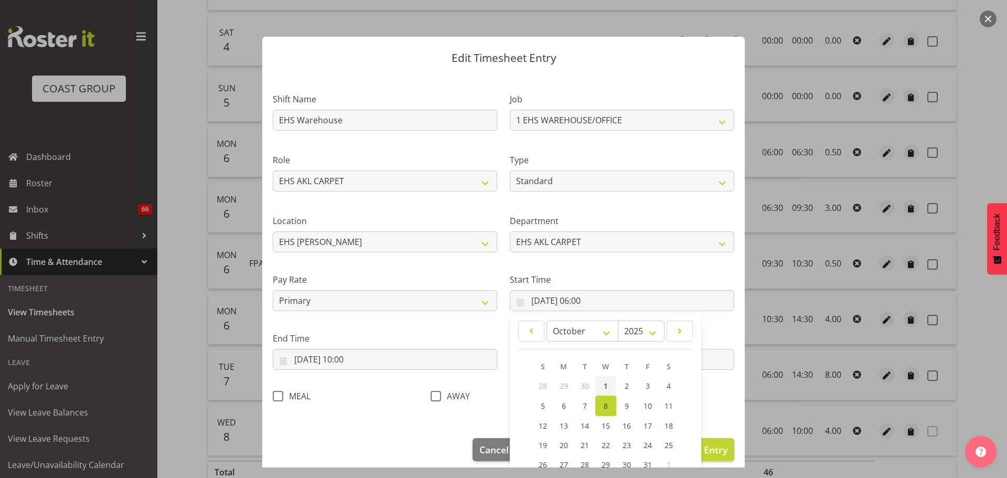
click at [604, 384] on link "1" at bounding box center [605, 385] width 21 height 19
click at [625, 379] on link "2" at bounding box center [626, 385] width 21 height 19
click at [315, 353] on input "[DATE] 10:00" at bounding box center [385, 359] width 225 height 21
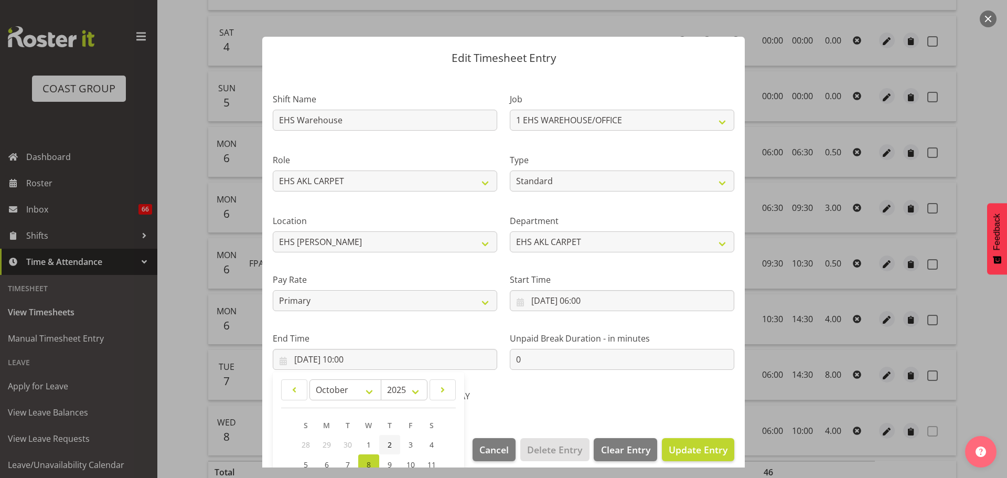
click at [385, 442] on link "2" at bounding box center [389, 444] width 21 height 19
click at [622, 414] on section "Shift Name EHS Warehouse Job 1 Carlton Events 1 [PERSON_NAME][GEOGRAPHIC_DATA] …" at bounding box center [503, 251] width 483 height 354
click at [697, 444] on span "Update Entry" at bounding box center [698, 449] width 59 height 13
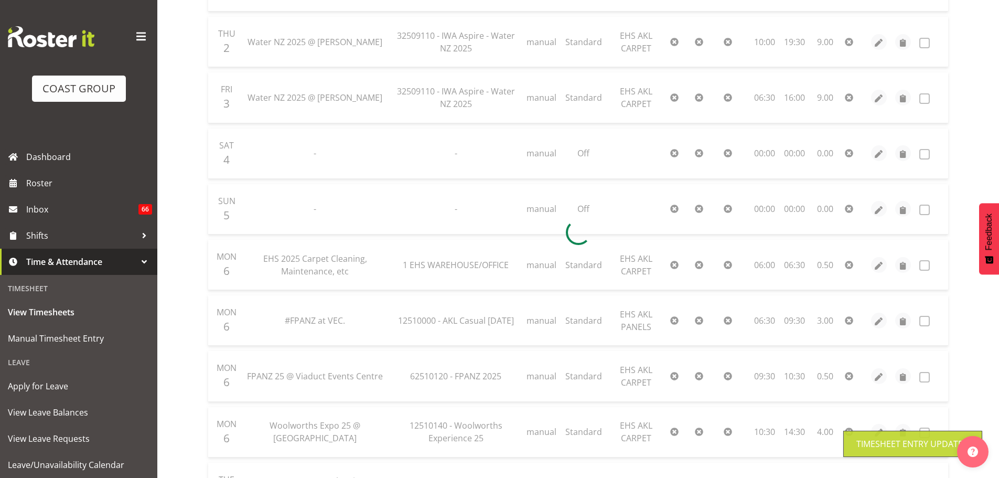
scroll to position [140, 0]
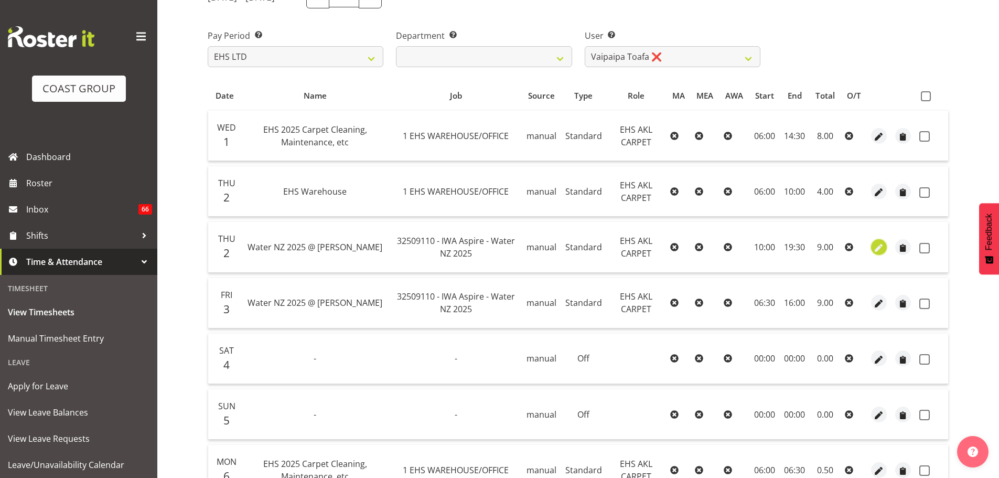
click at [877, 251] on span "button" at bounding box center [880, 248] width 12 height 12
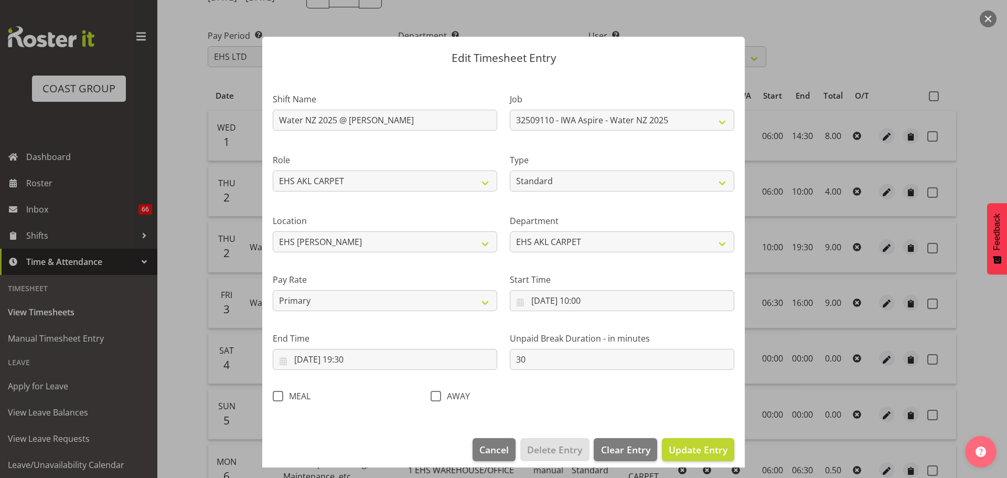
click at [435, 396] on span at bounding box center [436, 396] width 10 height 10
click at [435, 396] on input "AWAY" at bounding box center [434, 395] width 7 height 7
click at [700, 446] on span "Update Entry" at bounding box center [698, 449] width 59 height 13
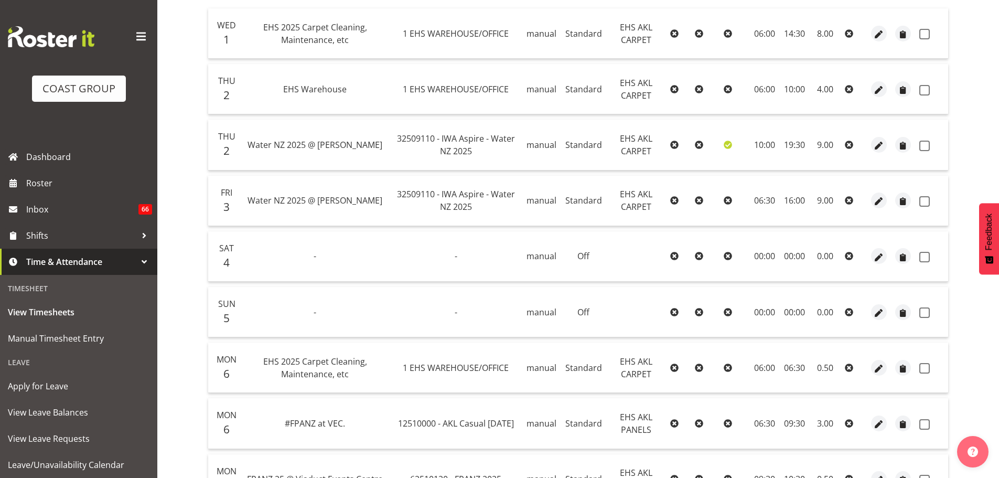
scroll to position [192, 0]
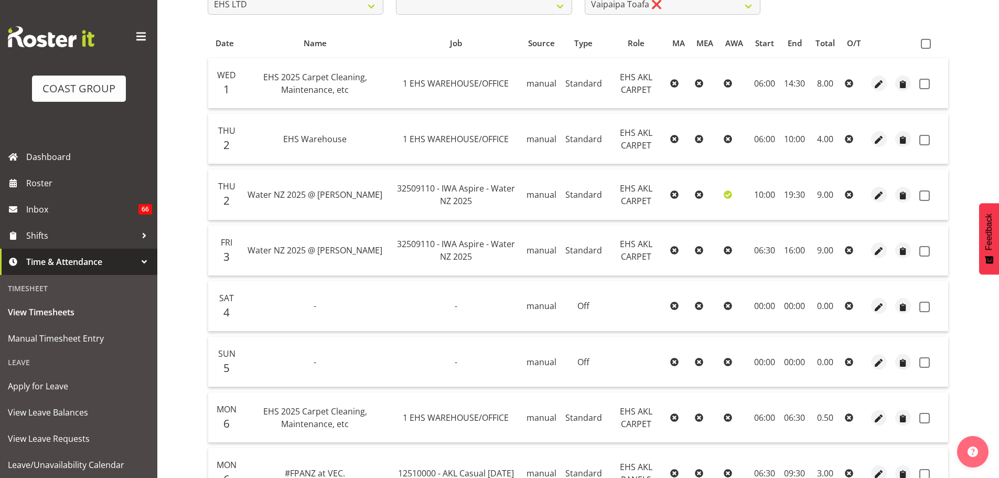
click at [930, 49] on th at bounding box center [932, 43] width 33 height 20
click at [930, 46] on span at bounding box center [926, 44] width 10 height 10
click at [928, 46] on input "checkbox" at bounding box center [924, 43] width 7 height 7
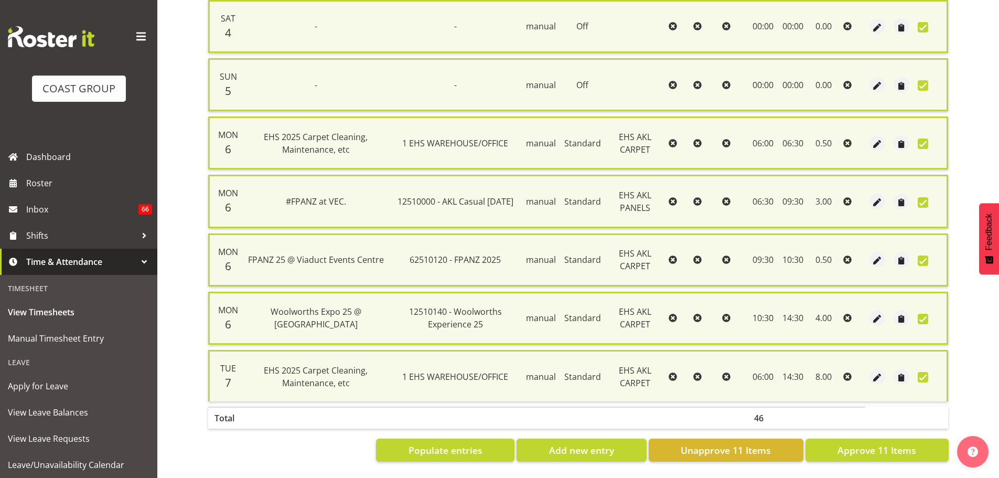
scroll to position [492, 0]
click at [900, 443] on span "Approve 11 Items" at bounding box center [877, 450] width 79 height 14
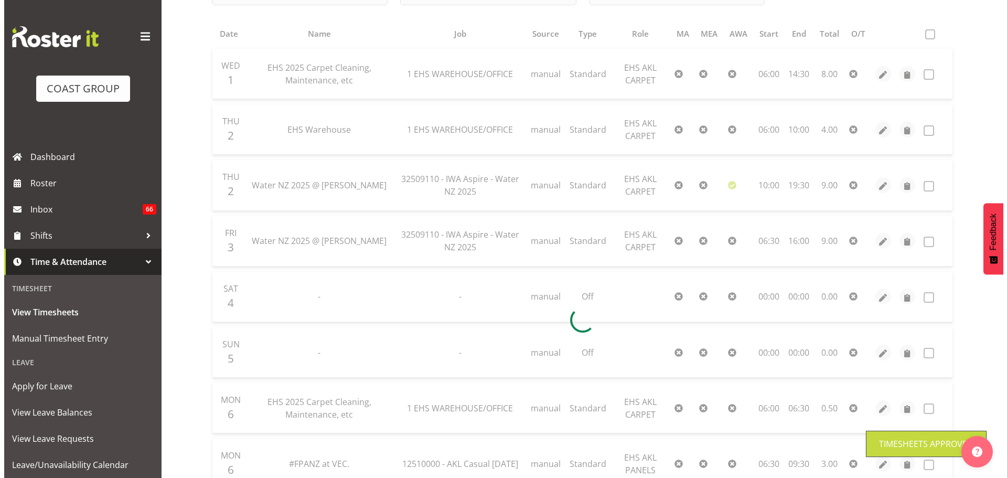
scroll to position [44, 0]
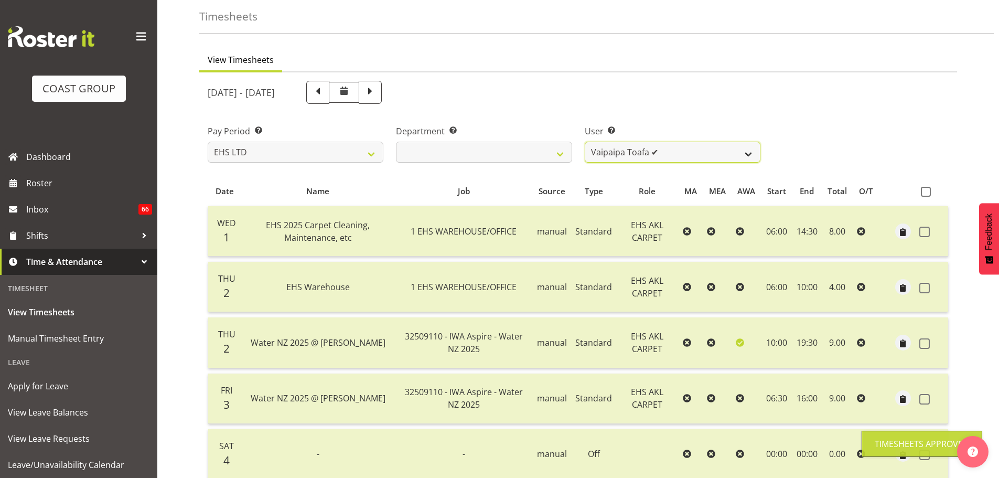
click at [705, 153] on select "[PERSON_NAME] ❌ [PERSON_NAME] ✔ [PERSON_NAME] ✔ [PERSON_NAME] ✔ [PERSON_NAME] […" at bounding box center [673, 152] width 176 height 21
click at [585, 142] on select "[PERSON_NAME] ❌ [PERSON_NAME] ✔ [PERSON_NAME] ✔ [PERSON_NAME] ✔ [PERSON_NAME] […" at bounding box center [673, 152] width 176 height 21
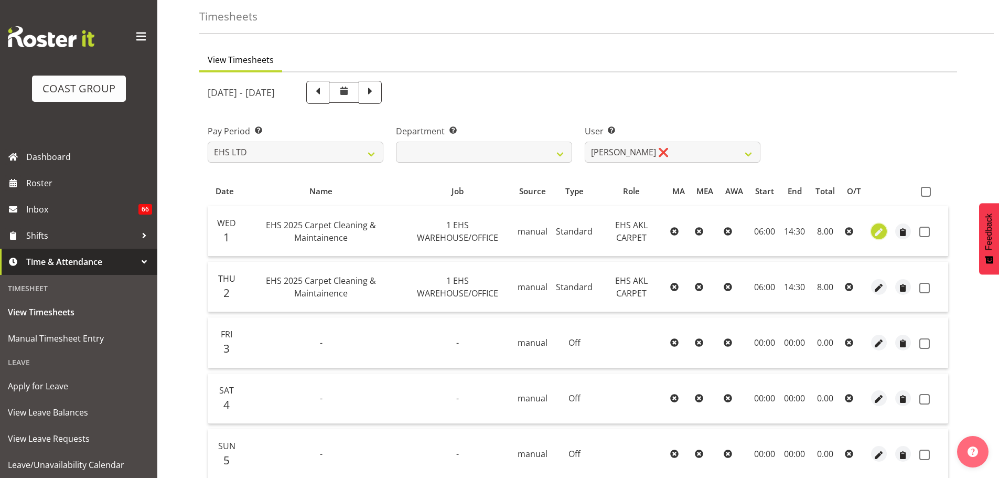
click at [875, 236] on span "button" at bounding box center [880, 232] width 12 height 12
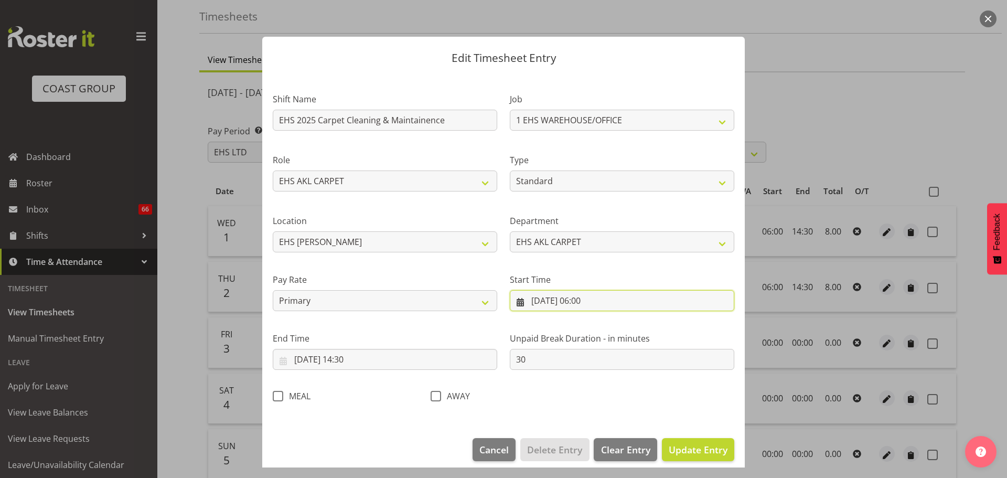
click at [594, 302] on input "[DATE] 06:00" at bounding box center [622, 300] width 225 height 21
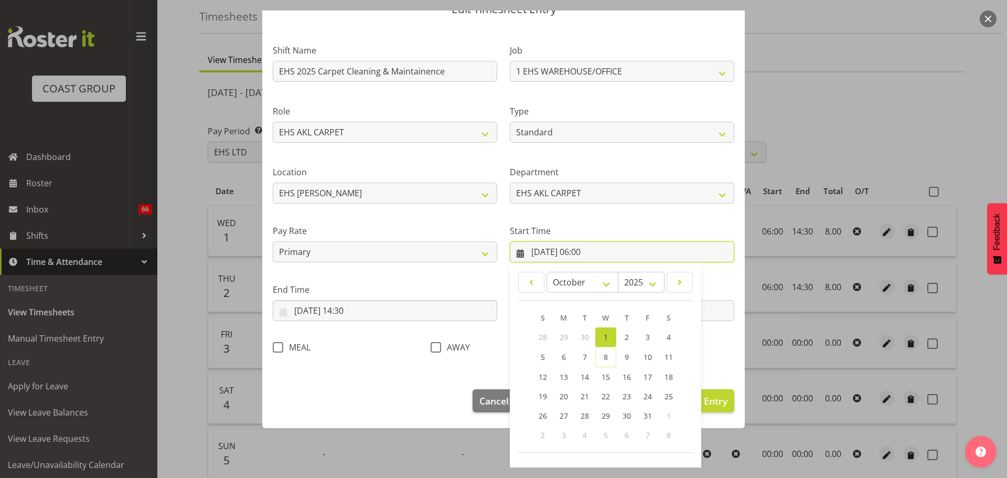
scroll to position [83, 0]
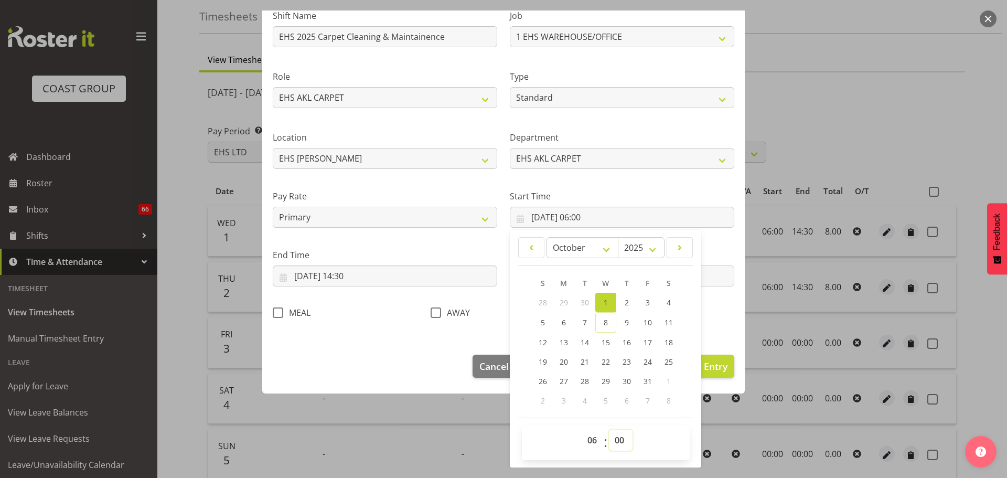
click at [614, 441] on select "00 01 02 03 04 05 06 07 08 09 10 11 12 13 14 15 16 17 18 19 20 21 22 23 24 25 2…" at bounding box center [621, 440] width 24 height 21
click at [721, 324] on div "Shift Name EHS 2025 Carpet Cleaning & Maintainence Job 1 Carlton Events 1 [PERS…" at bounding box center [504, 161] width 474 height 333
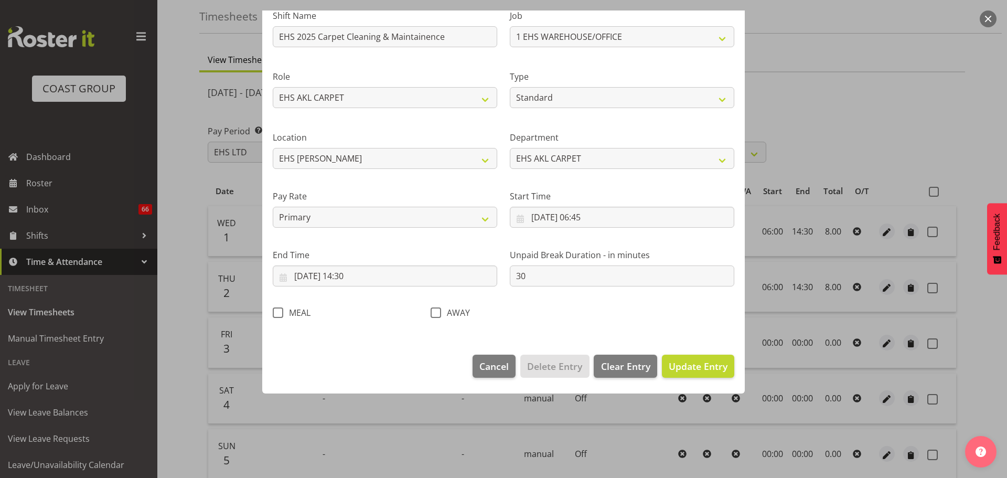
scroll to position [9, 0]
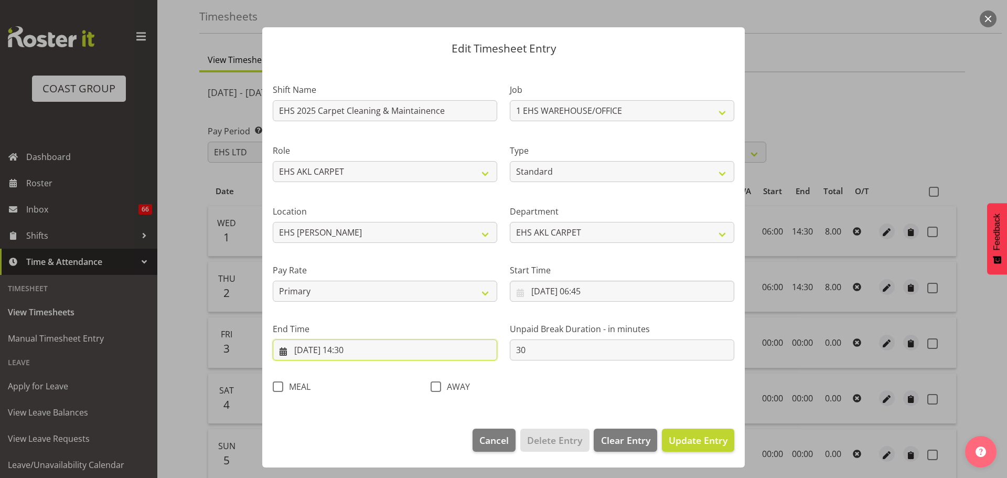
click at [357, 350] on input "[DATE] 14:30" at bounding box center [385, 349] width 225 height 21
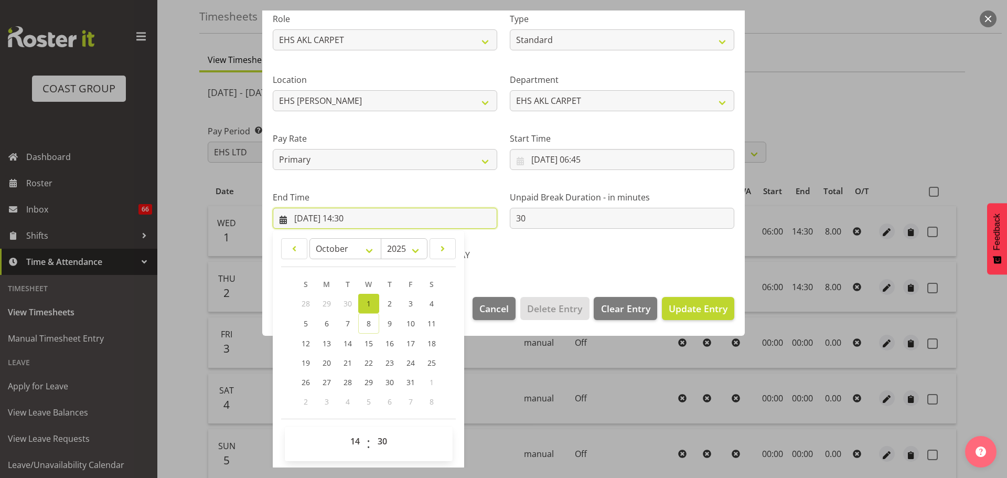
scroll to position [142, 0]
click at [356, 445] on select "00 01 02 03 04 05 06 07 08 09 10 11 12 13 14 15 16 17 18 19 20 21 22 23" at bounding box center [357, 440] width 24 height 21
click at [345, 430] on select "00 01 02 03 04 05 06 07 08 09 10 11 12 13 14 15 16 17 18 19 20 21 22 23" at bounding box center [357, 440] width 24 height 21
click at [372, 441] on select "00 01 02 03 04 05 06 07 08 09 10 11 12 13 14 15 16 17 18 19 20 21 22 23 24 25 2…" at bounding box center [384, 440] width 24 height 21
click at [560, 273] on section "Shift Name EHS 2025 Carpet Cleaning & Maintainence Job 1 Carlton Events 1 [PERS…" at bounding box center [503, 109] width 483 height 354
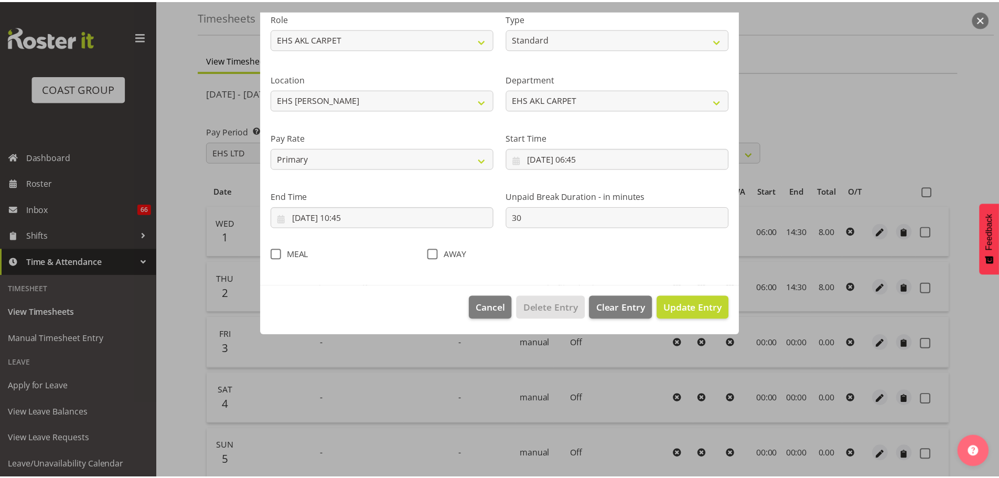
scroll to position [9, 0]
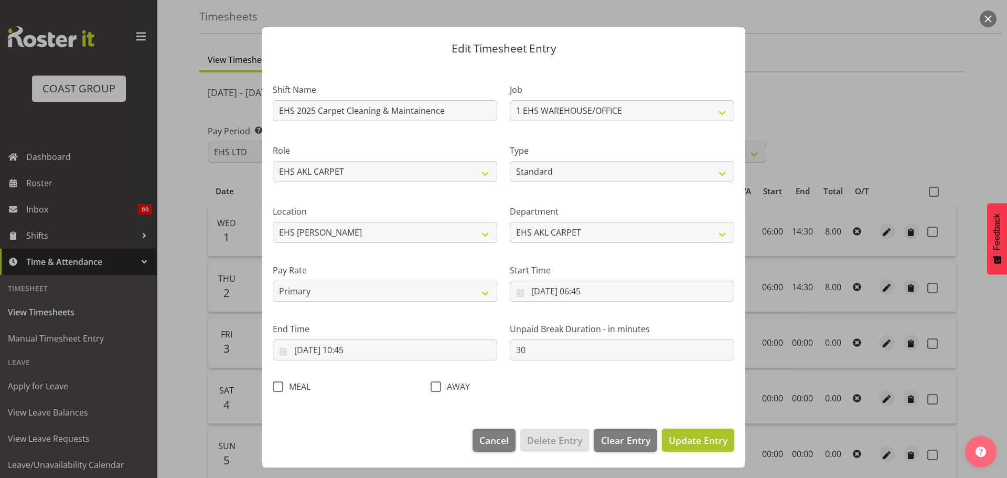
click at [675, 438] on span "Update Entry" at bounding box center [698, 440] width 59 height 13
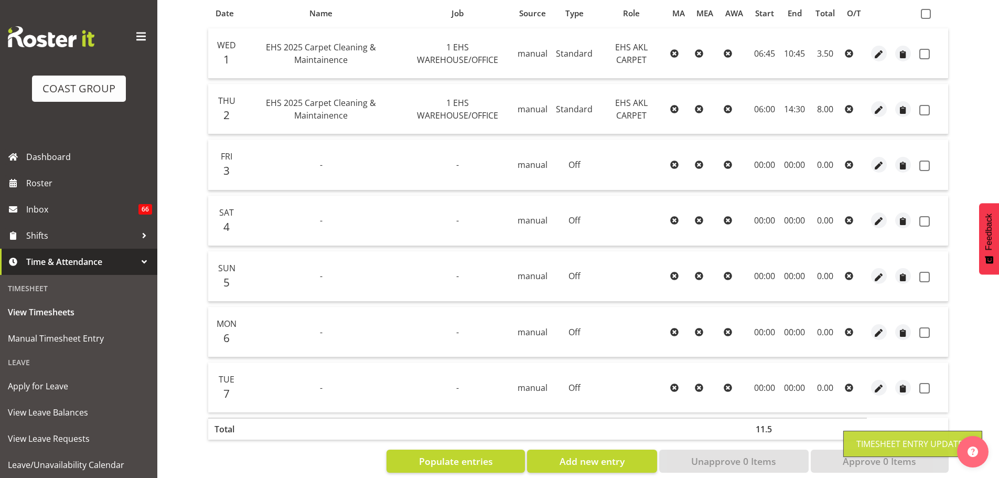
scroll to position [241, 0]
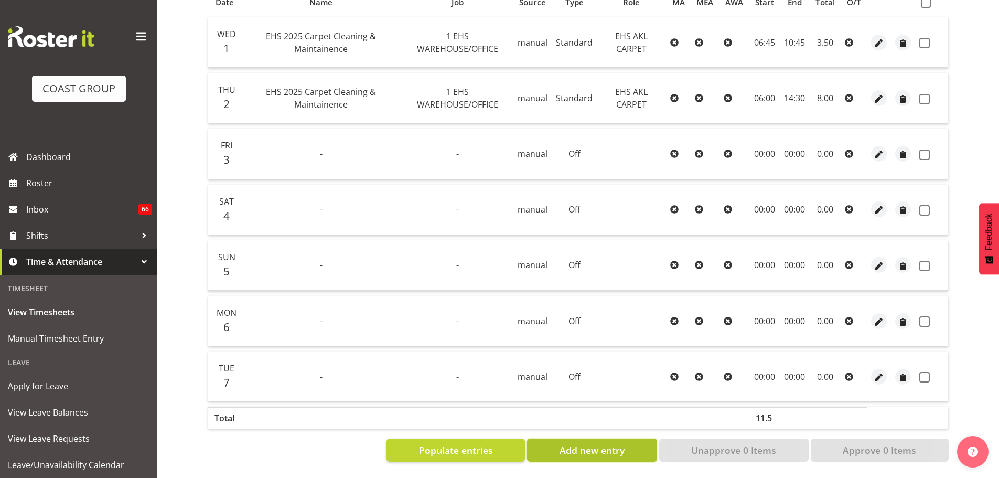
click at [581, 443] on span "Add new entry" at bounding box center [592, 450] width 65 height 14
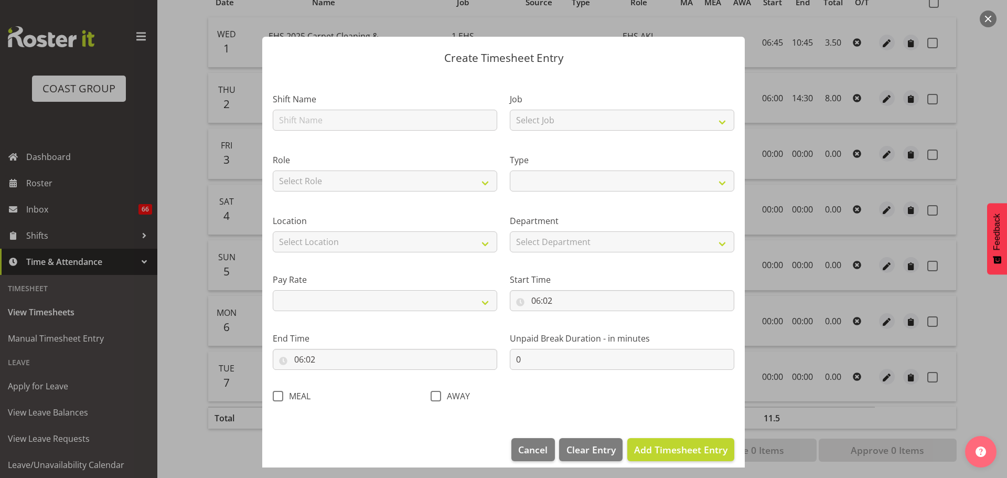
click at [468, 132] on div "Shift Name" at bounding box center [385, 108] width 237 height 61
click at [473, 117] on input "text" at bounding box center [385, 120] width 225 height 21
click at [540, 111] on select "Select Job 1 Carlton Events 1 [PERSON_NAME][GEOGRAPHIC_DATA] 1 [PERSON_NAME][GE…" at bounding box center [622, 120] width 225 height 21
click at [510, 110] on select "Select Job 1 Carlton Events 1 [PERSON_NAME][GEOGRAPHIC_DATA] 1 [PERSON_NAME][GE…" at bounding box center [622, 120] width 225 height 21
click at [344, 180] on select "Select Role EHS AKL CARPET" at bounding box center [385, 181] width 225 height 21
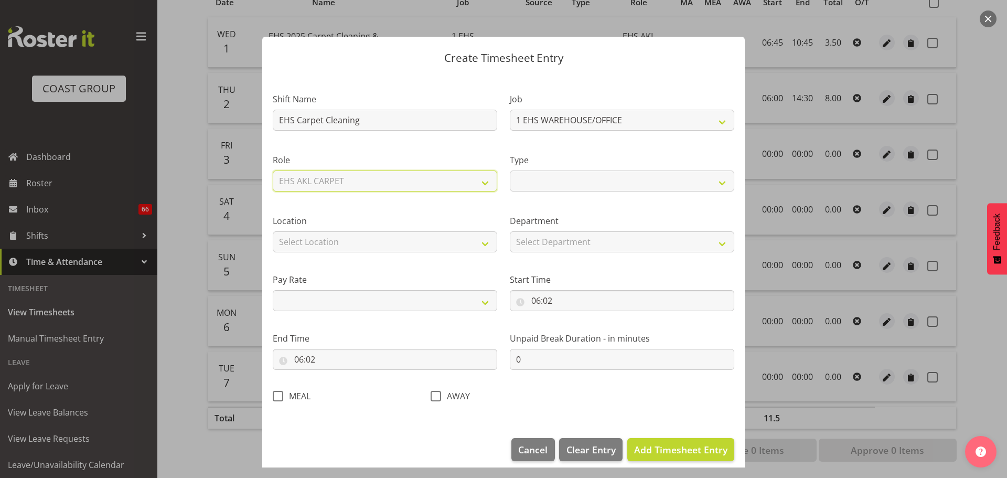
click at [273, 171] on select "Select Role EHS AKL CARPET" at bounding box center [385, 181] width 225 height 21
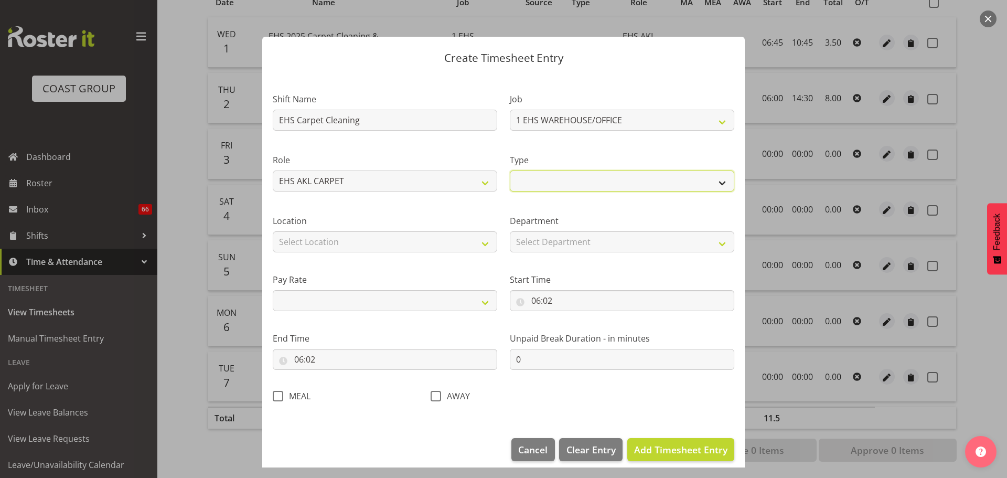
click at [561, 172] on select "Off Standard Public Holiday Public Holiday (Worked) Day In Lieu Annual Leave Si…" at bounding box center [622, 181] width 225 height 21
click at [510, 171] on select "Off Standard Public Holiday Public Holiday (Worked) Day In Lieu Annual Leave Si…" at bounding box center [622, 181] width 225 height 21
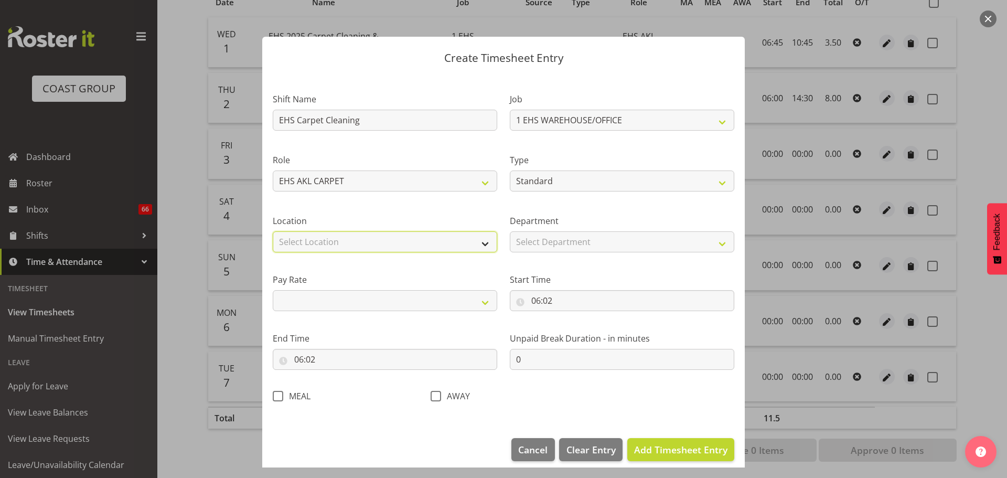
click at [412, 241] on select "Select Location [GEOGRAPHIC_DATA] EVENTS [PERSON_NAME][GEOGRAPHIC_DATA] [GEOGRA…" at bounding box center [385, 241] width 225 height 21
click at [273, 231] on select "Select Location [GEOGRAPHIC_DATA] EVENTS [PERSON_NAME][GEOGRAPHIC_DATA] [GEOGRA…" at bounding box center [385, 241] width 225 height 21
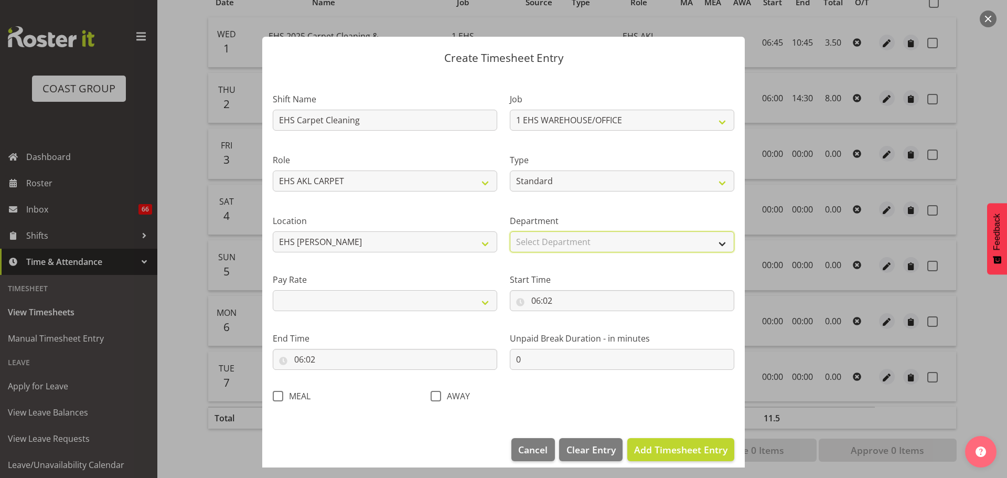
click at [537, 239] on select "Select Department EHS AKL CARPET" at bounding box center [622, 241] width 225 height 21
click at [510, 231] on select "Select Department EHS AKL CARPET" at bounding box center [622, 241] width 225 height 21
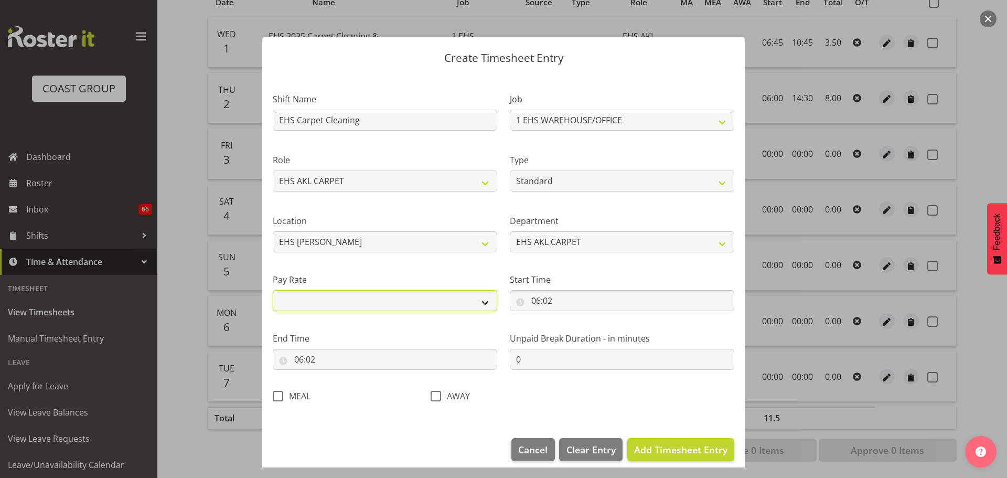
click at [352, 308] on select "Primary Secondary Tertiary Fourth Fifth" at bounding box center [385, 300] width 225 height 21
click at [273, 290] on select "Primary Secondary Tertiary Fourth Fifth" at bounding box center [385, 300] width 225 height 21
click at [526, 304] on input "06:02" at bounding box center [622, 300] width 225 height 21
click at [571, 325] on select "00 01 02 03 04 05 06 07 08 09 10 11 12 13 14 15 16 17 18 19 20 21 22 23" at bounding box center [582, 327] width 24 height 21
click at [570, 317] on select "00 01 02 03 04 05 06 07 08 09 10 11 12 13 14 15 16 17 18 19 20 21 22 23" at bounding box center [582, 327] width 24 height 21
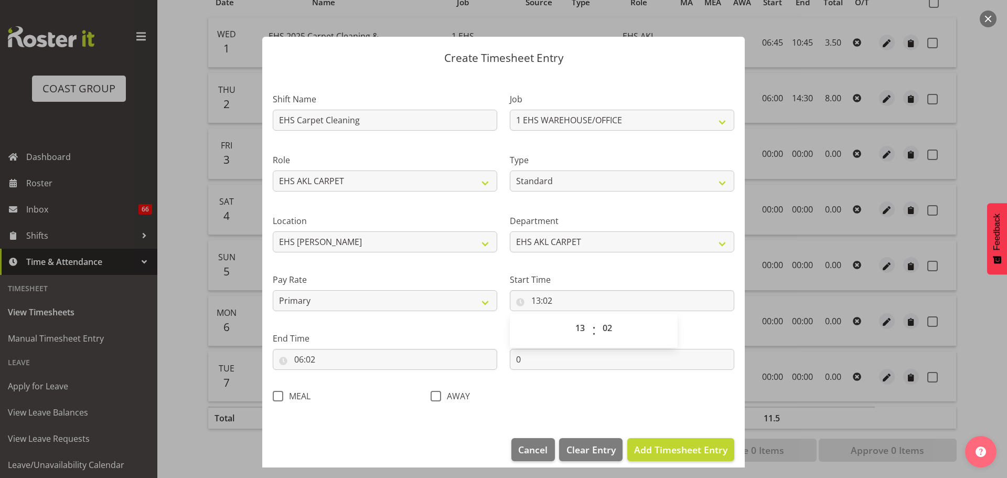
click at [964, 375] on div at bounding box center [503, 239] width 1007 height 478
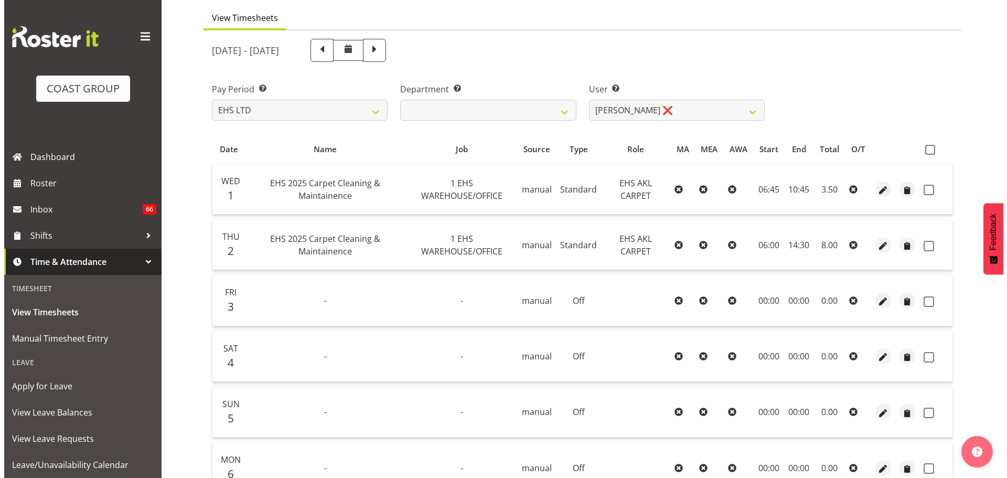
scroll to position [0, 0]
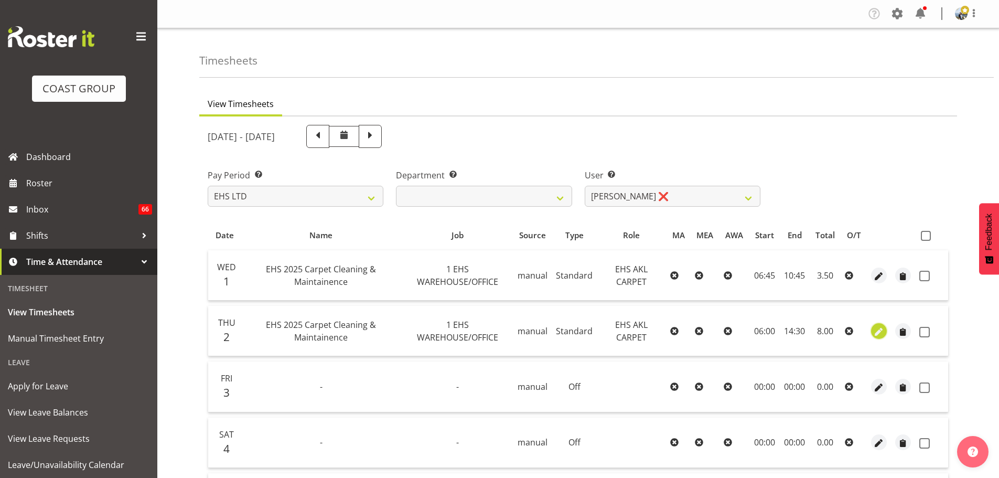
click at [874, 334] on span "button" at bounding box center [880, 332] width 12 height 12
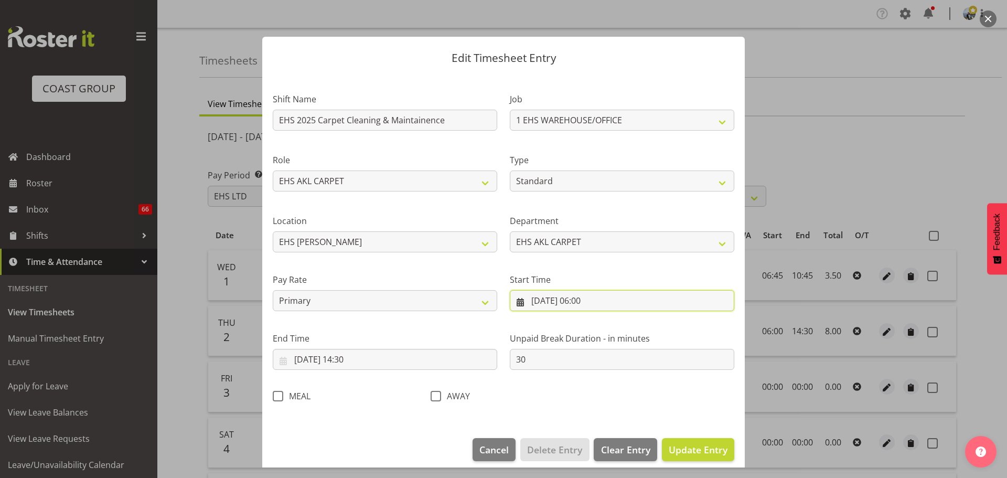
click at [587, 301] on input "[DATE] 06:00" at bounding box center [622, 300] width 225 height 21
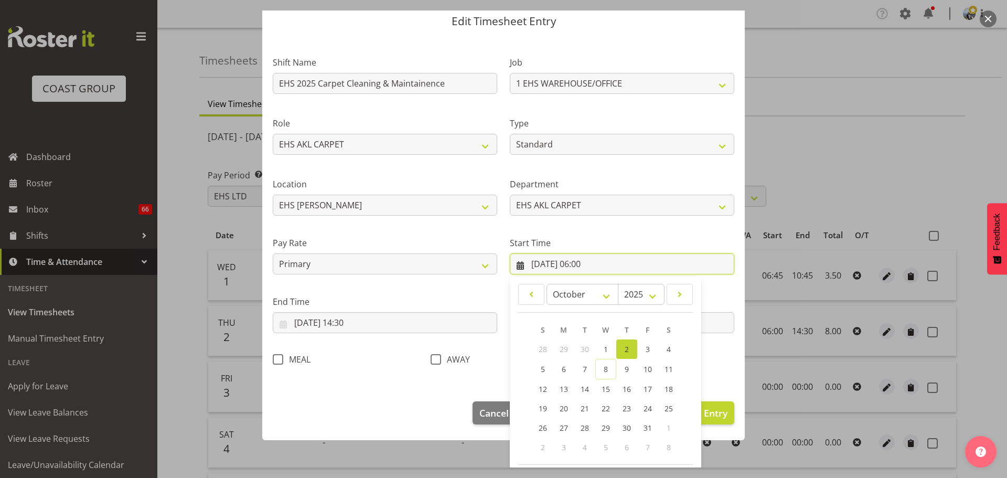
scroll to position [83, 0]
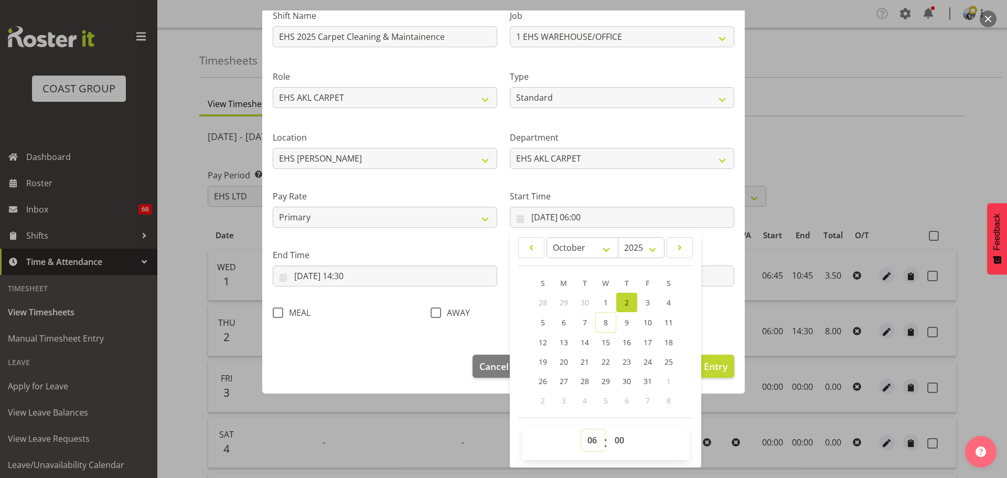
click at [590, 442] on select "00 01 02 03 04 05 06 07 08 09 10 11 12 13 14 15 16 17 18 19 20 21 22 23" at bounding box center [594, 440] width 24 height 21
click at [582, 430] on select "00 01 02 03 04 05 06 07 08 09 10 11 12 13 14 15 16 17 18 19 20 21 22 23" at bounding box center [594, 440] width 24 height 21
click at [619, 434] on select "00 01 02 03 04 05 06 07 08 09 10 11 12 13 14 15 16 17 18 19 20 21 22 23 24 25 2…" at bounding box center [621, 440] width 24 height 21
click at [391, 321] on div "MEAL" at bounding box center [345, 314] width 145 height 14
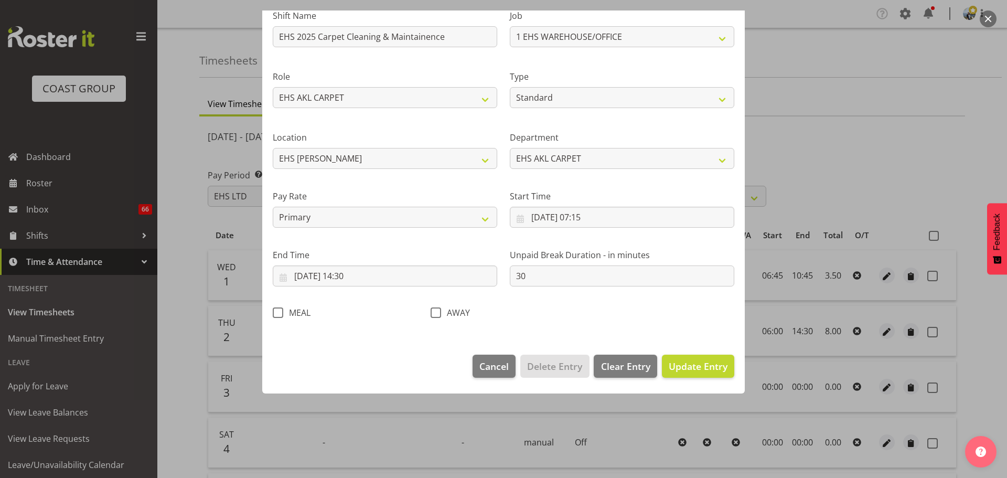
scroll to position [9, 0]
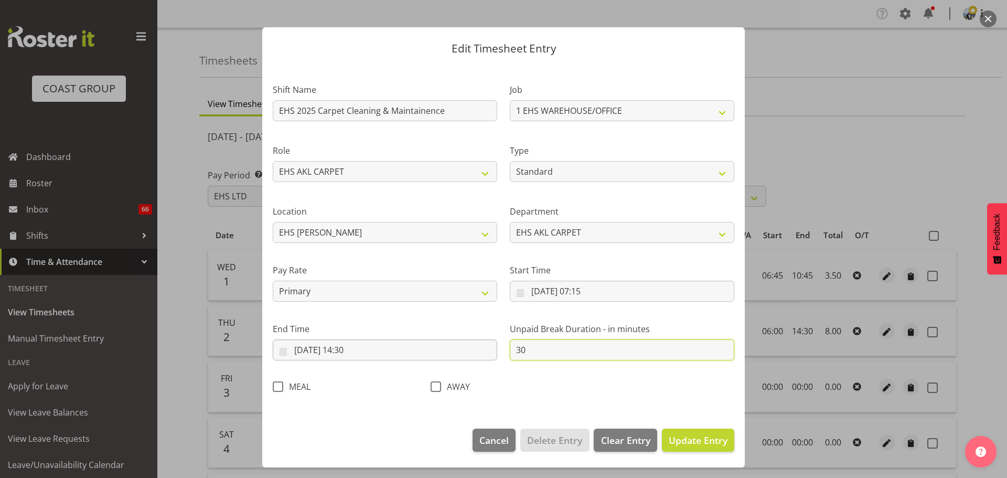
drag, startPoint x: 531, startPoint y: 352, endPoint x: 480, endPoint y: 352, distance: 51.4
click at [480, 352] on div "Shift Name EHS 2025 Carpet Cleaning & Maintainence Job 1 Carlton Events 1 [PERS…" at bounding box center [504, 235] width 474 height 333
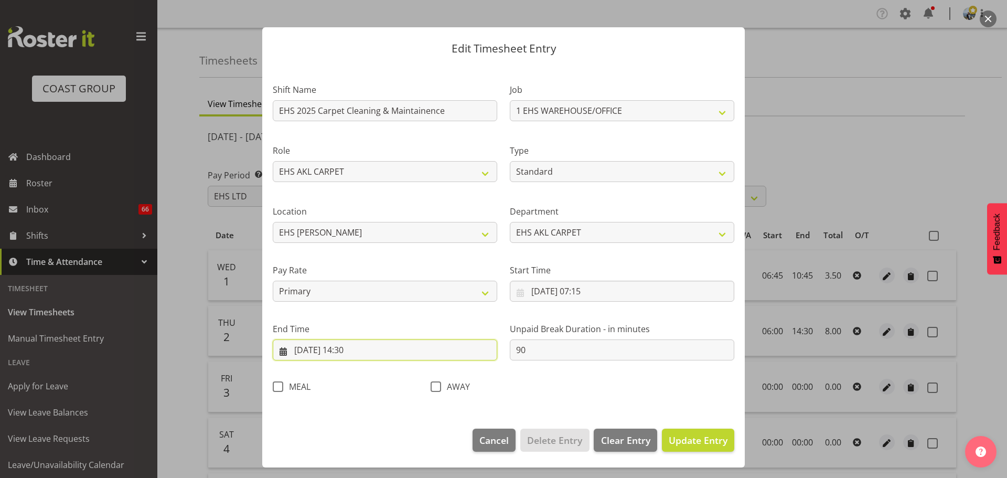
click at [352, 350] on input "[DATE] 14:30" at bounding box center [385, 349] width 225 height 21
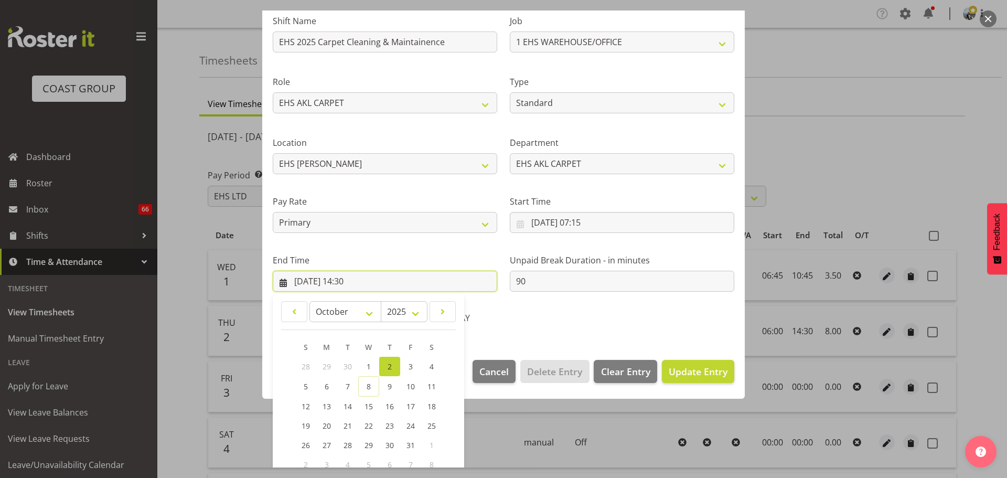
scroll to position [142, 0]
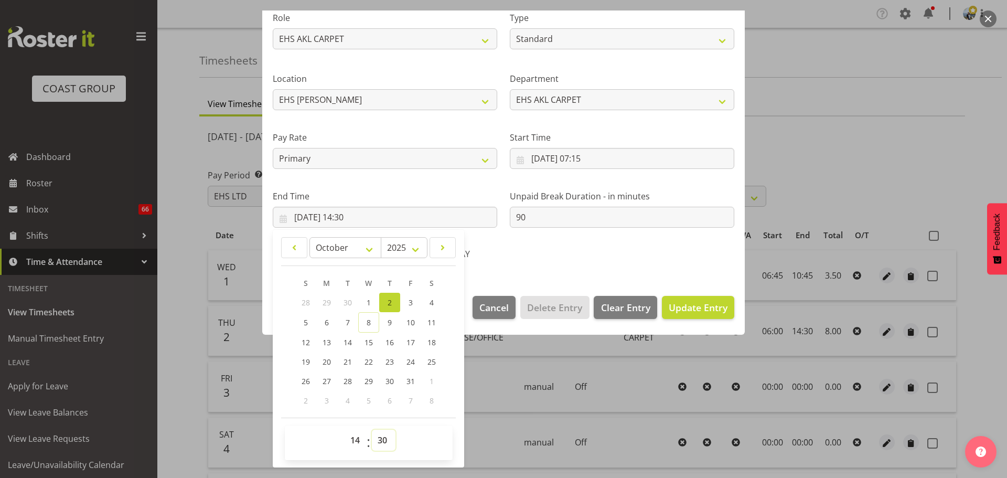
click at [388, 442] on select "00 01 02 03 04 05 06 07 08 09 10 11 12 13 14 15 16 17 18 19 20 21 22 23 24 25 2…" at bounding box center [384, 440] width 24 height 21
click at [683, 264] on div "Shift Name EHS 2025 Carpet Cleaning & Maintainence Job 1 Carlton Events 1 [PERS…" at bounding box center [504, 102] width 474 height 333
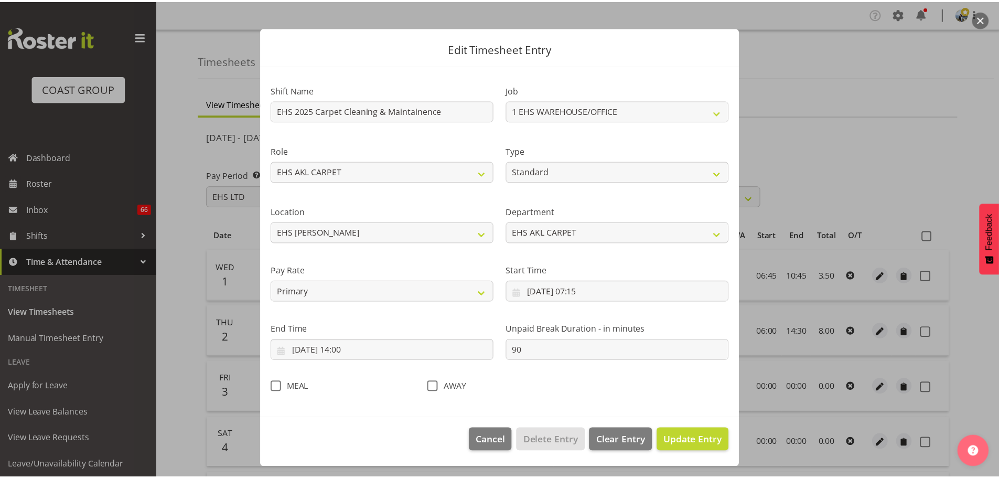
scroll to position [9, 0]
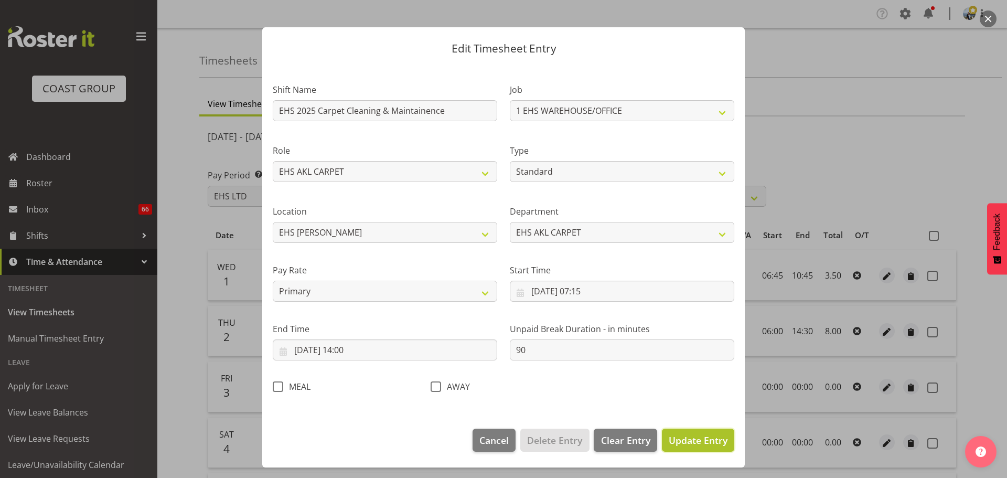
click at [684, 443] on span "Update Entry" at bounding box center [698, 440] width 59 height 13
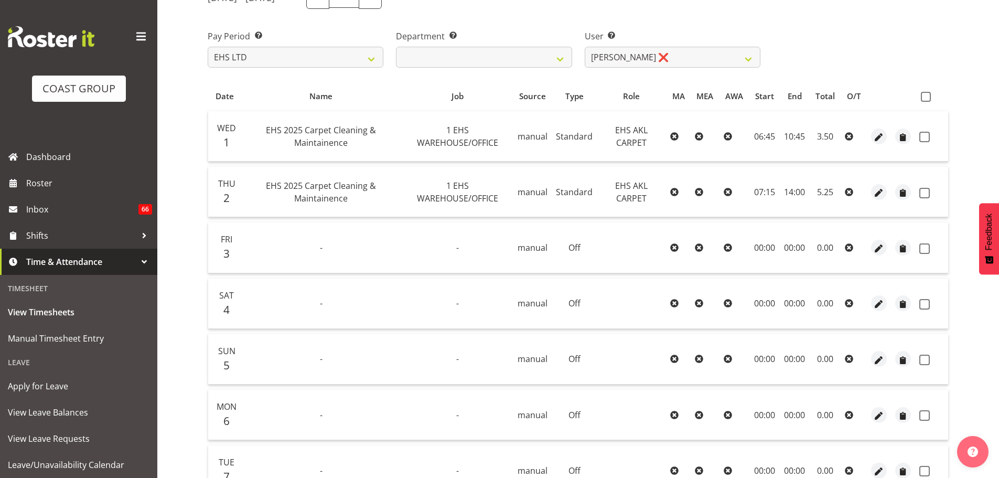
scroll to position [157, 0]
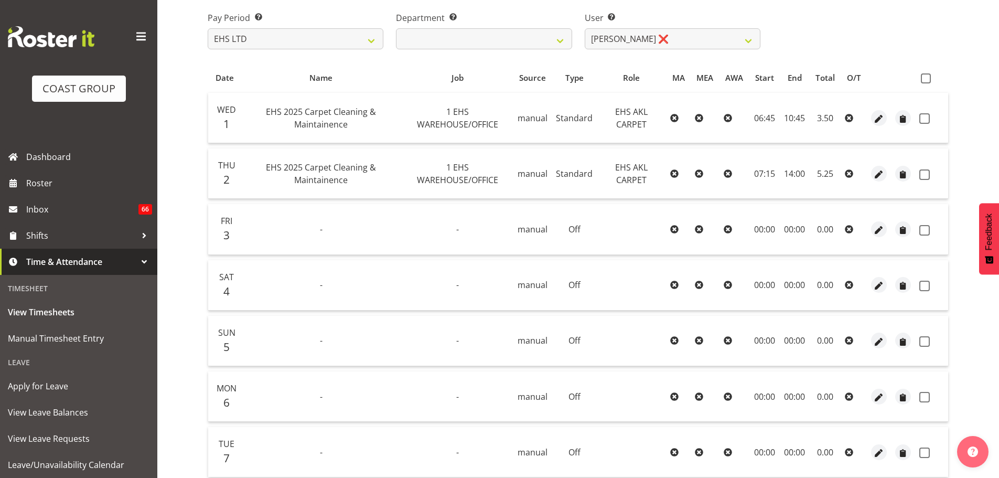
click at [889, 178] on td at bounding box center [879, 173] width 24 height 50
click at [885, 177] on span "button" at bounding box center [880, 174] width 12 height 12
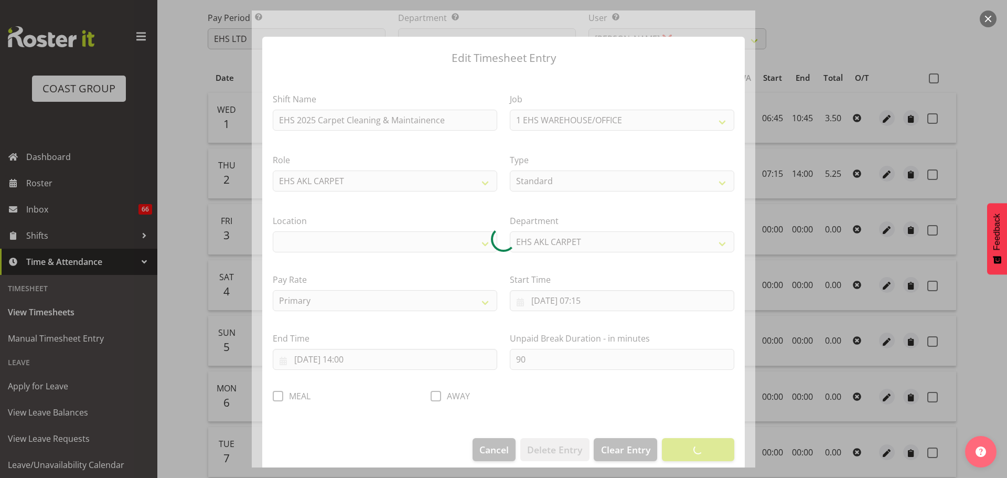
click at [992, 177] on div at bounding box center [503, 239] width 1007 height 478
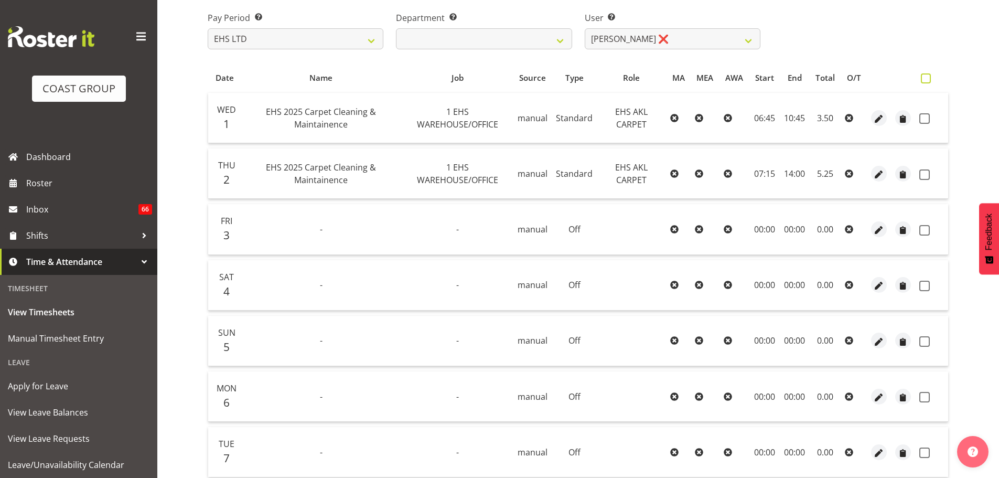
click at [922, 76] on span at bounding box center [926, 78] width 10 height 10
click at [922, 76] on input "checkbox" at bounding box center [924, 78] width 7 height 7
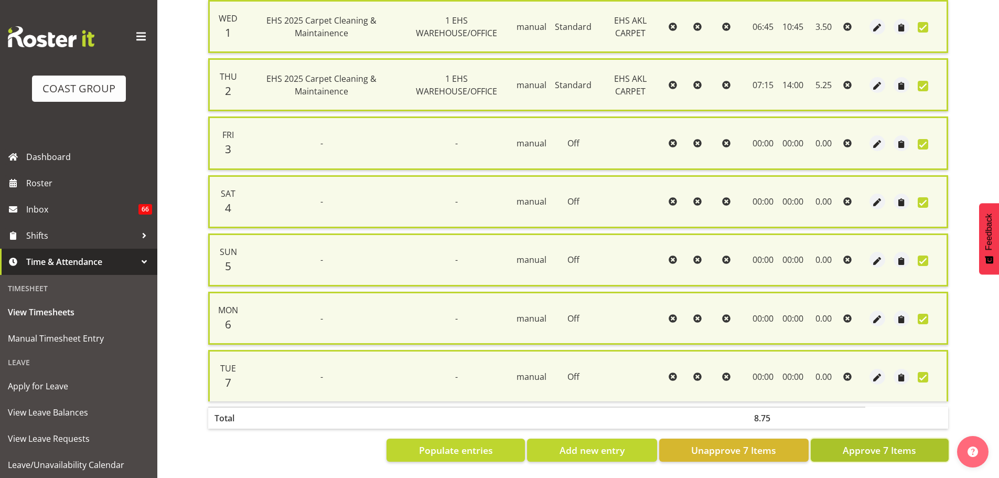
click at [892, 443] on span "Approve 7 Items" at bounding box center [879, 450] width 73 height 14
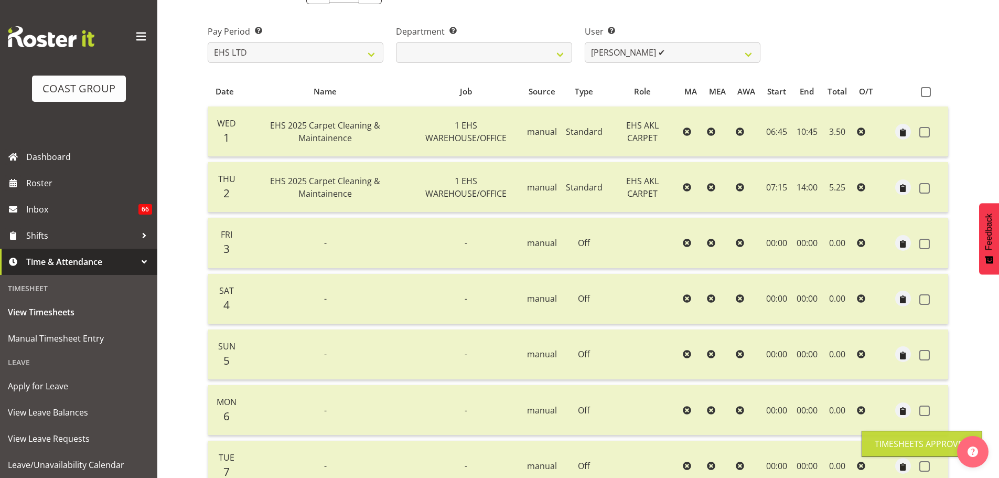
scroll to position [136, 0]
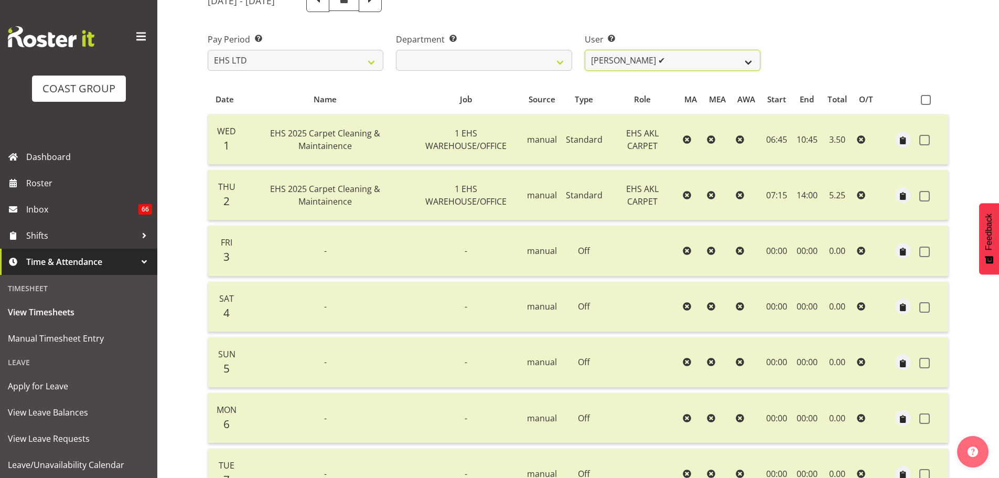
click at [625, 60] on select "[PERSON_NAME] ❌ [PERSON_NAME] ✔ [PERSON_NAME] ✔ [PERSON_NAME] ✔ [PERSON_NAME] […" at bounding box center [673, 60] width 176 height 21
click at [585, 50] on select "[PERSON_NAME] ❌ [PERSON_NAME] ✔ [PERSON_NAME] ✔ [PERSON_NAME] ✔ [PERSON_NAME] […" at bounding box center [673, 60] width 176 height 21
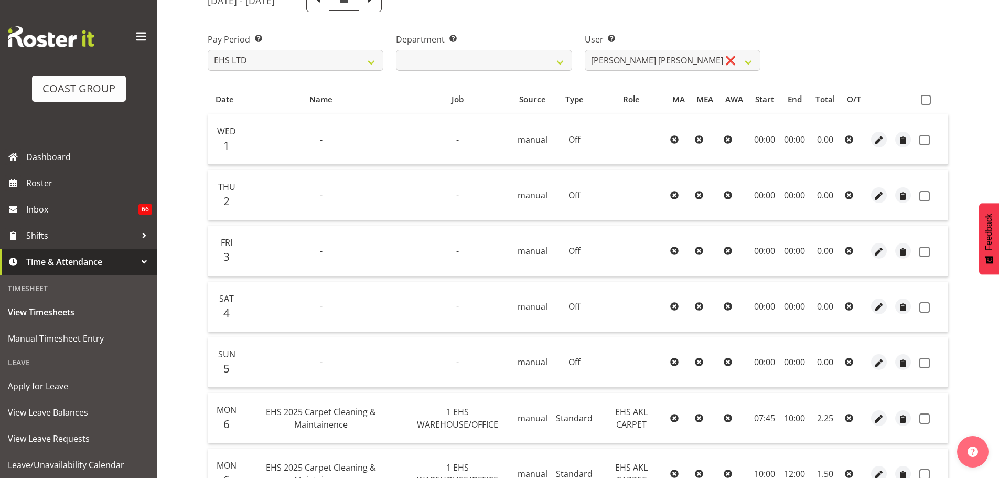
click at [921, 107] on th at bounding box center [932, 99] width 33 height 20
click at [923, 103] on span at bounding box center [926, 100] width 10 height 10
click at [923, 103] on input "checkbox" at bounding box center [924, 100] width 7 height 7
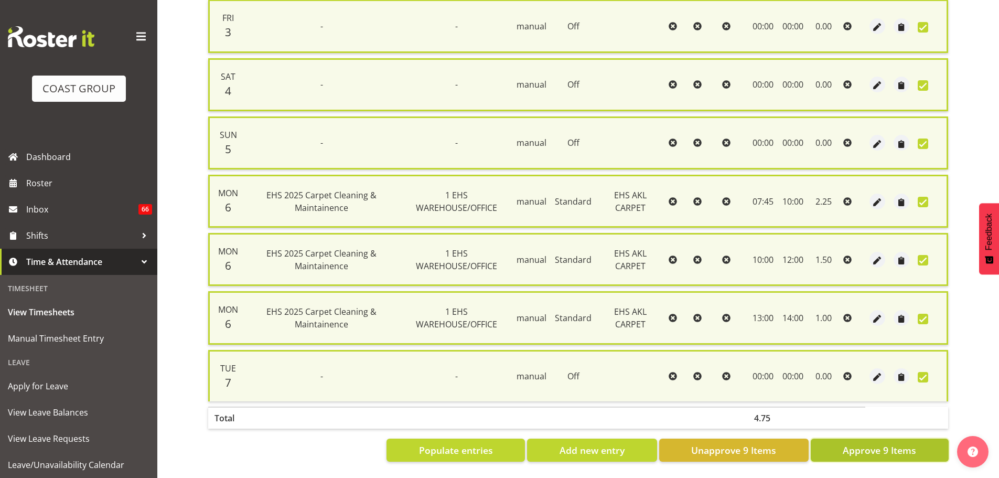
click at [892, 443] on span "Approve 9 Items" at bounding box center [879, 450] width 73 height 14
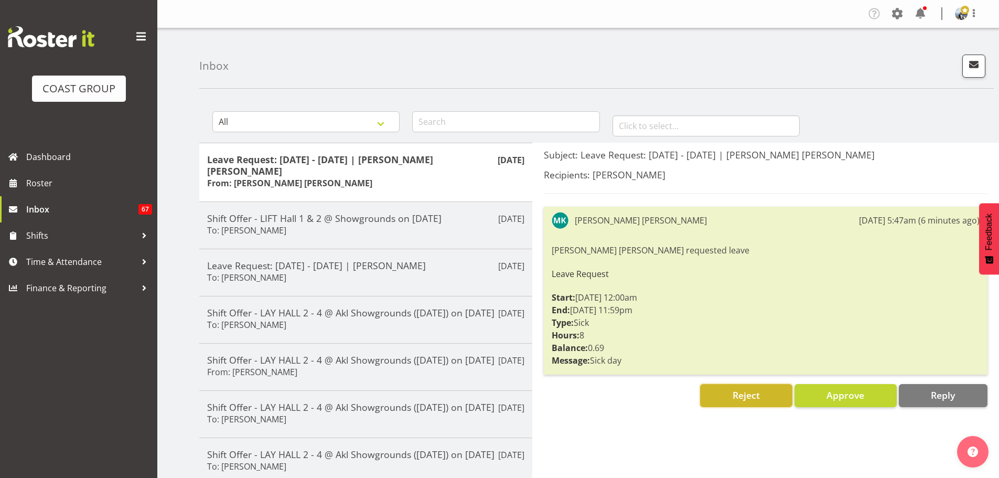
click at [763, 390] on button "Reject" at bounding box center [746, 395] width 92 height 23
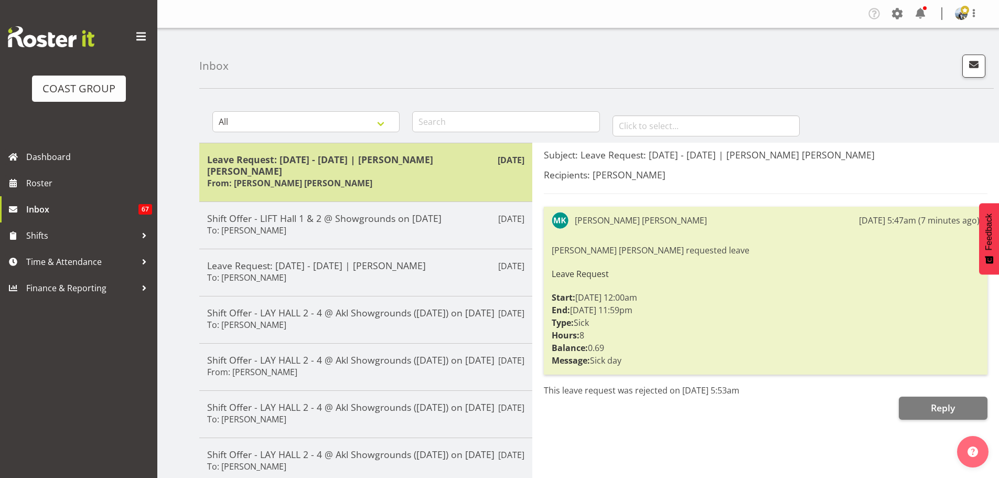
click at [324, 157] on h5 "Leave Request: [DATE] - [DATE] | [PERSON_NAME] [PERSON_NAME]" at bounding box center [365, 165] width 317 height 23
click at [387, 178] on div "Leave Request: [DATE] - [DATE] | [PERSON_NAME] [PERSON_NAME] From: [PERSON_NAME…" at bounding box center [365, 172] width 317 height 37
